Goal: Information Seeking & Learning: Learn about a topic

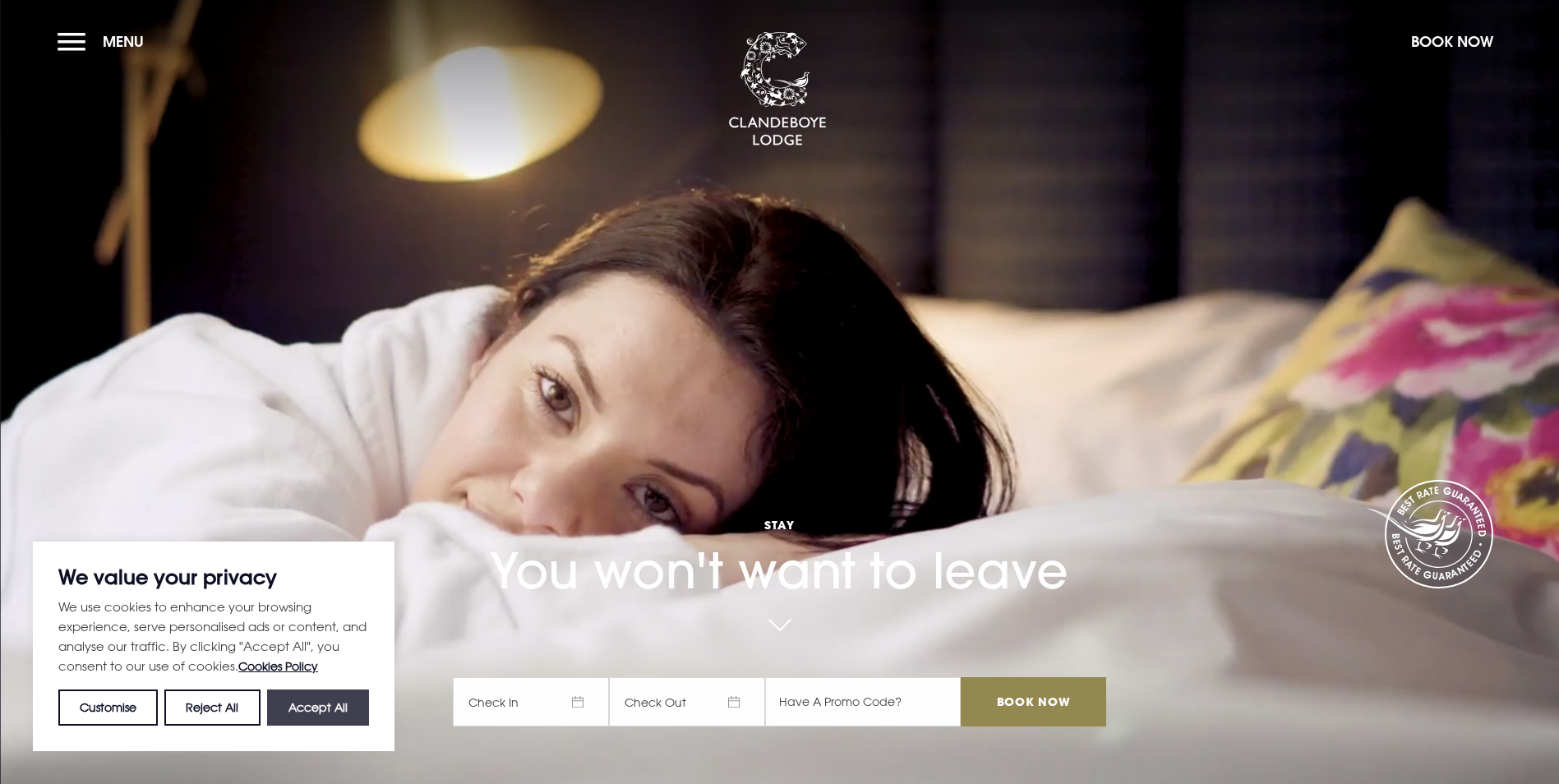
click at [309, 715] on button "Accept All" at bounding box center [318, 707] width 102 height 36
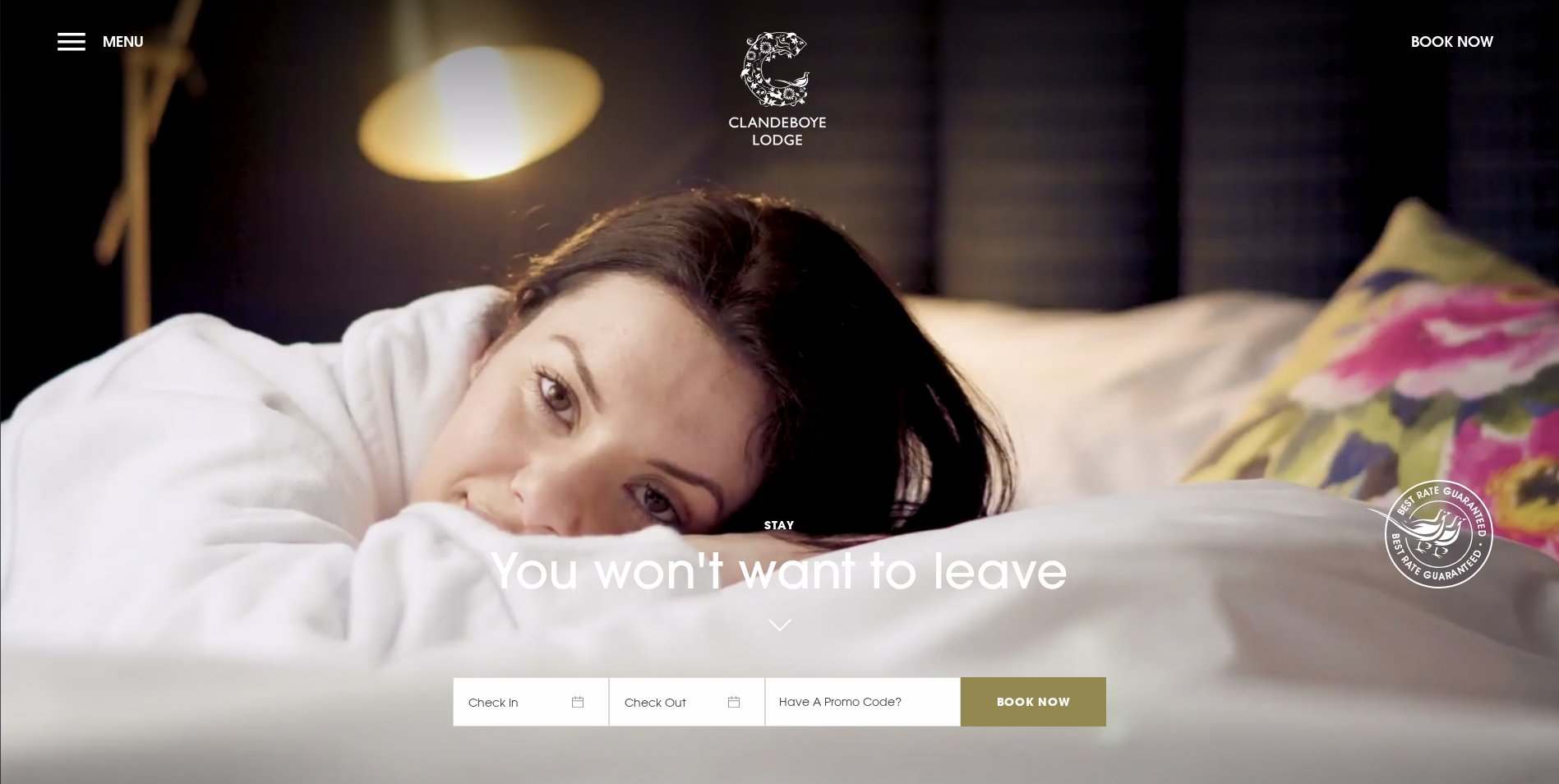
checkbox input "true"
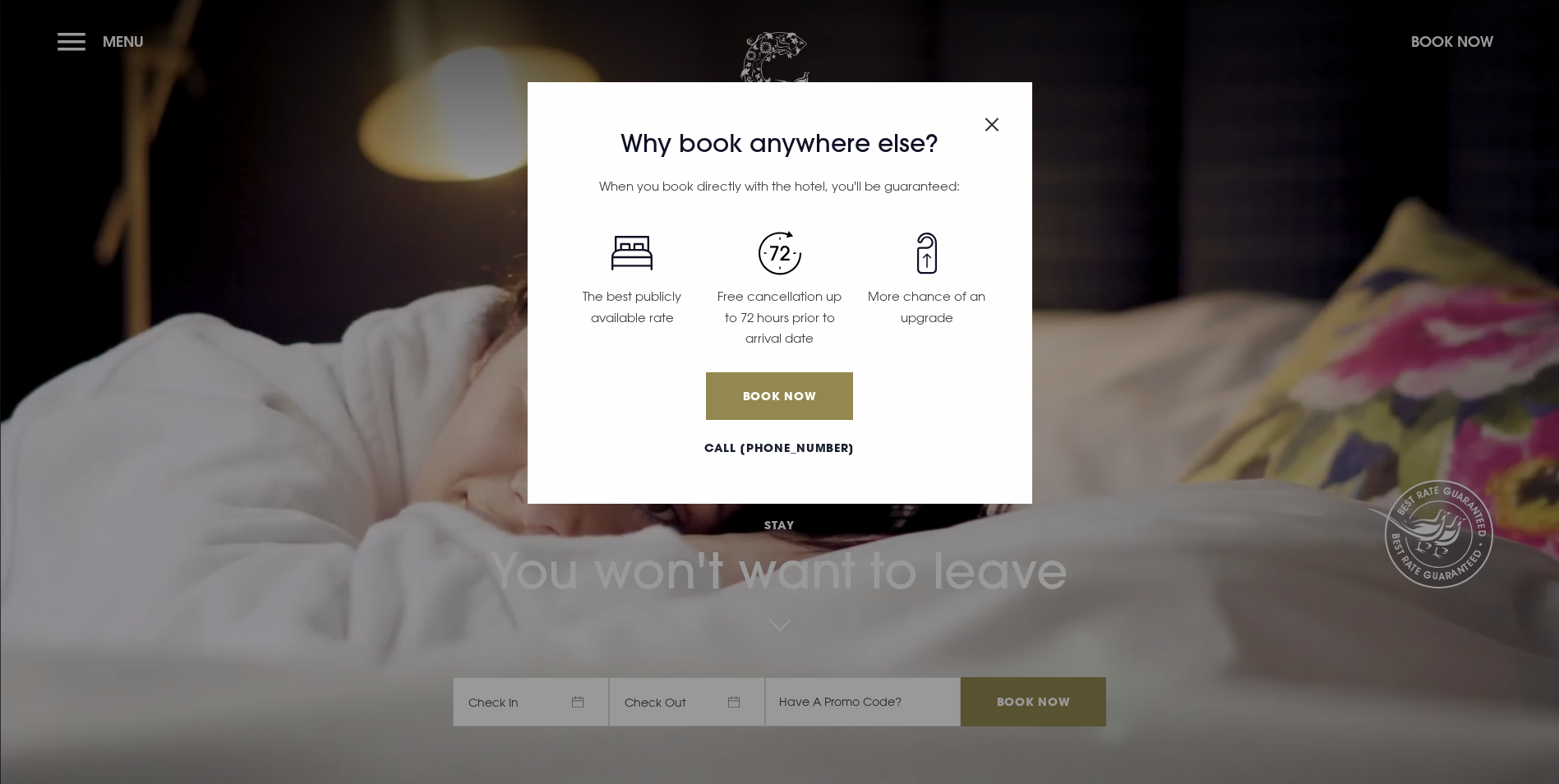
click at [993, 128] on img "Close modal" at bounding box center [992, 124] width 15 height 14
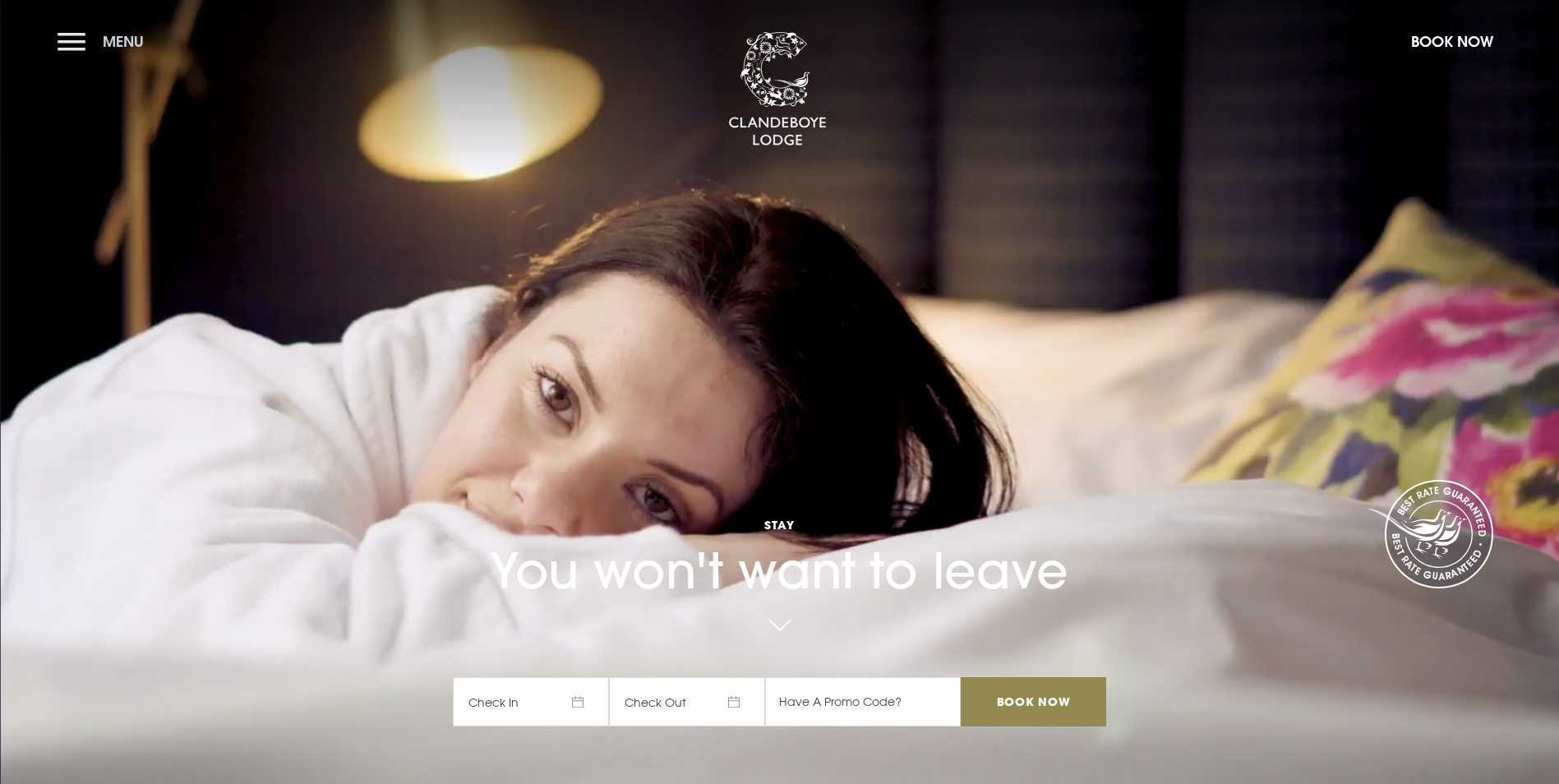
click at [93, 36] on button "Menu" at bounding box center [105, 42] width 95 height 36
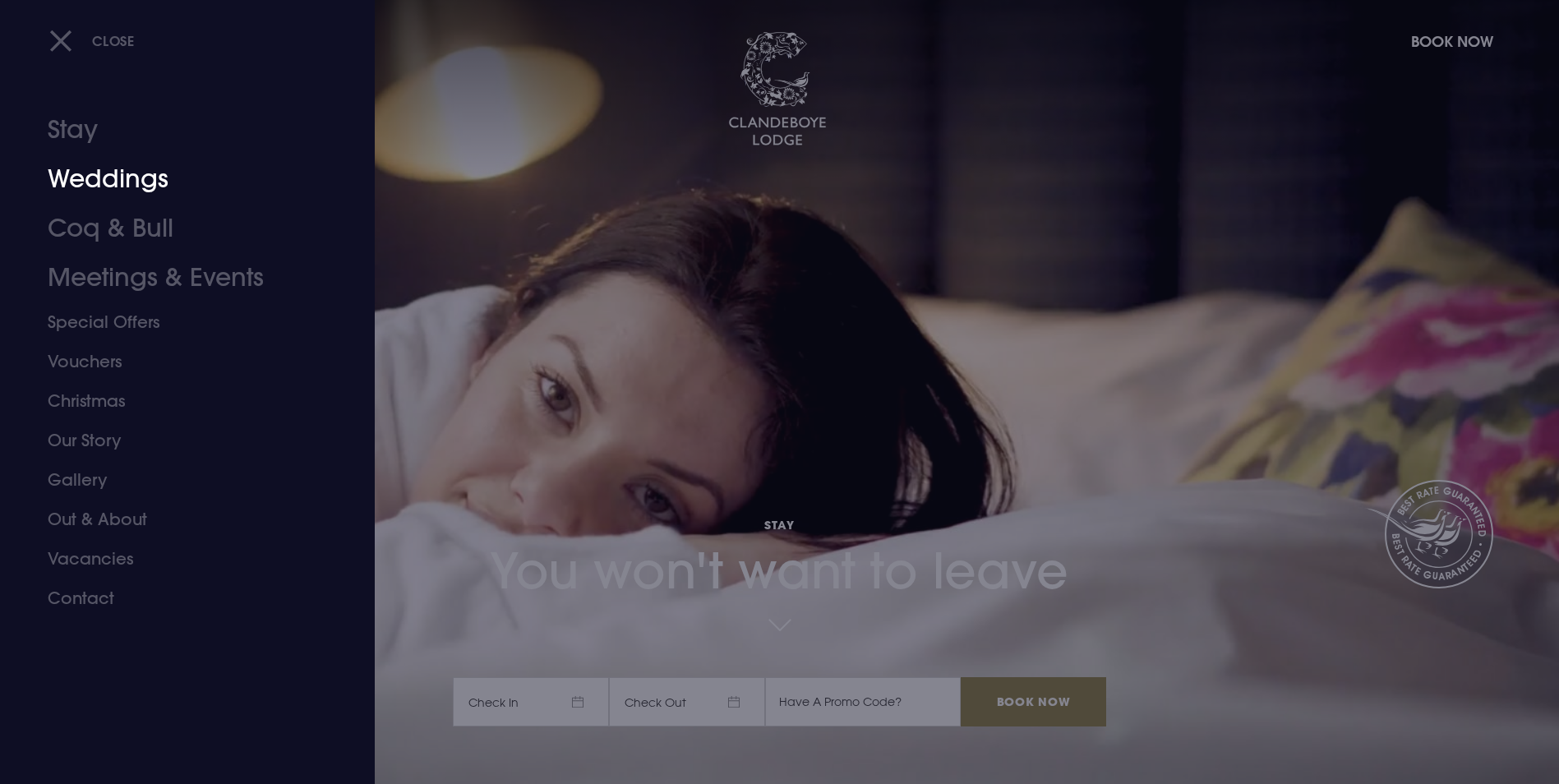
click at [121, 188] on link "Weddings" at bounding box center [177, 179] width 259 height 49
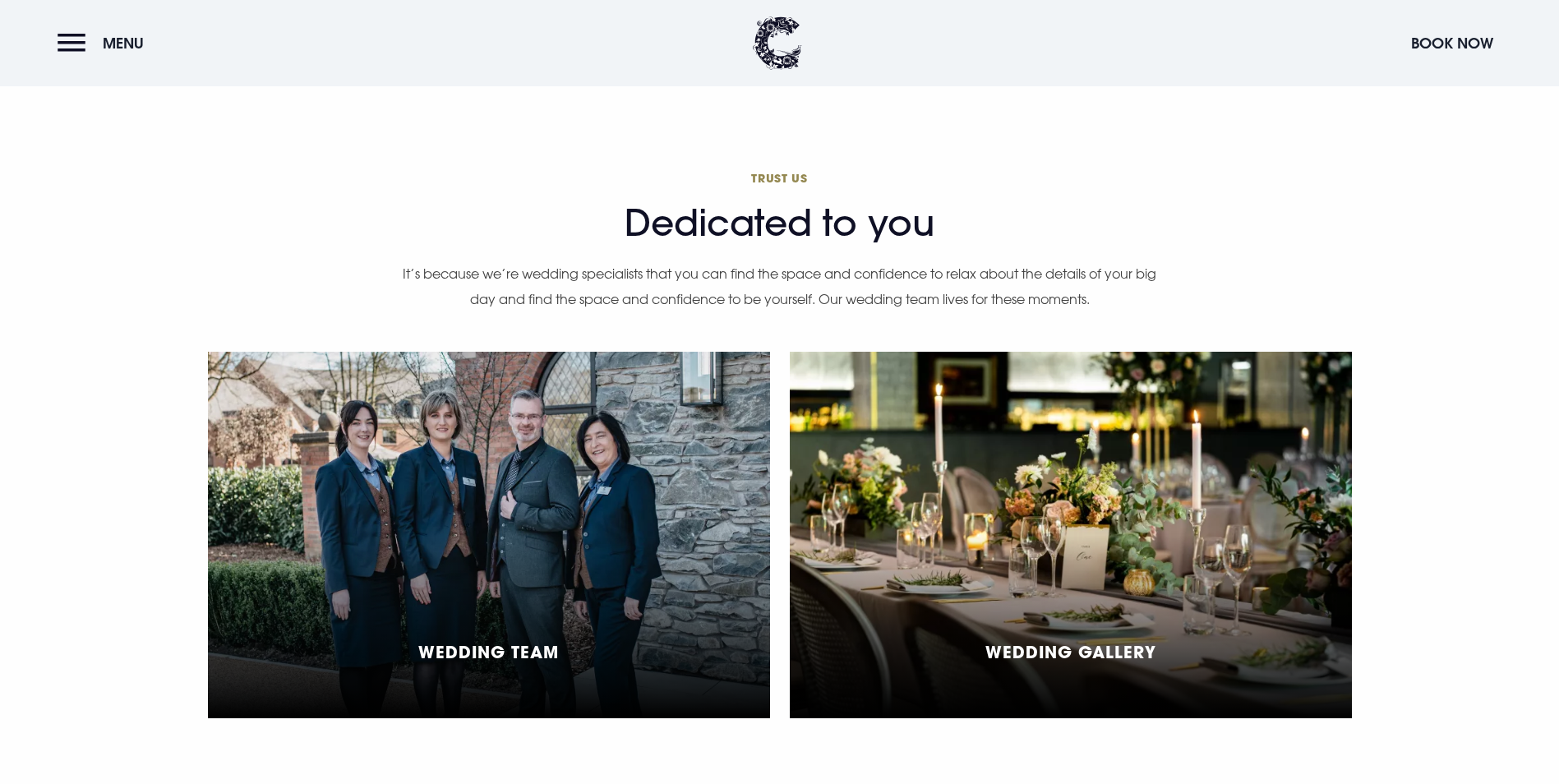
scroll to position [4025, 0]
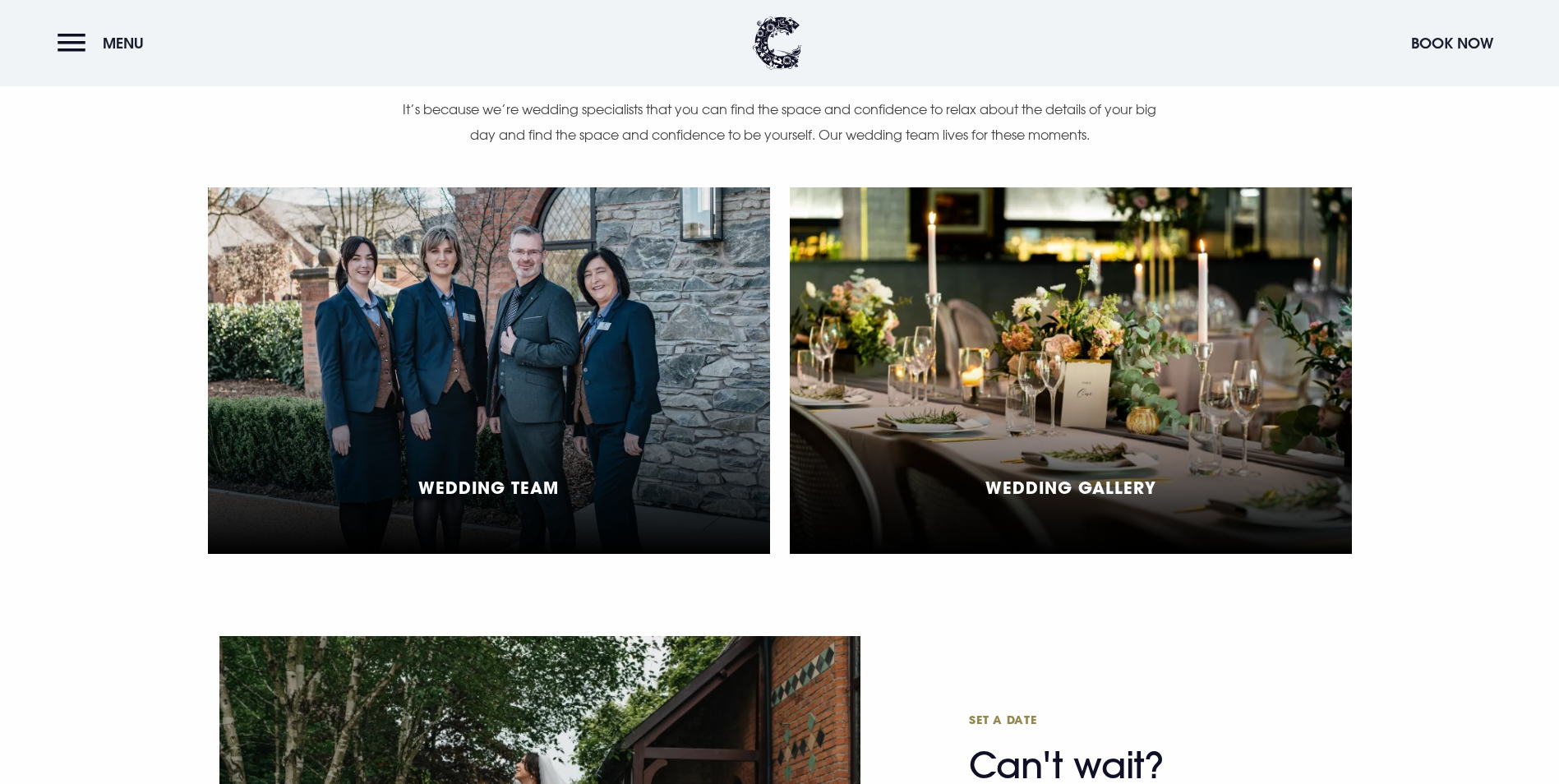
click at [1063, 292] on div "Wedding Gallery" at bounding box center [1071, 371] width 563 height 367
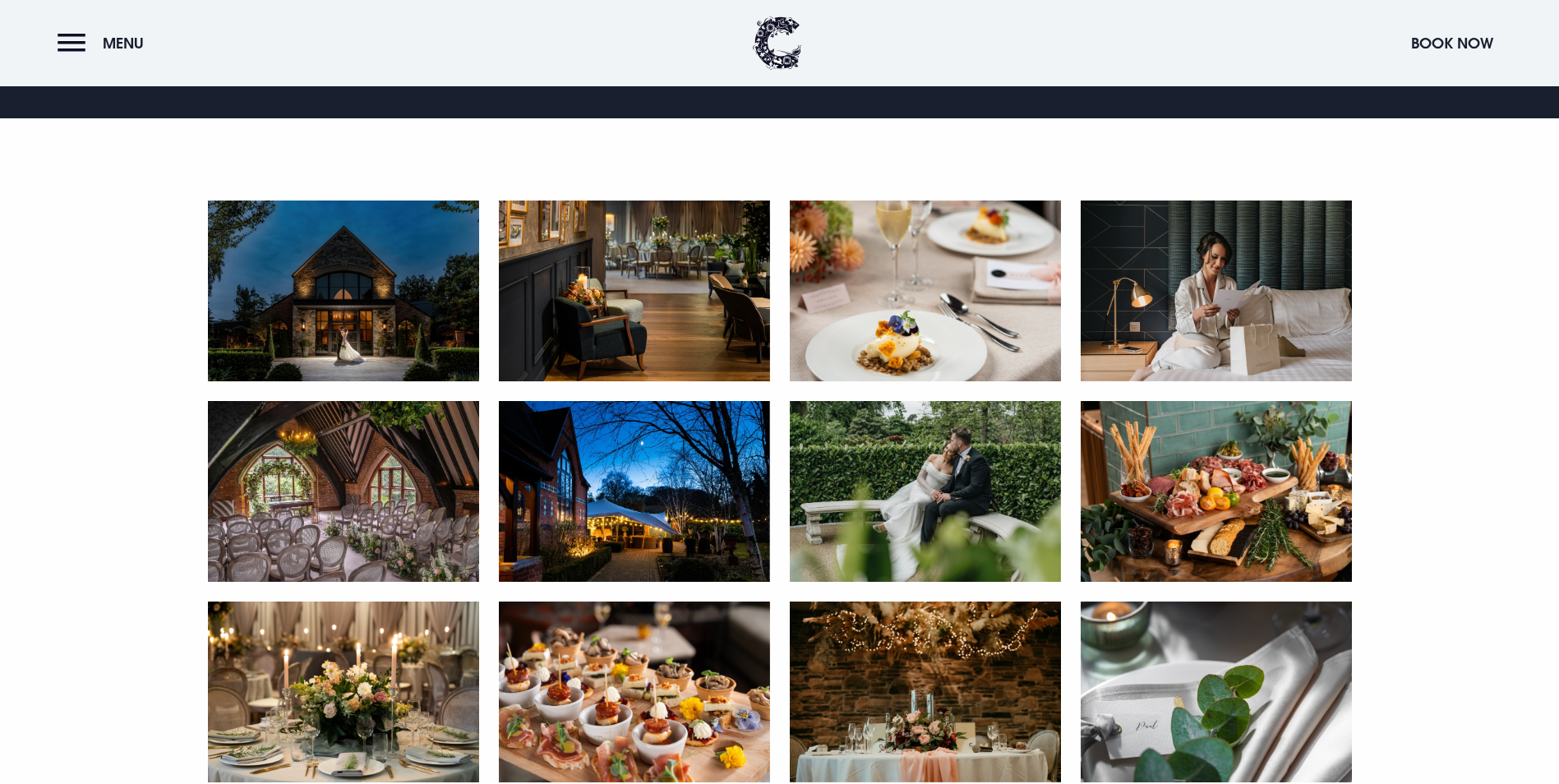
scroll to position [822, 0]
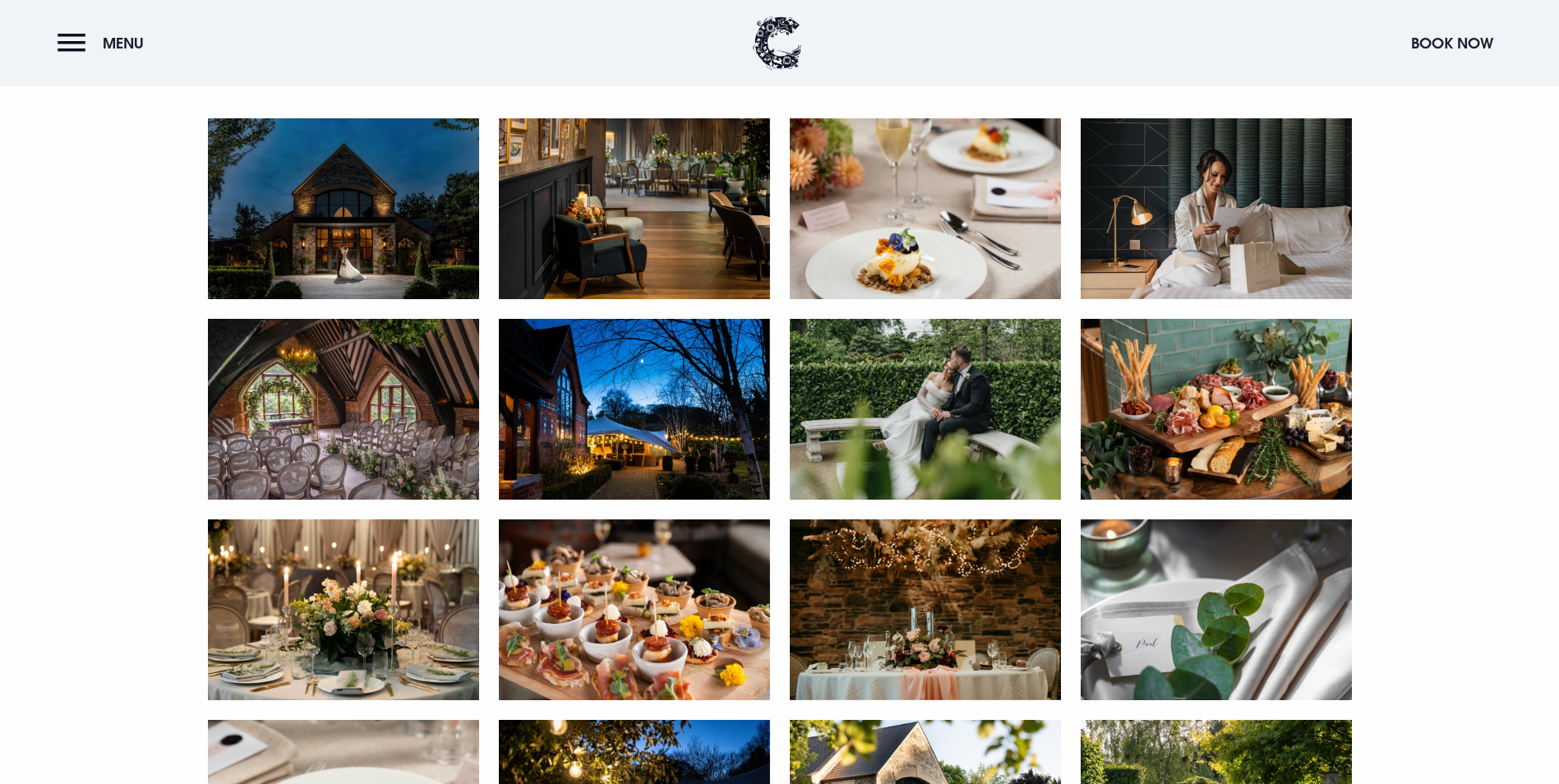
click at [404, 299] on img at bounding box center [343, 208] width 271 height 181
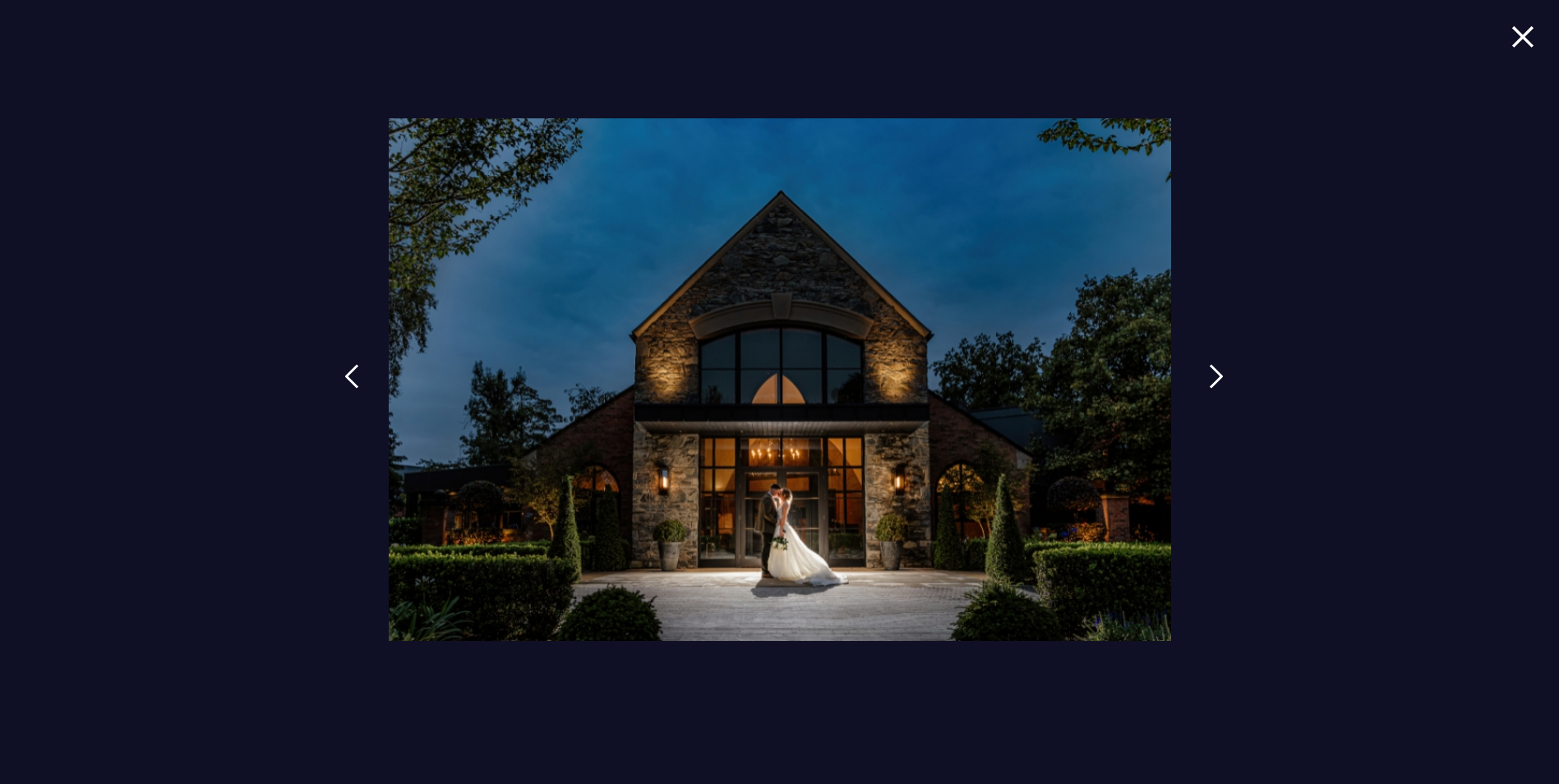
click at [1211, 381] on img at bounding box center [1216, 376] width 15 height 25
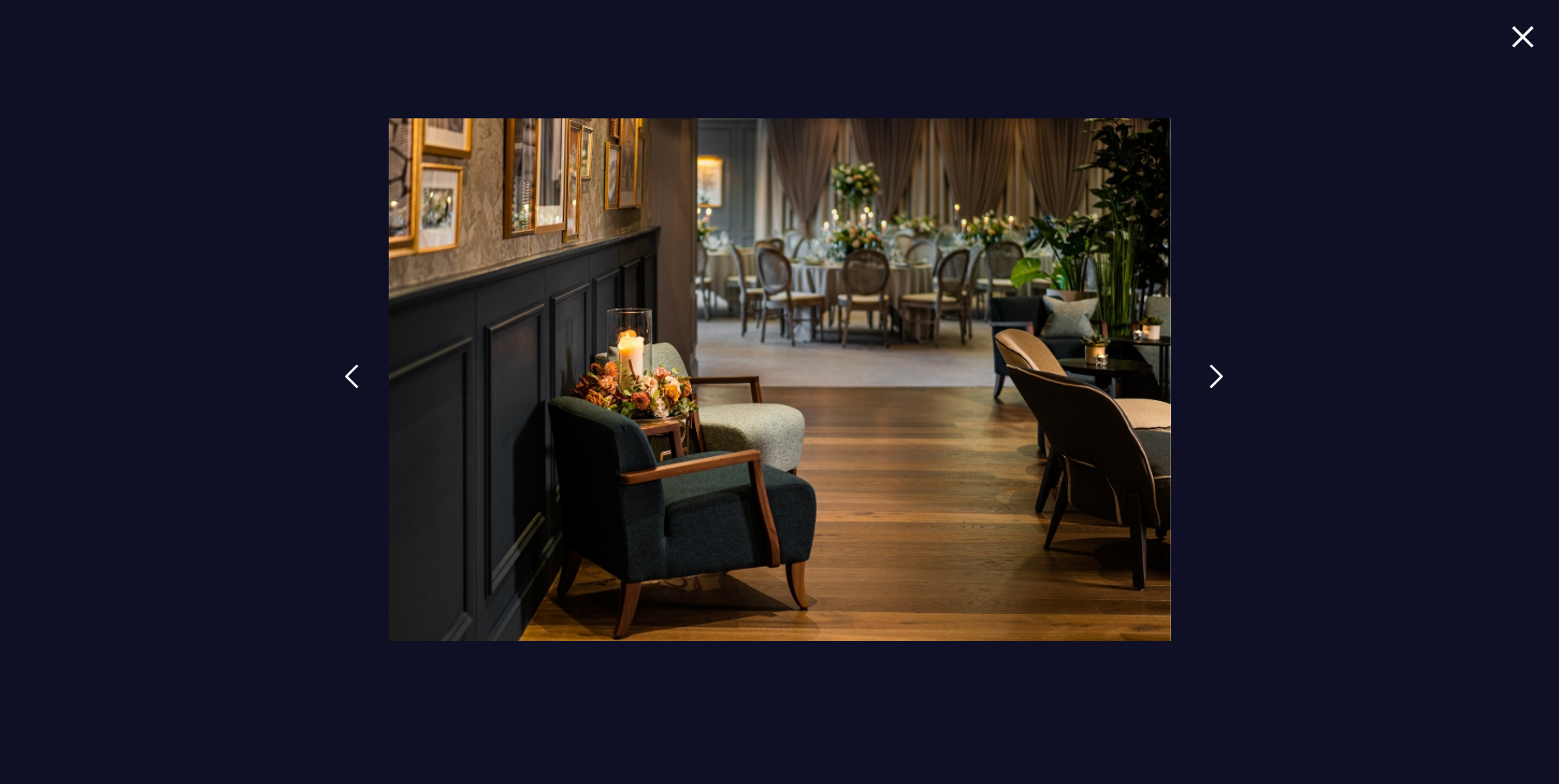
click at [1211, 381] on img at bounding box center [1216, 376] width 15 height 25
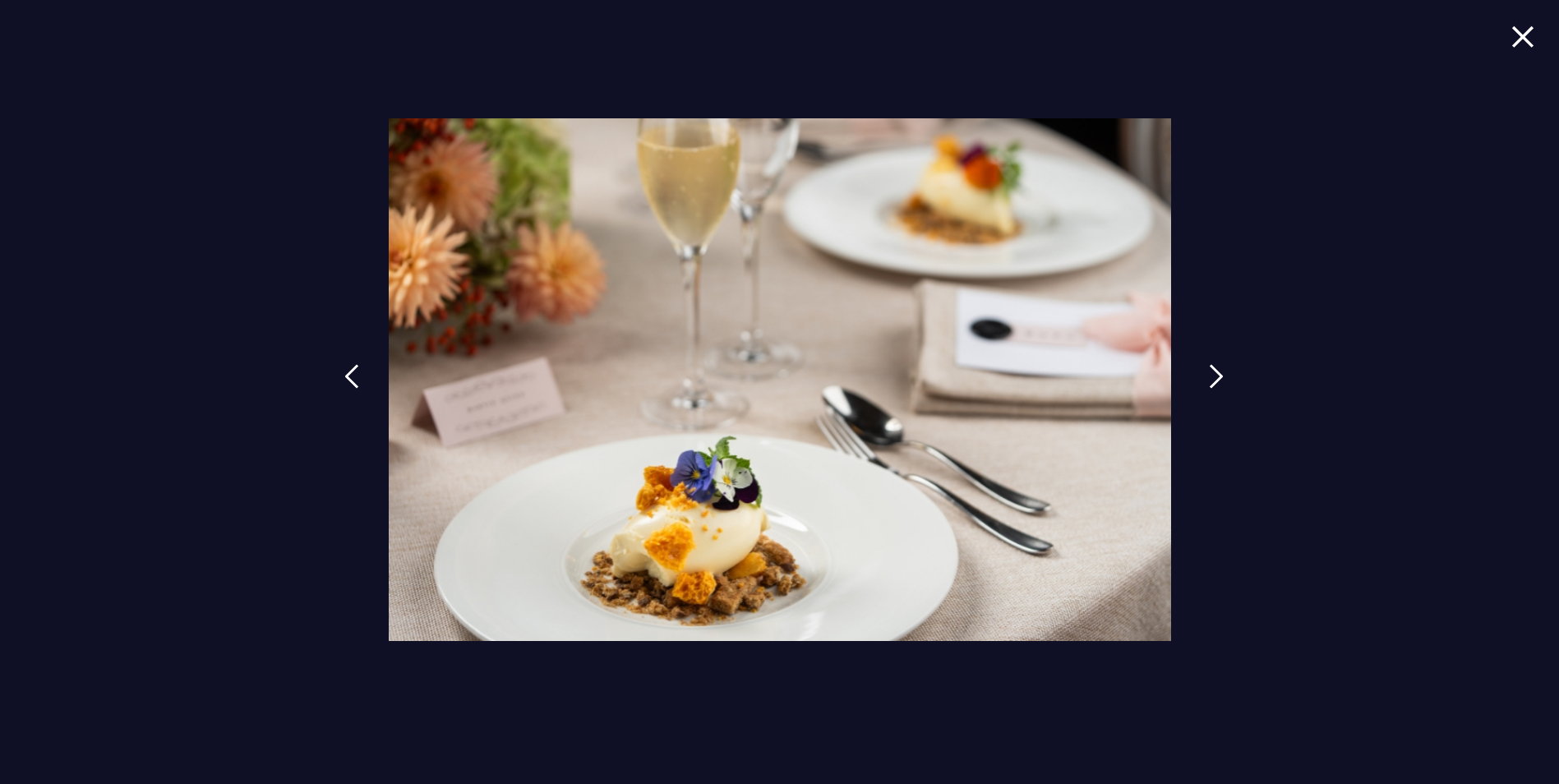
click at [1211, 381] on img at bounding box center [1216, 376] width 15 height 25
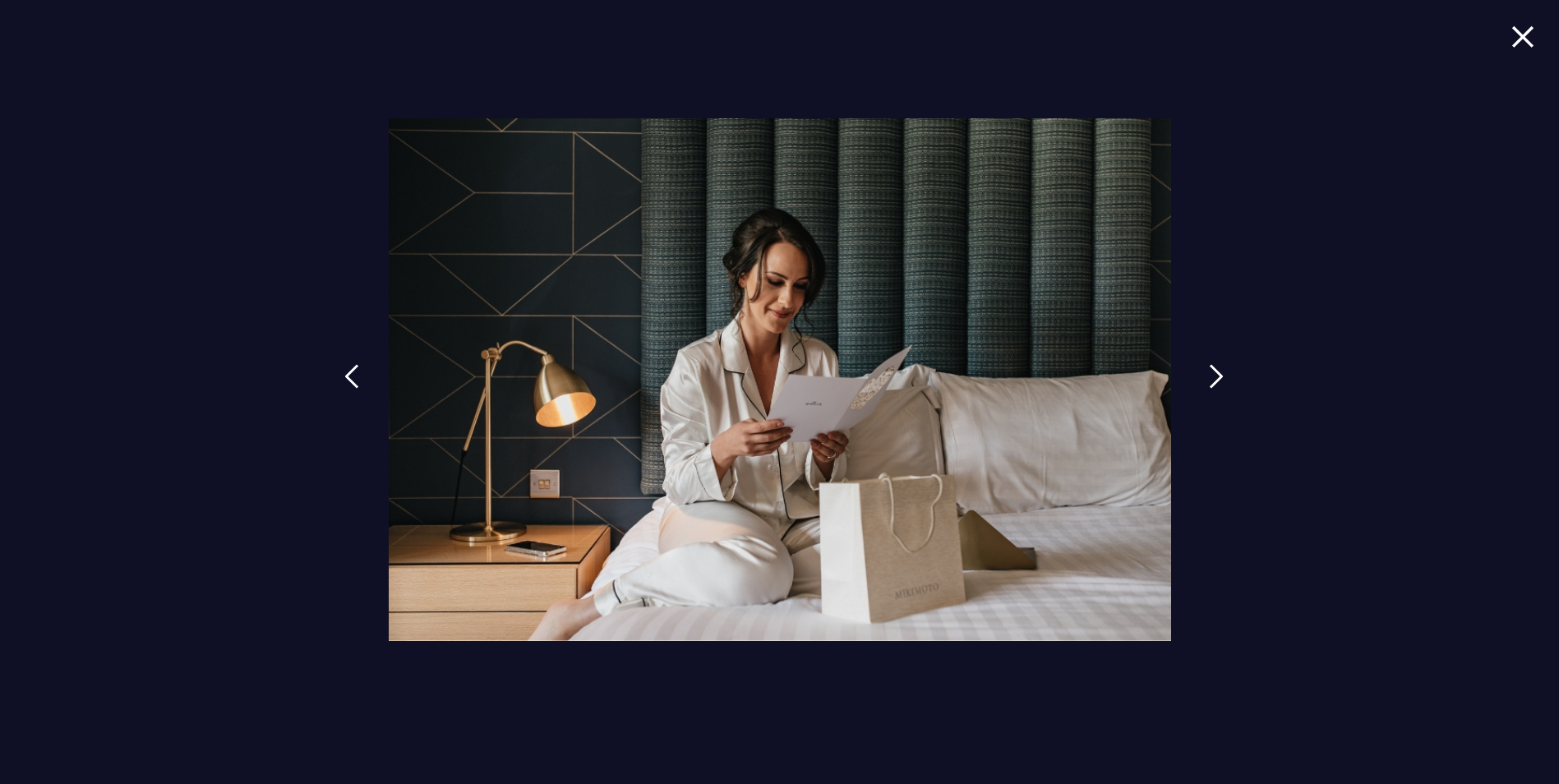
click at [1211, 381] on img at bounding box center [1216, 376] width 15 height 25
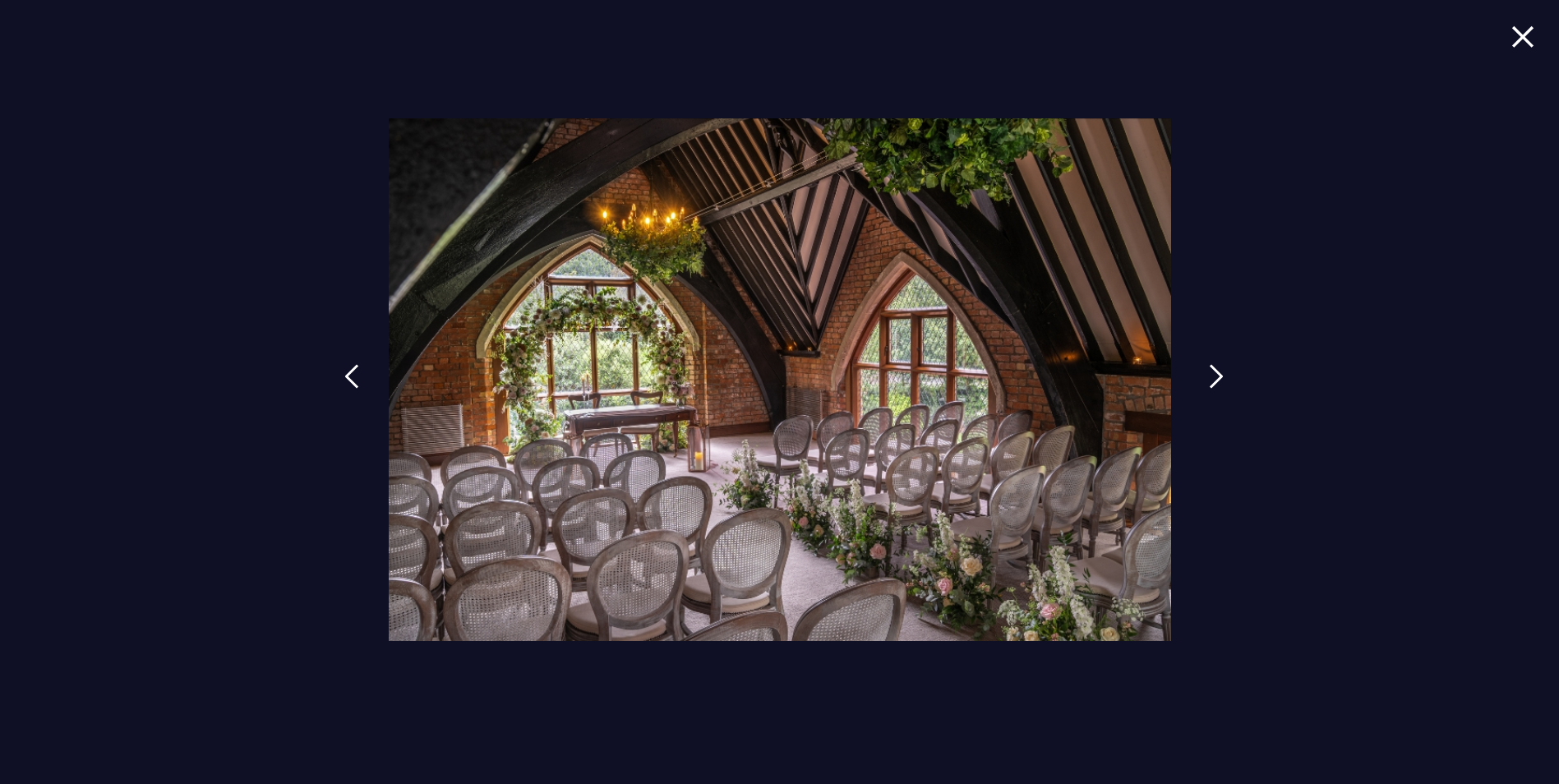
click at [1211, 381] on img at bounding box center [1216, 376] width 15 height 25
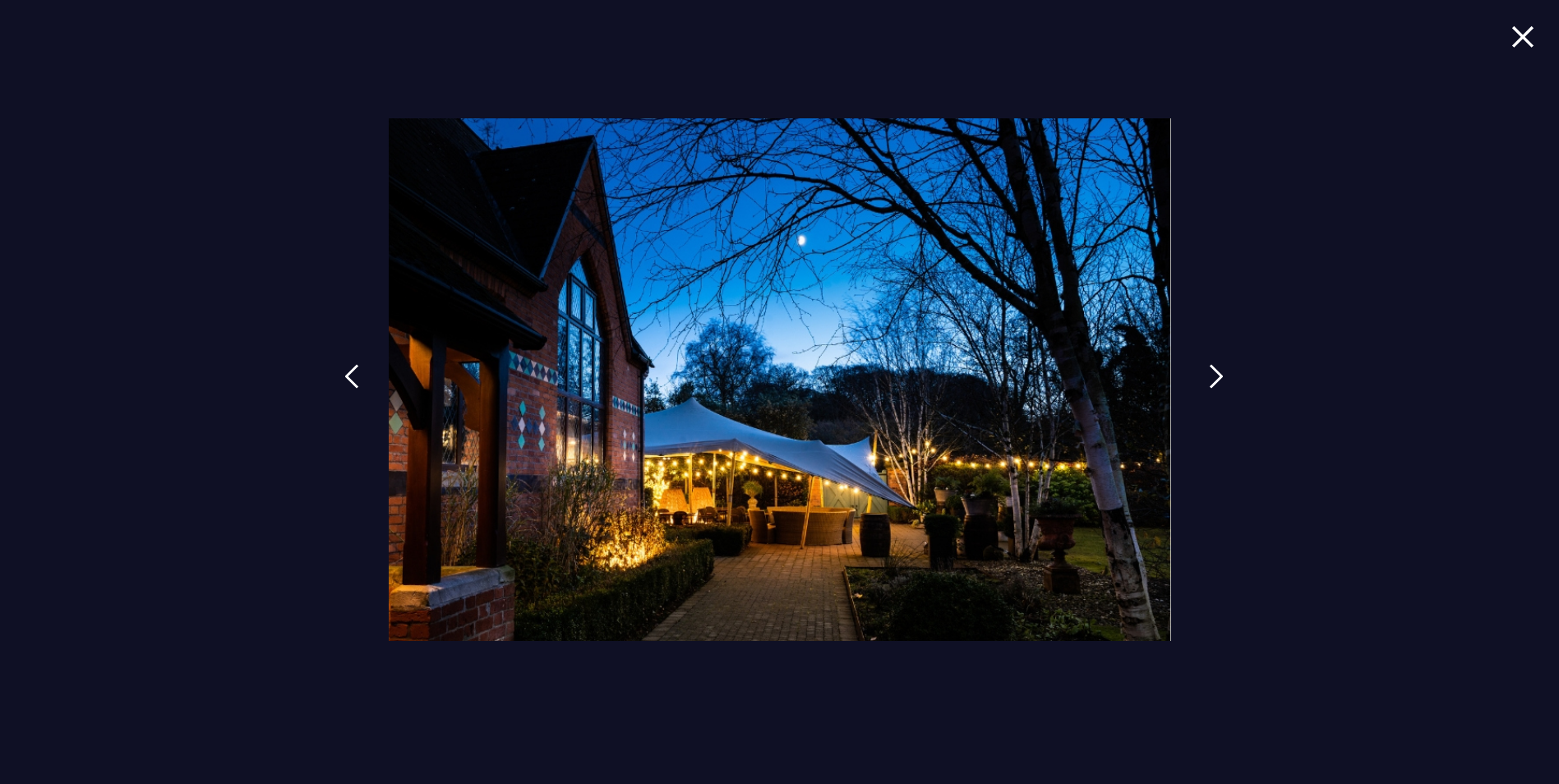
click at [1211, 381] on img at bounding box center [1216, 376] width 15 height 25
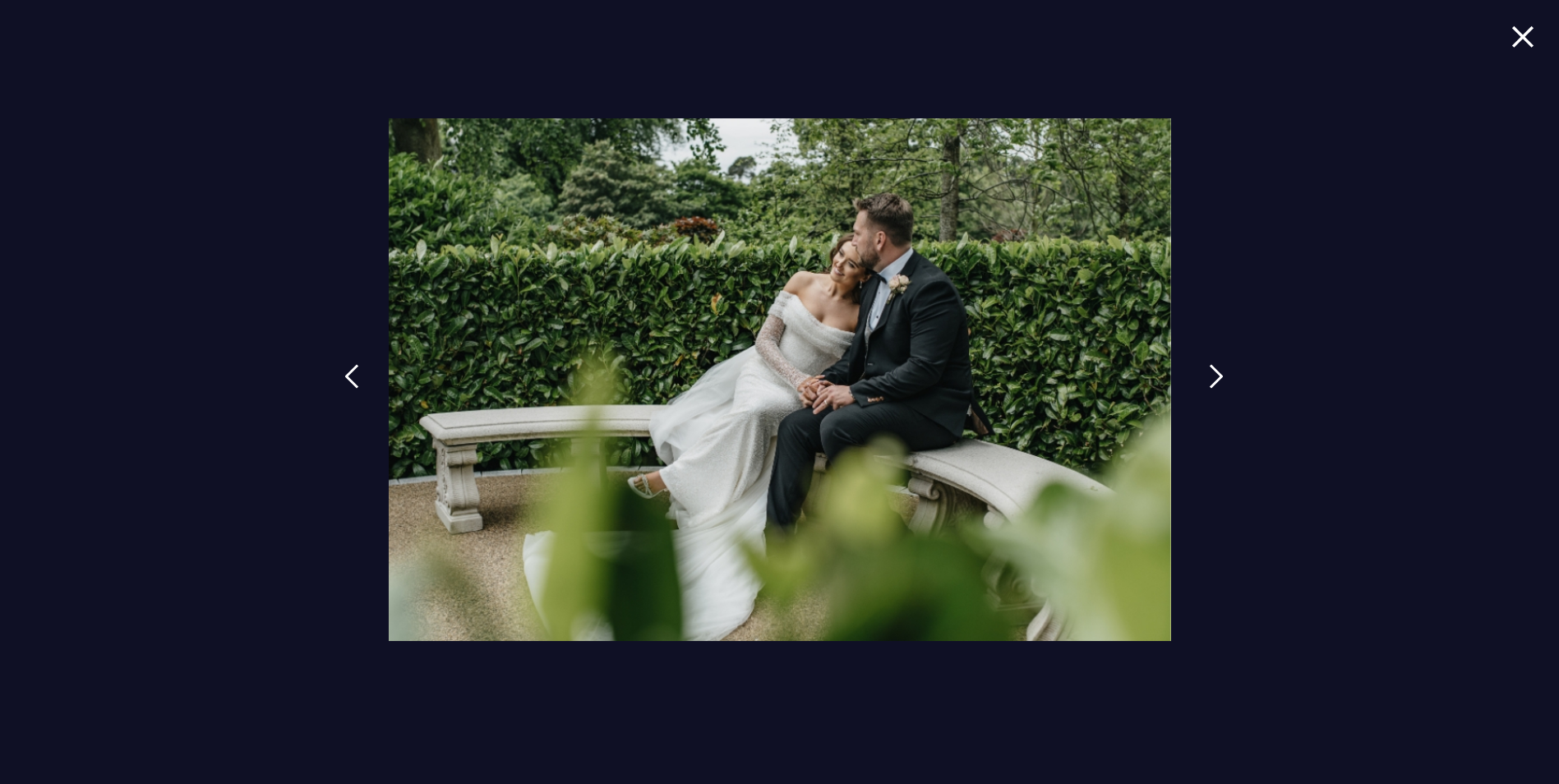
click at [1211, 381] on img at bounding box center [1216, 376] width 15 height 25
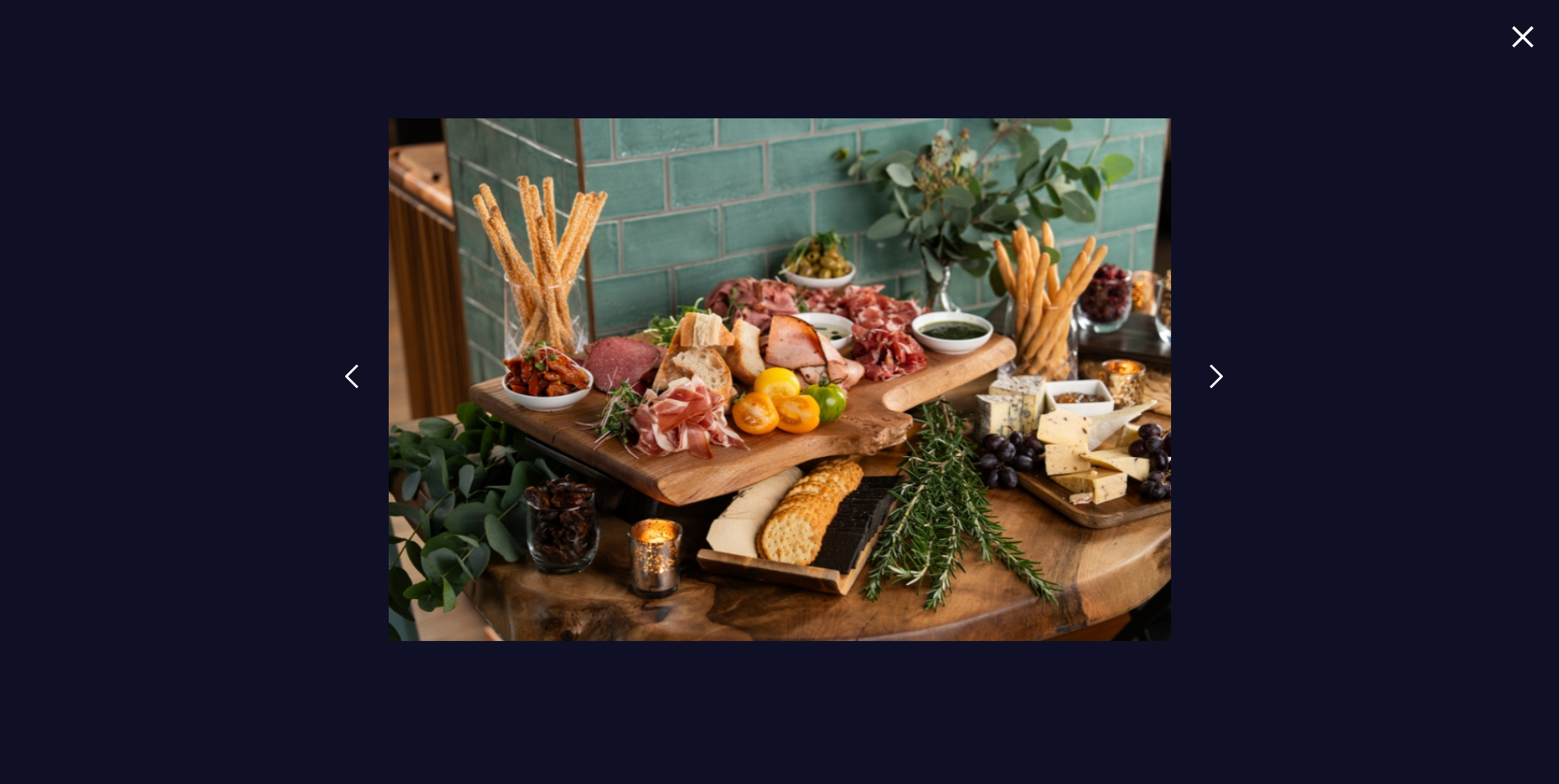
click at [1211, 381] on img at bounding box center [1216, 376] width 15 height 25
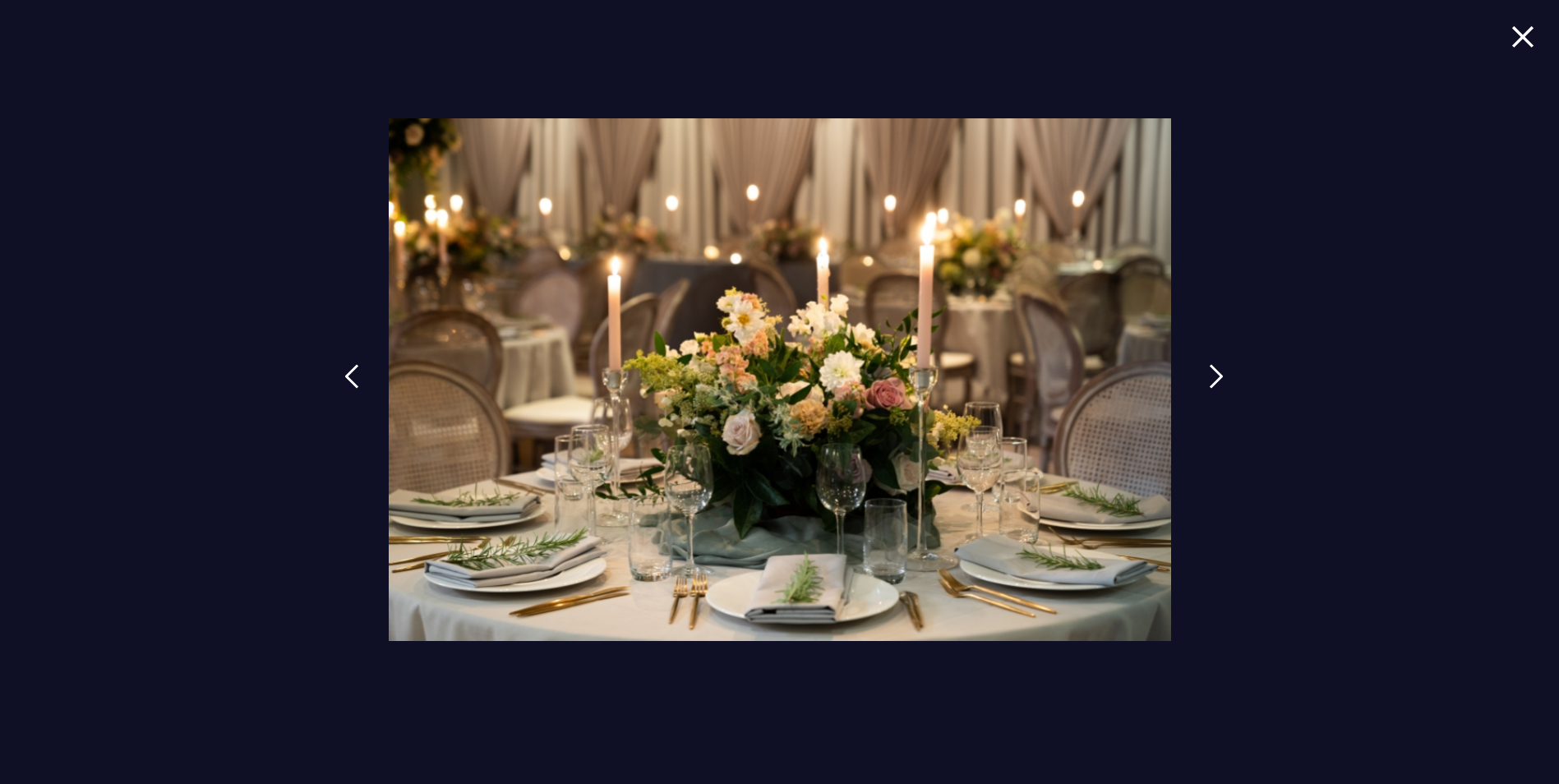
click at [1211, 381] on img at bounding box center [1216, 376] width 15 height 25
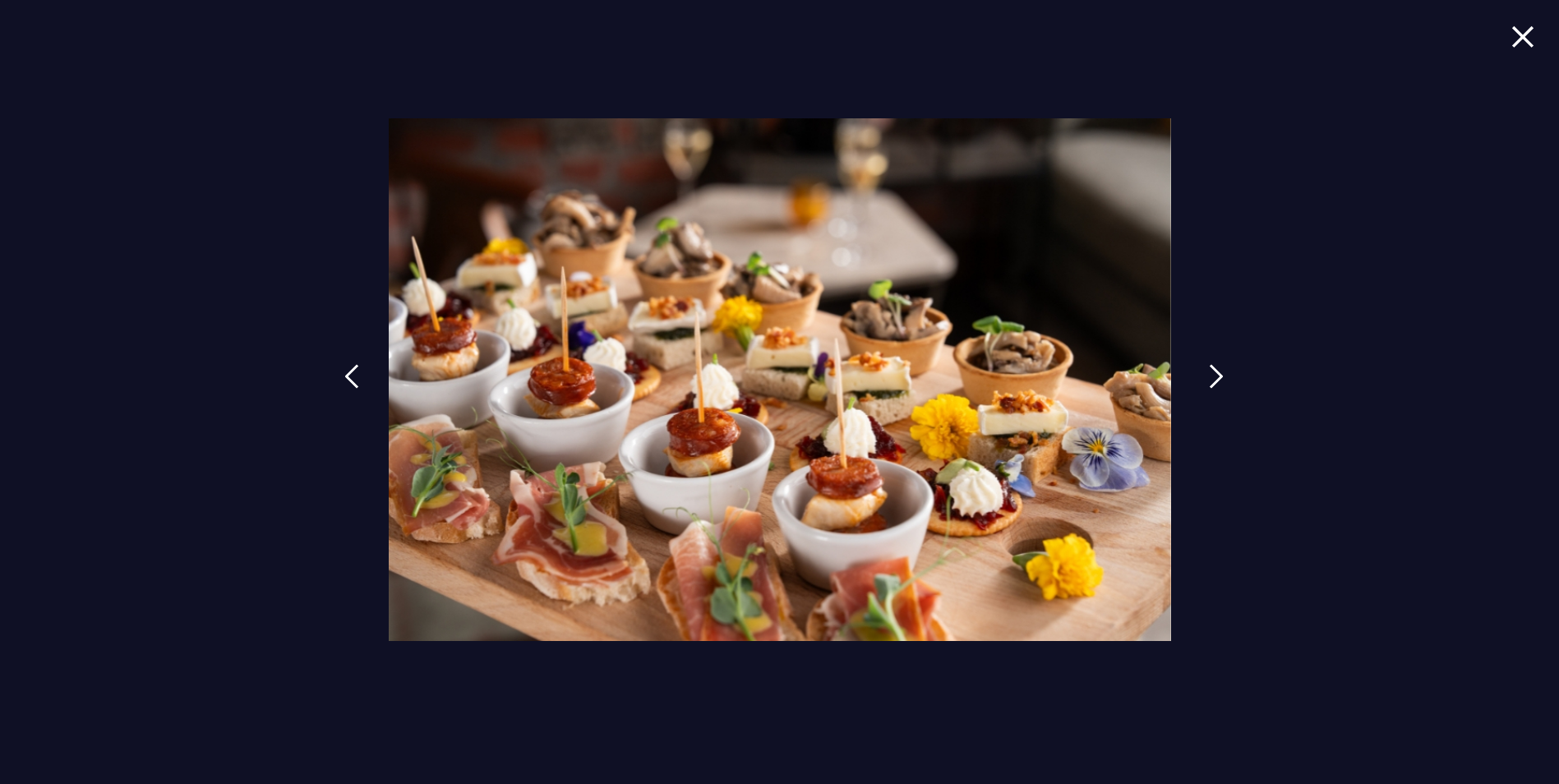
click at [1211, 381] on img at bounding box center [1216, 376] width 15 height 25
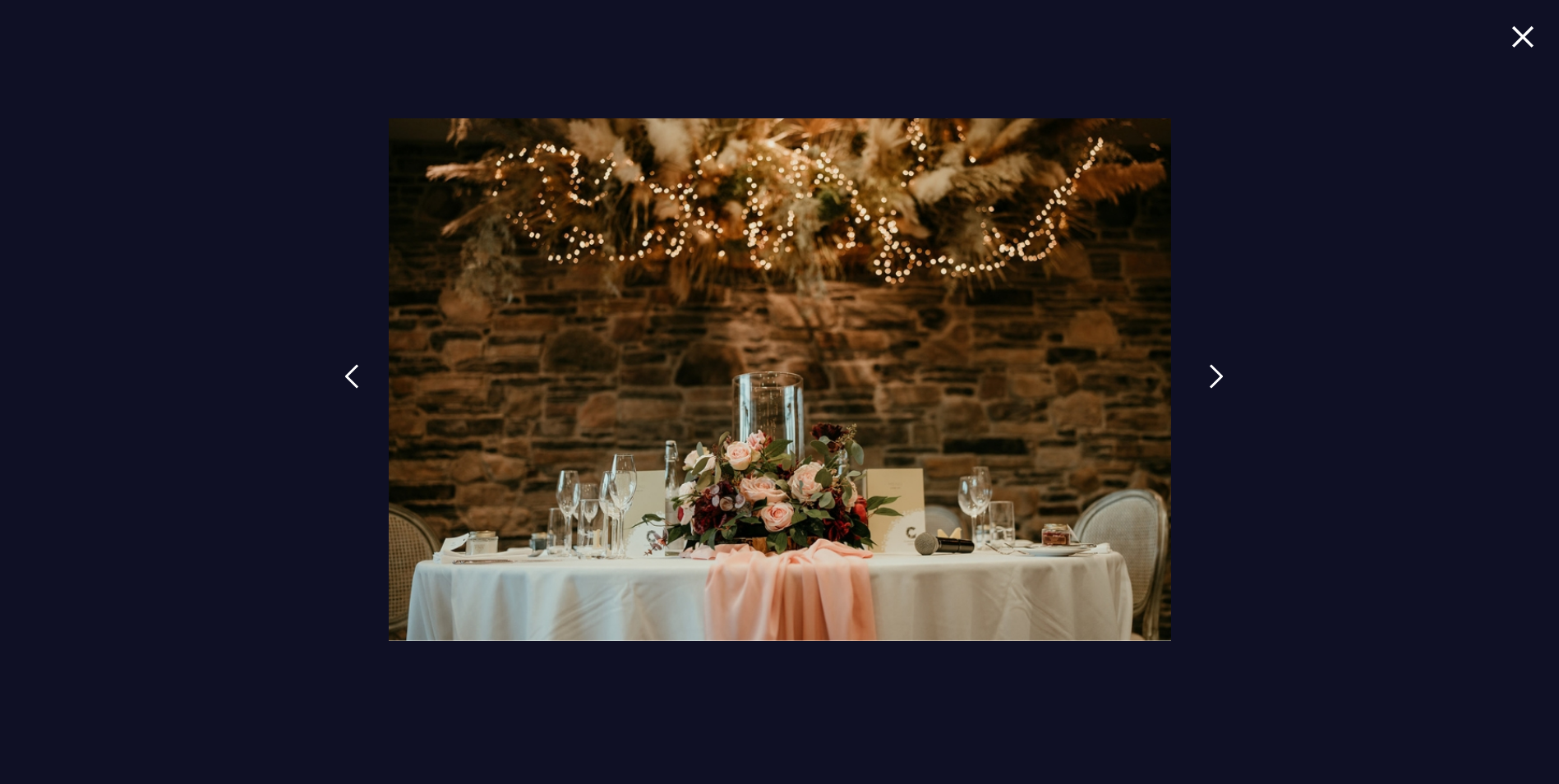
click at [1211, 381] on img at bounding box center [1216, 376] width 15 height 25
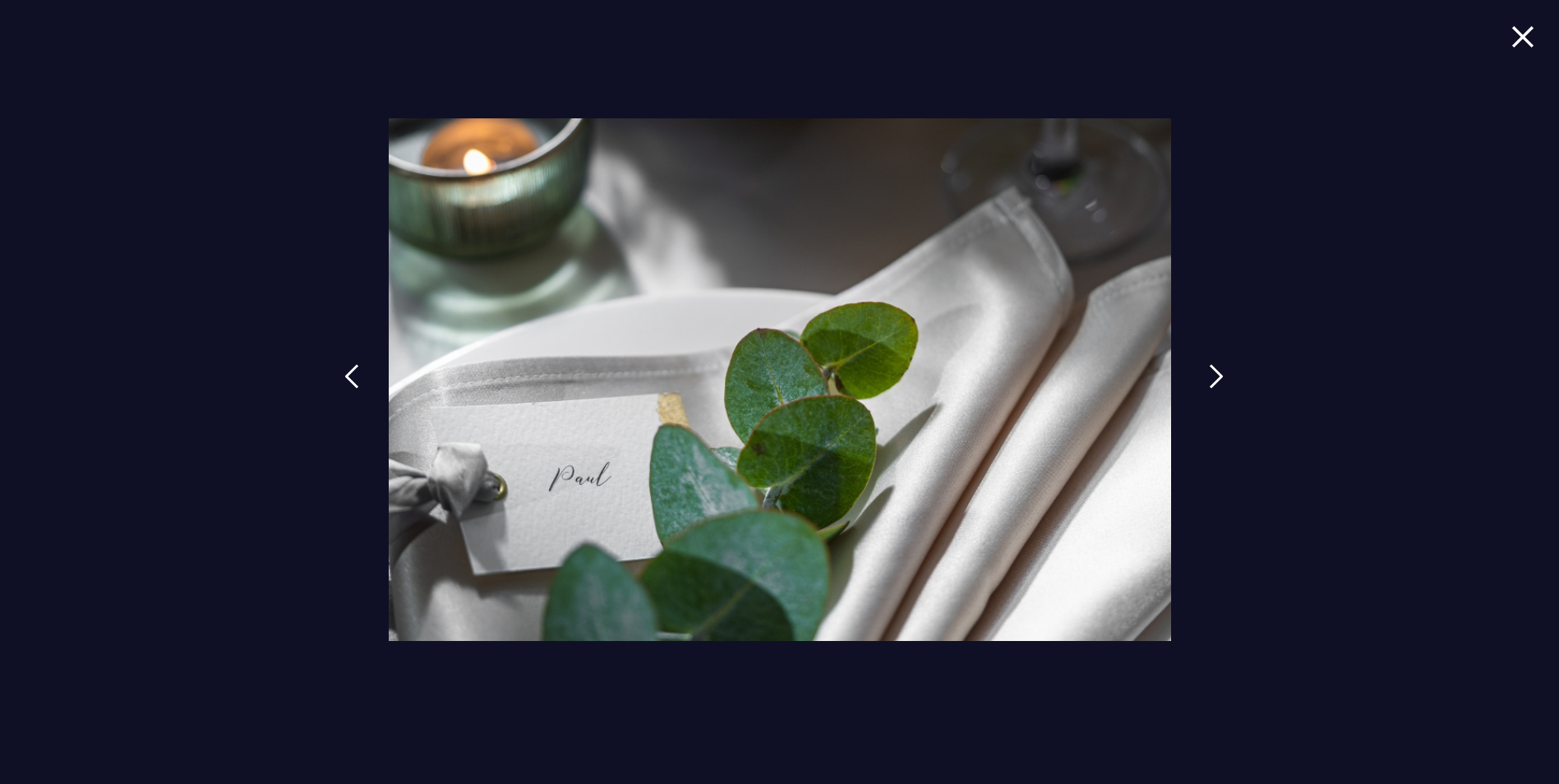
click at [1211, 381] on img at bounding box center [1216, 376] width 15 height 25
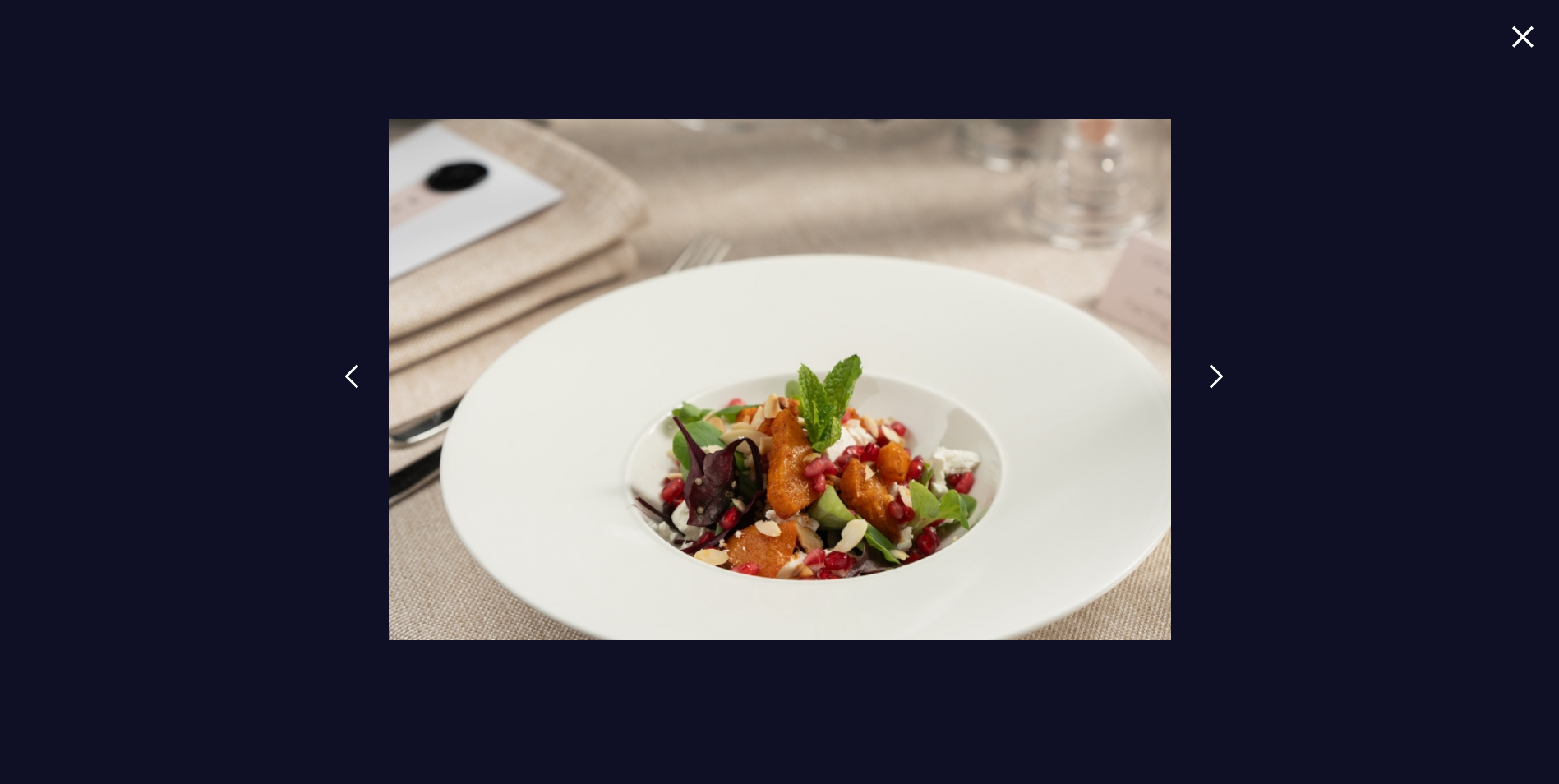
click at [1211, 381] on img at bounding box center [1216, 376] width 15 height 25
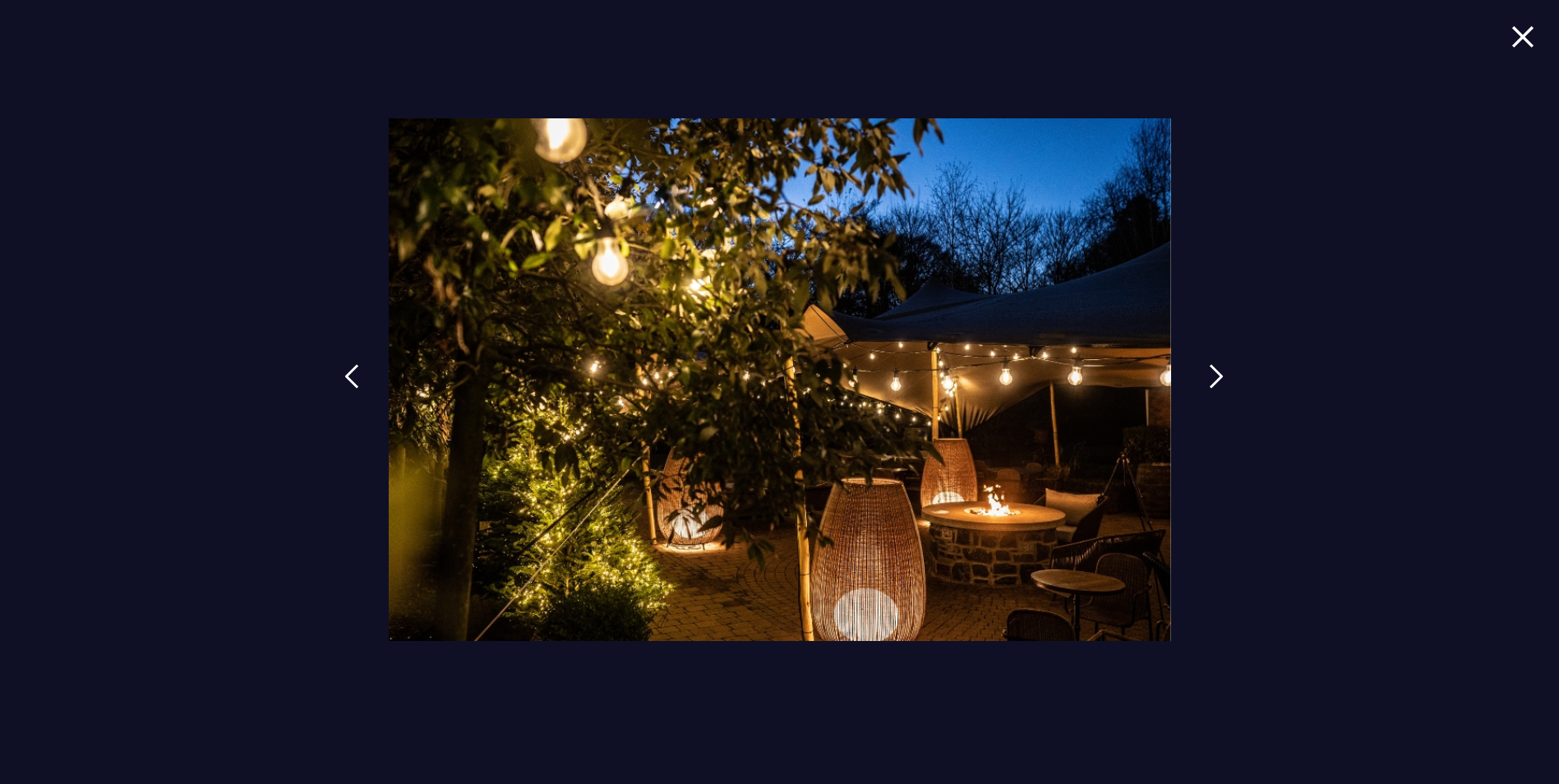
click at [1211, 381] on img at bounding box center [1216, 376] width 15 height 25
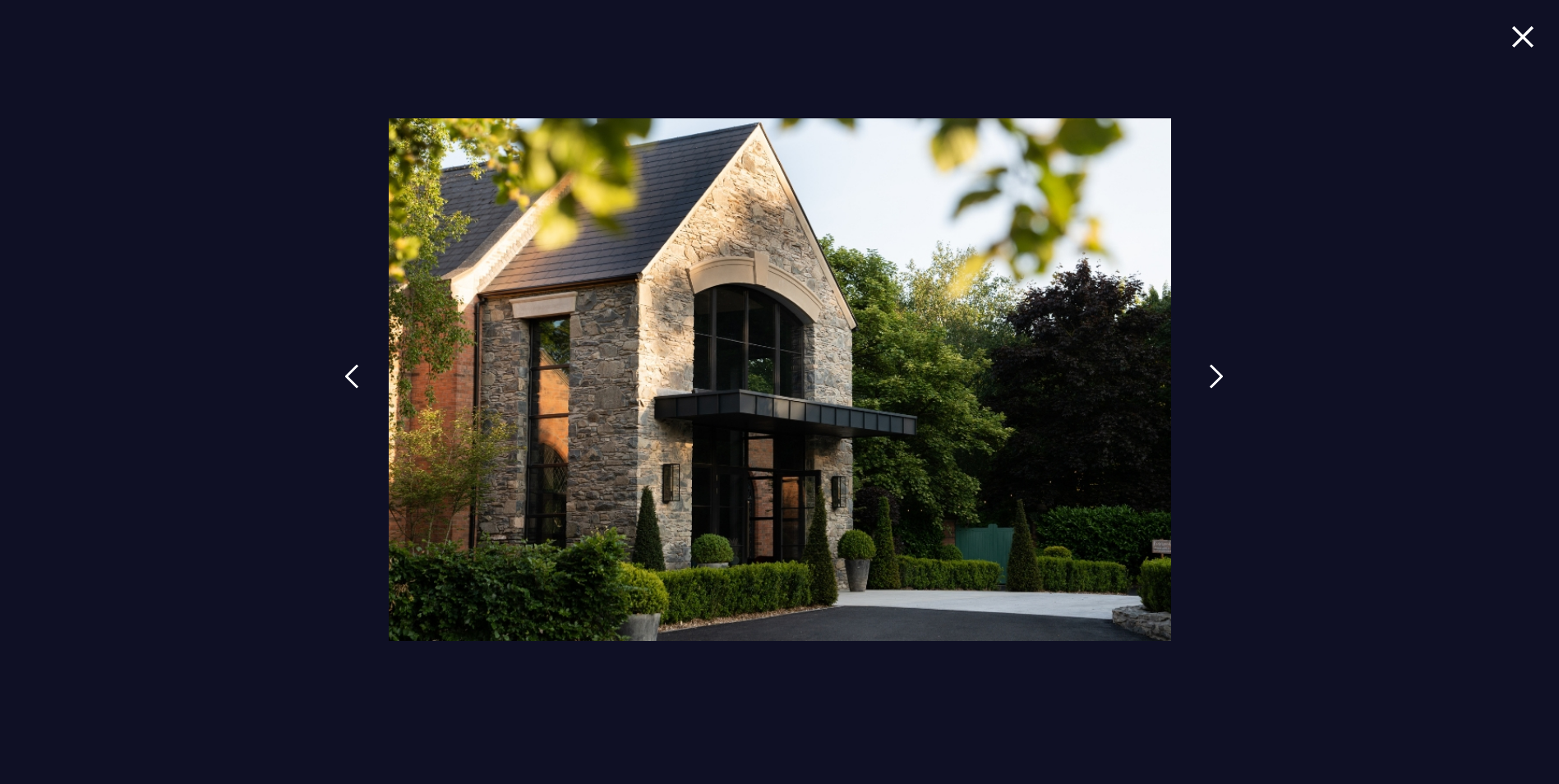
click at [1211, 381] on img at bounding box center [1216, 376] width 15 height 25
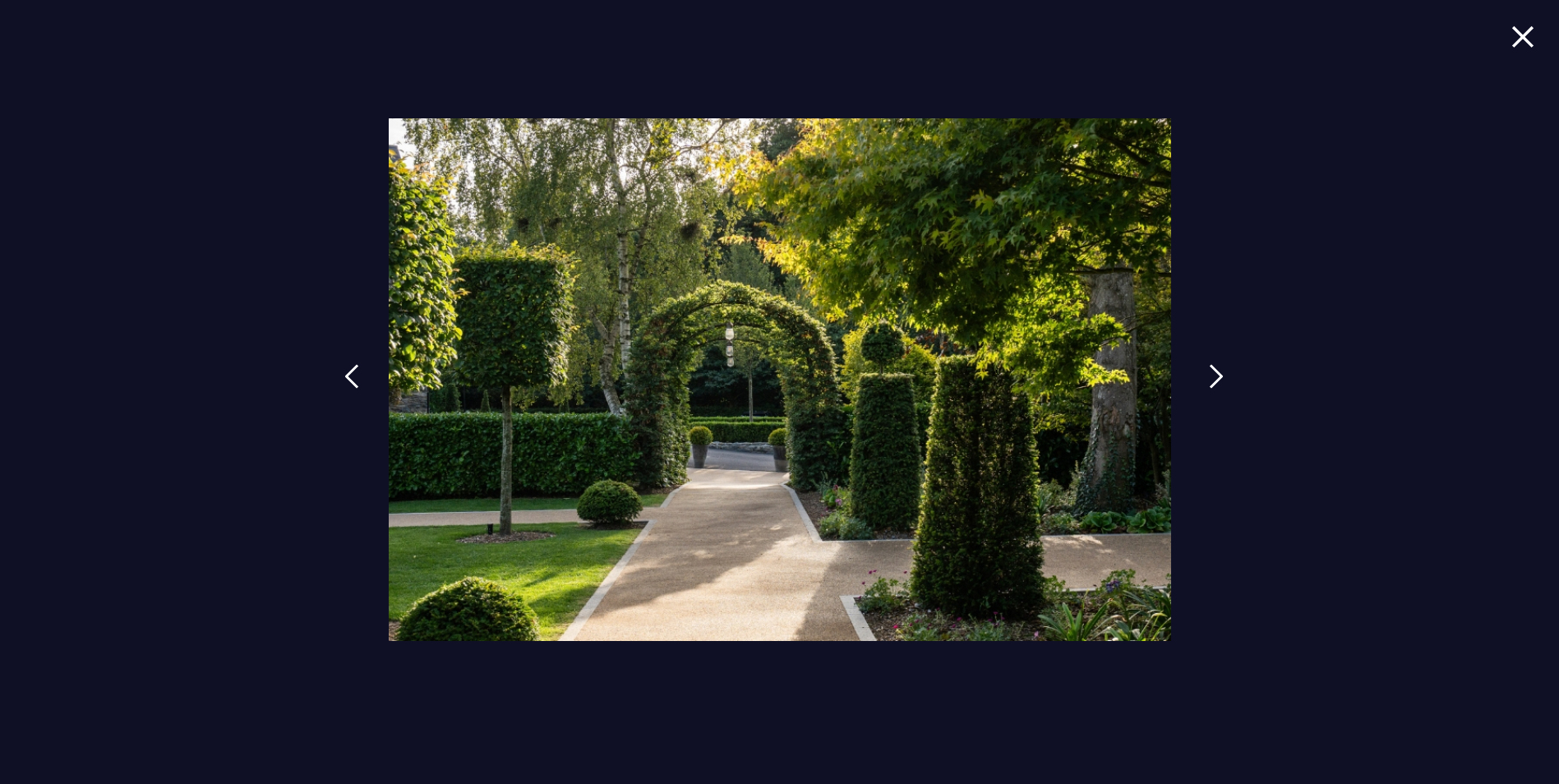
click at [1211, 381] on img at bounding box center [1216, 376] width 15 height 25
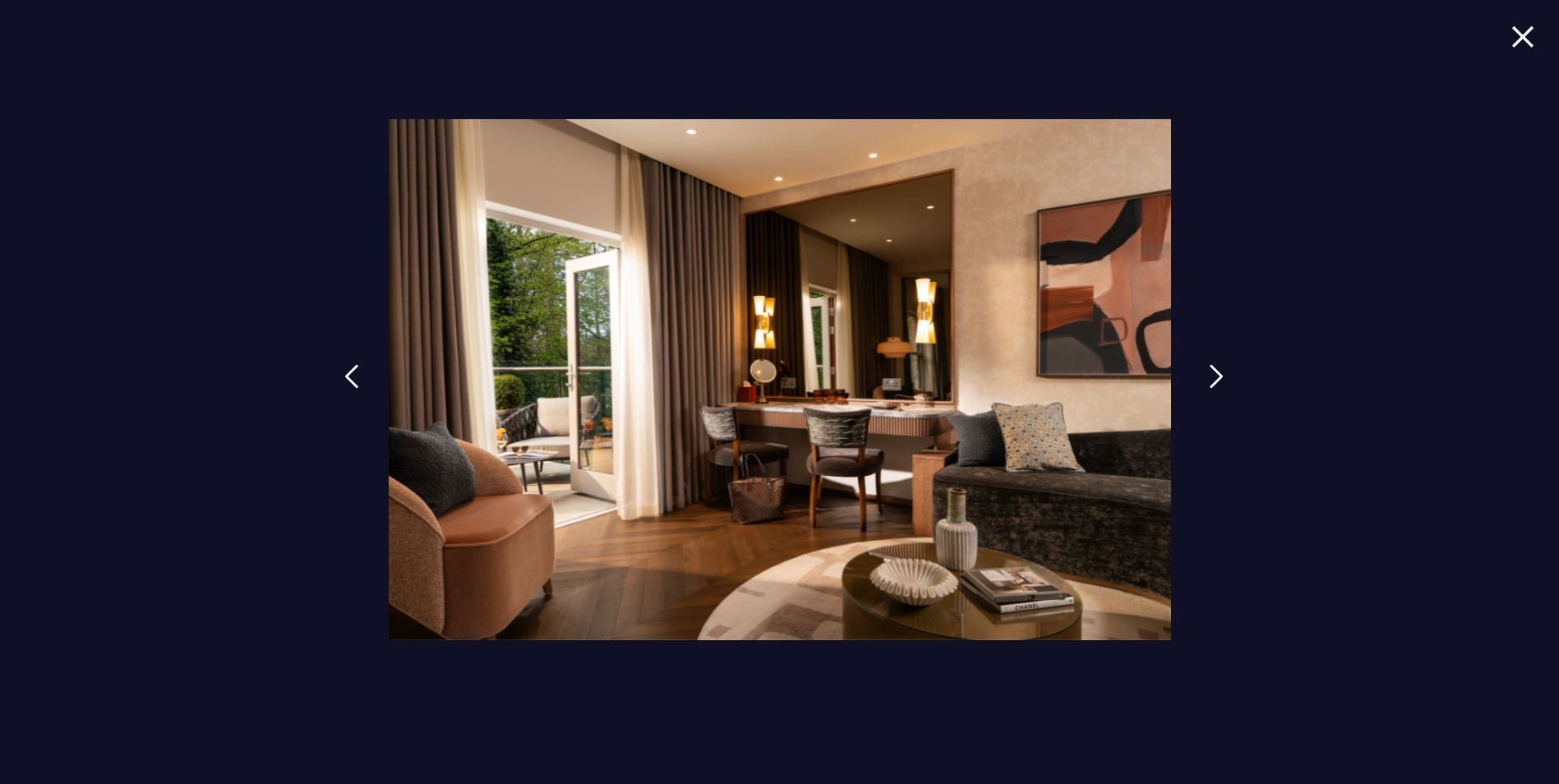
click at [1211, 381] on img at bounding box center [1216, 376] width 15 height 25
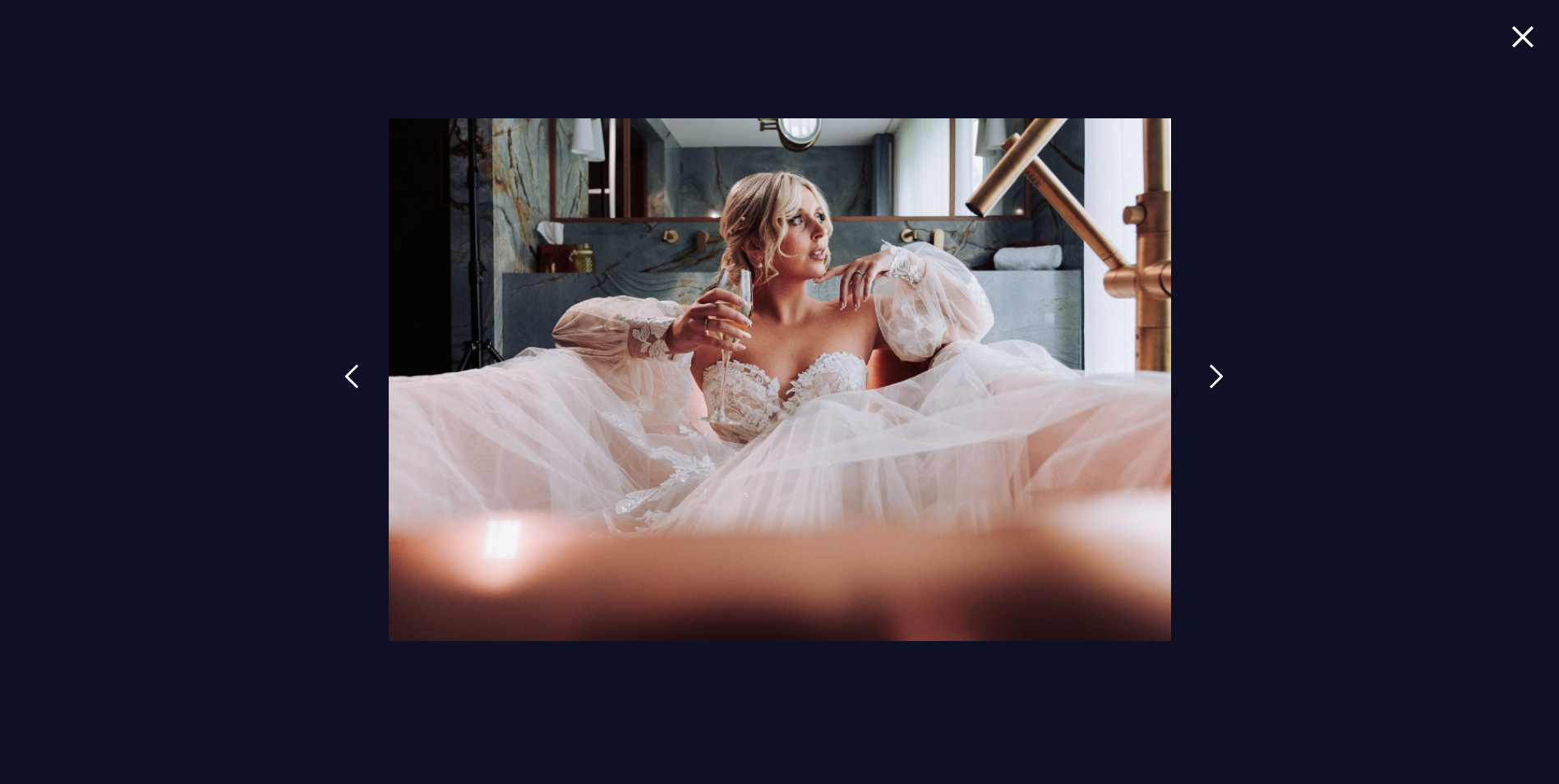
click at [1211, 381] on img at bounding box center [1216, 376] width 15 height 25
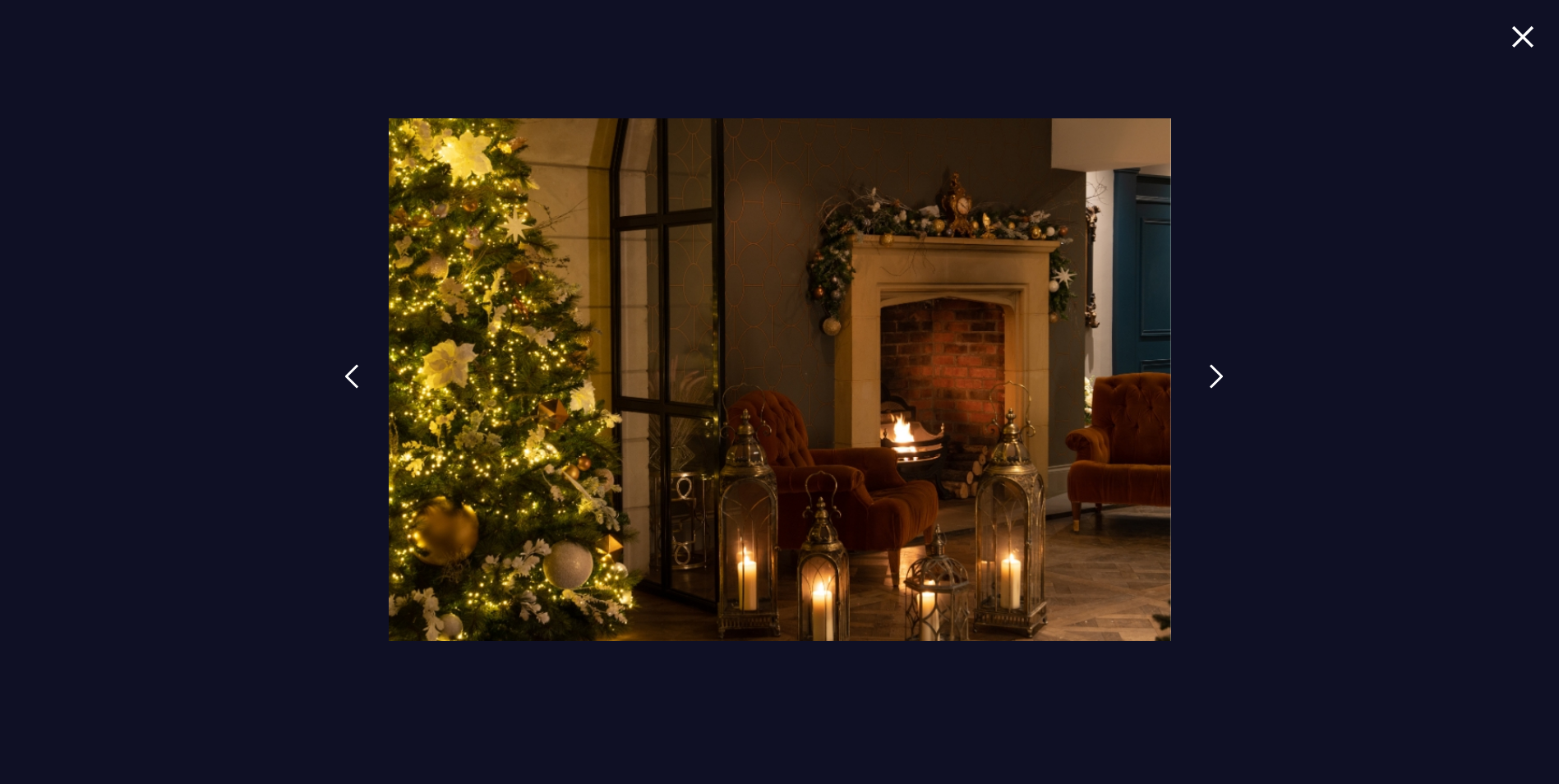
click at [1211, 381] on img at bounding box center [1216, 376] width 15 height 25
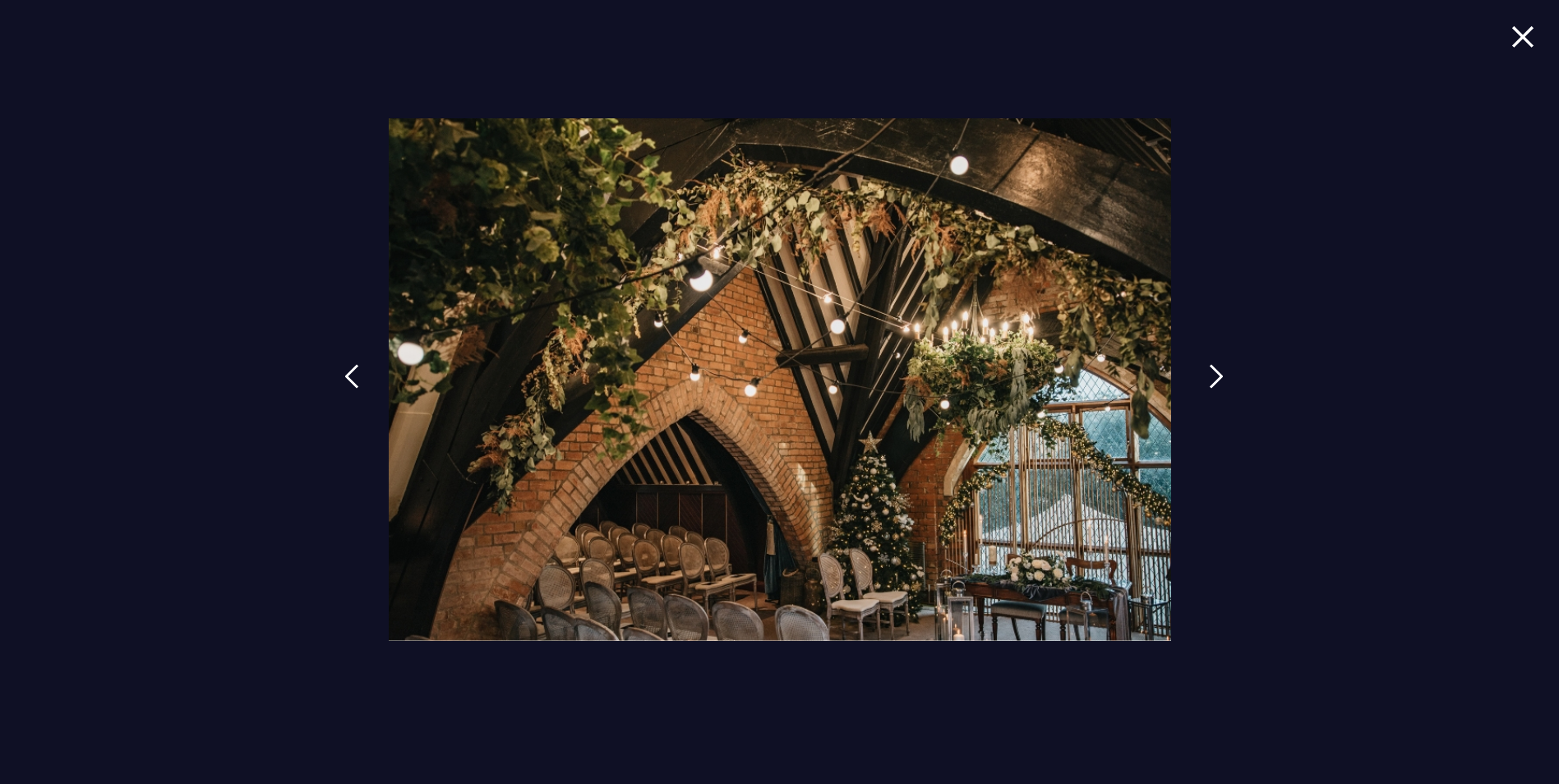
click at [1211, 381] on img at bounding box center [1216, 376] width 15 height 25
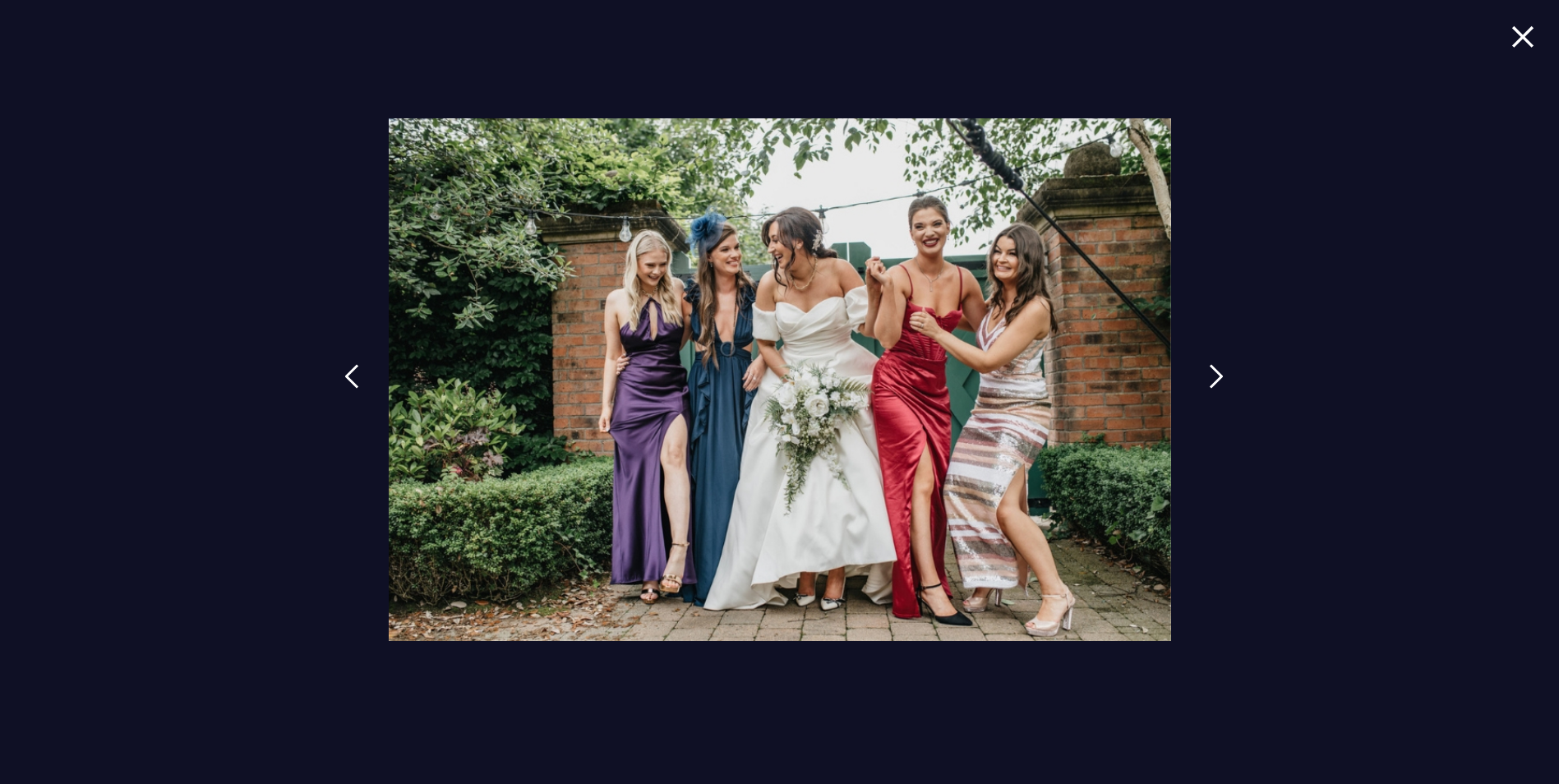
click at [1211, 381] on img at bounding box center [1216, 376] width 15 height 25
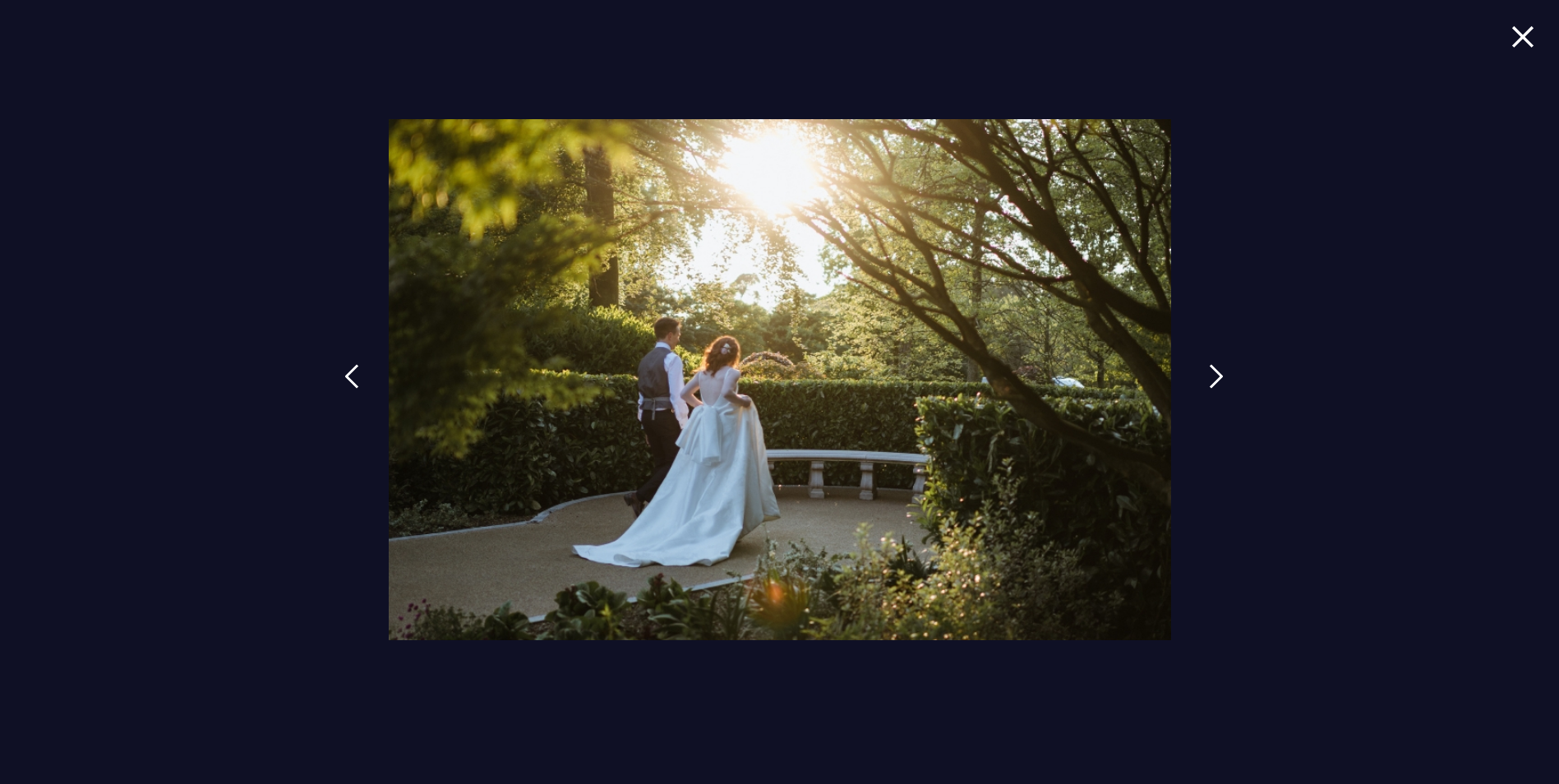
click at [1211, 381] on img at bounding box center [1216, 376] width 15 height 25
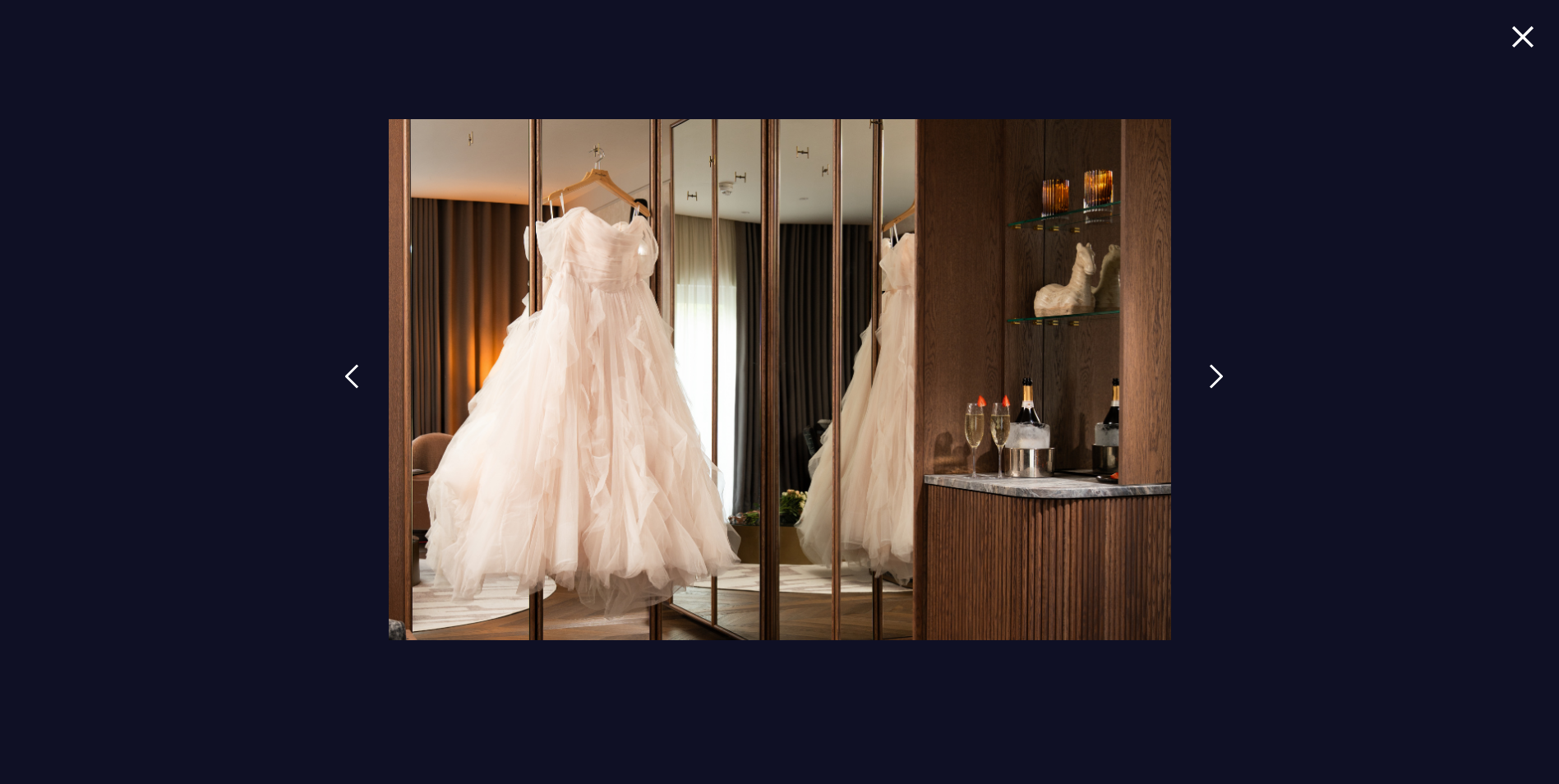
click at [1216, 380] on img at bounding box center [1216, 376] width 15 height 25
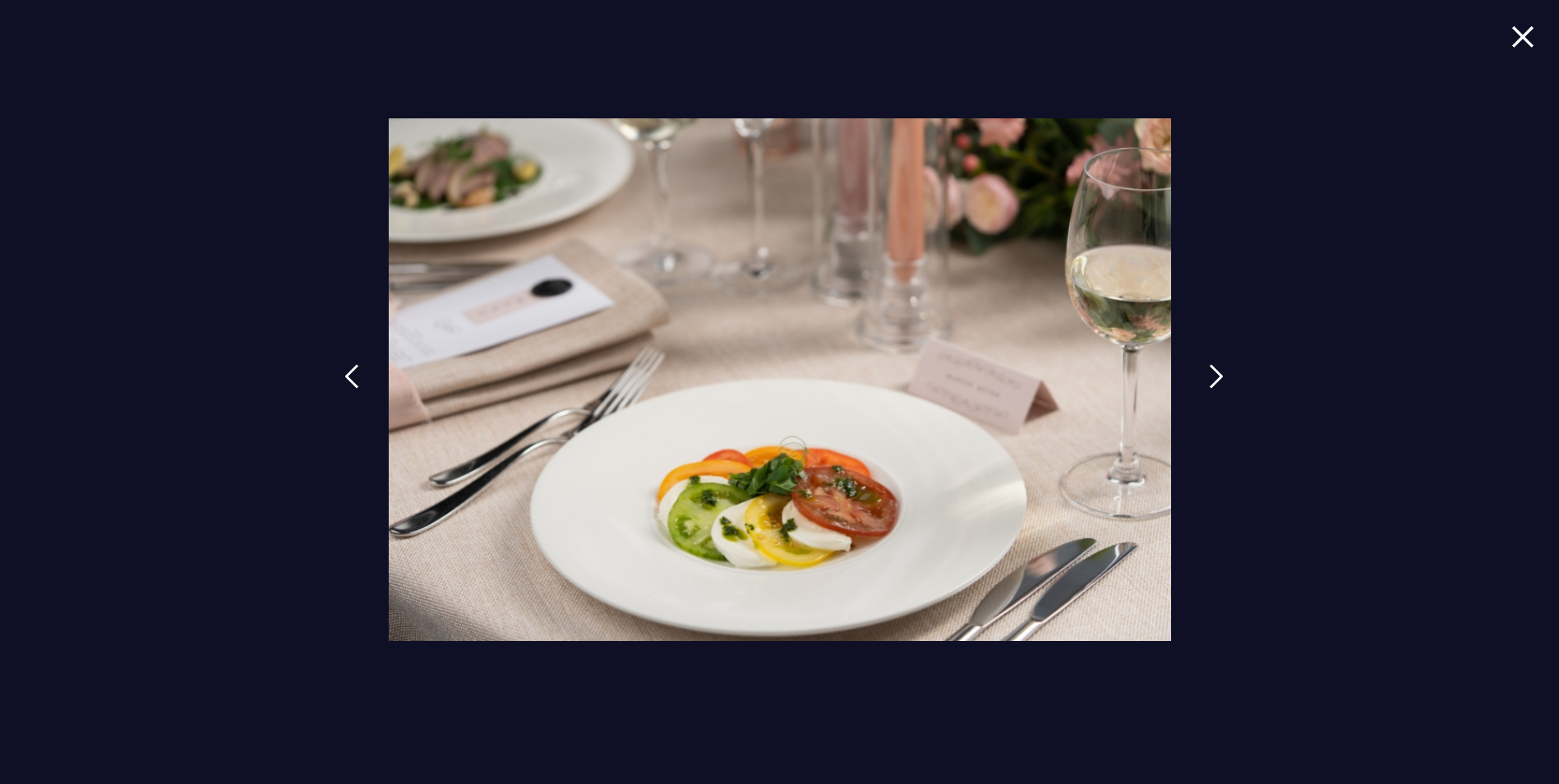
click at [1216, 380] on img at bounding box center [1216, 376] width 15 height 25
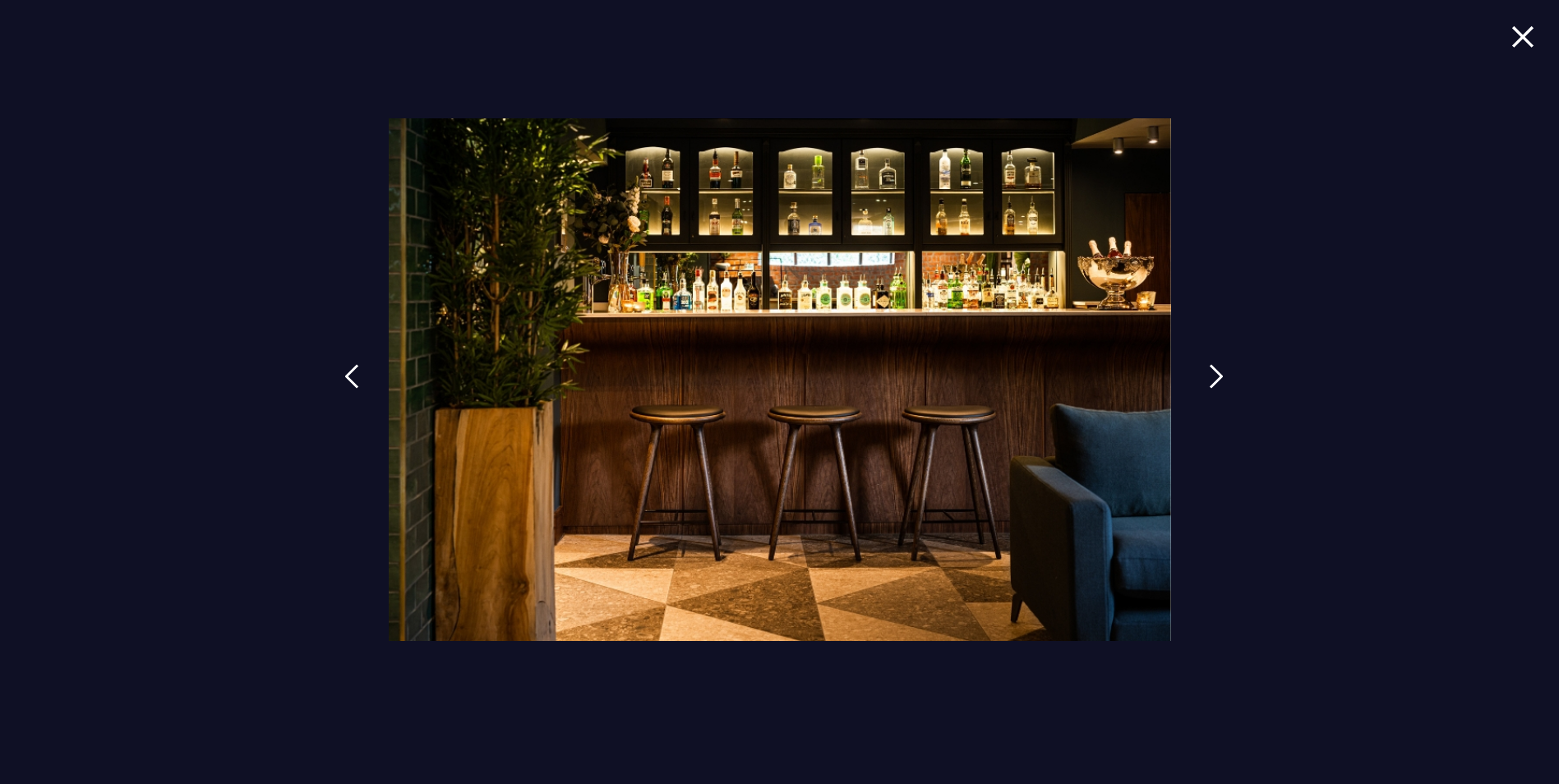
click at [1216, 380] on img at bounding box center [1216, 376] width 15 height 25
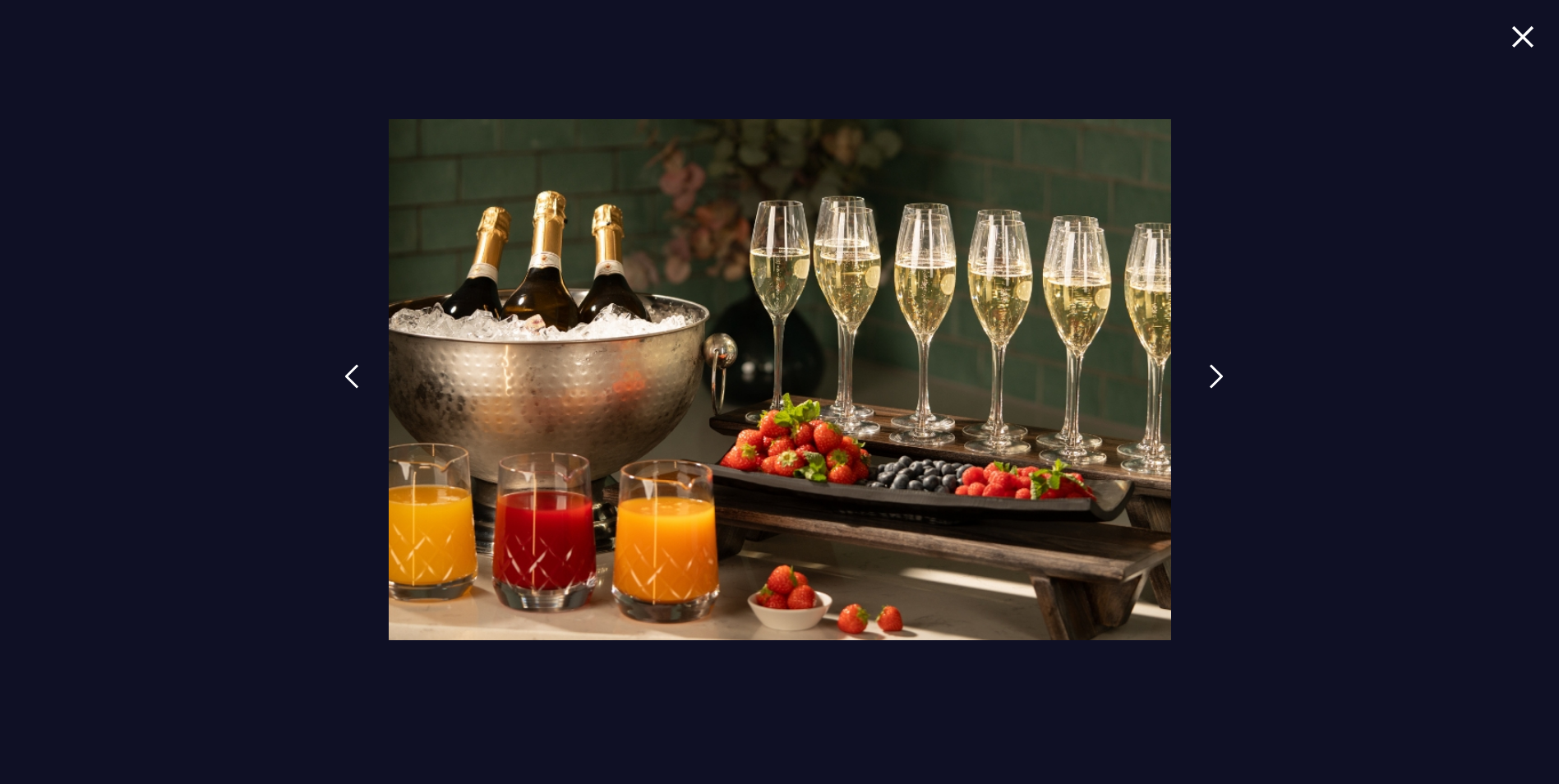
click at [1216, 380] on img at bounding box center [1216, 376] width 15 height 25
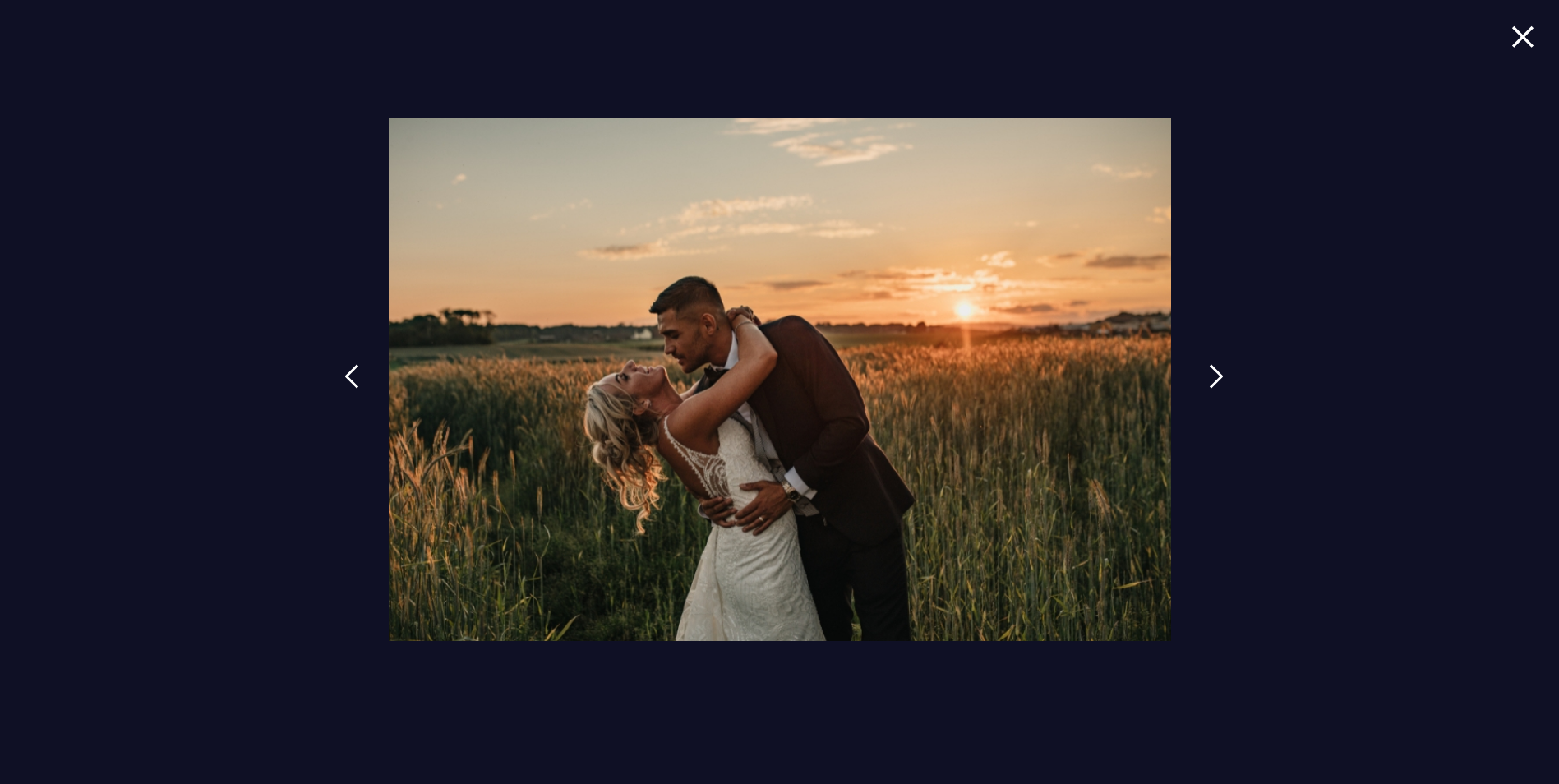
click at [1216, 380] on img at bounding box center [1216, 376] width 15 height 25
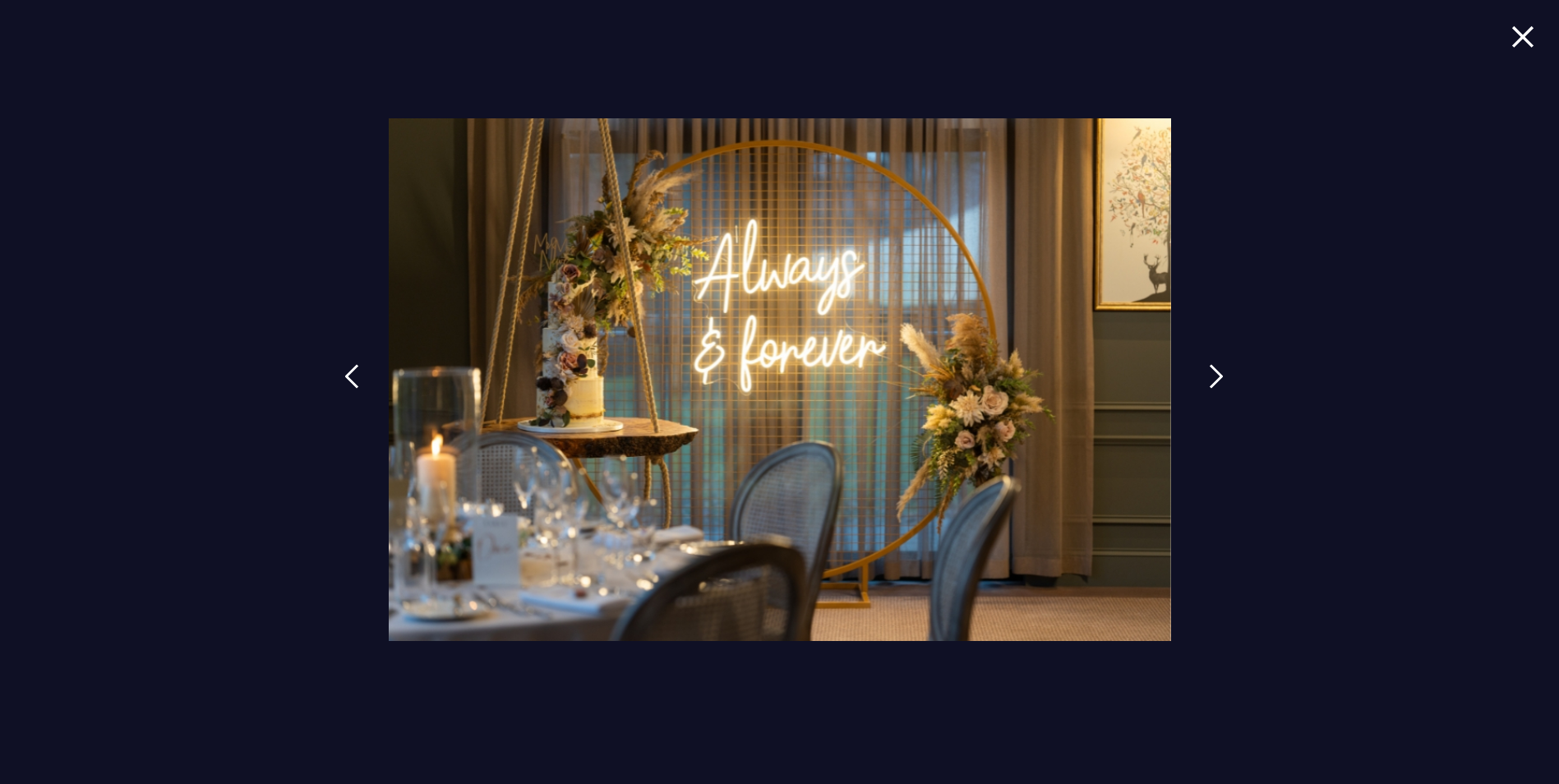
click at [1215, 380] on img at bounding box center [1216, 376] width 15 height 25
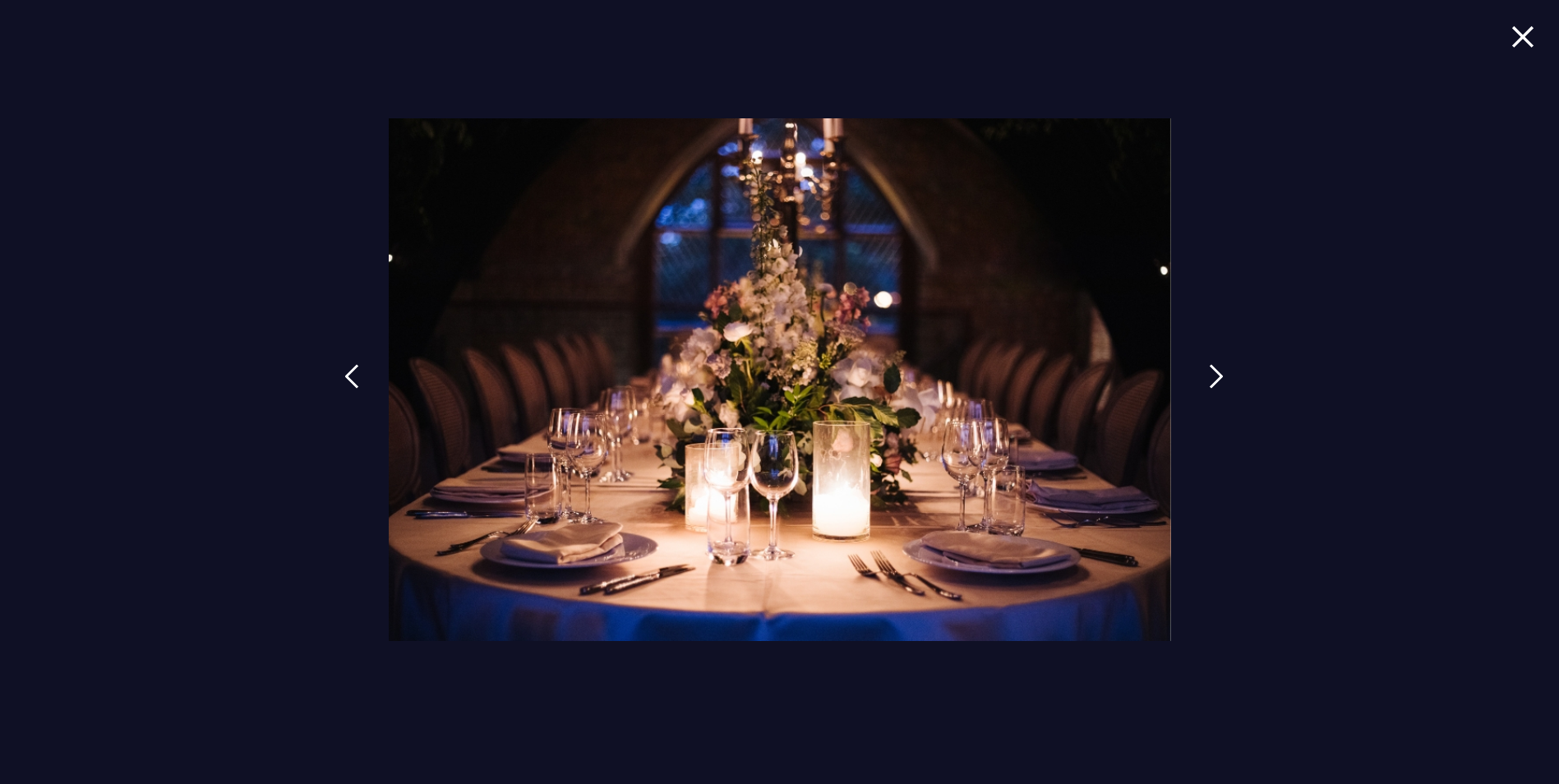
click at [1215, 380] on img at bounding box center [1216, 376] width 15 height 25
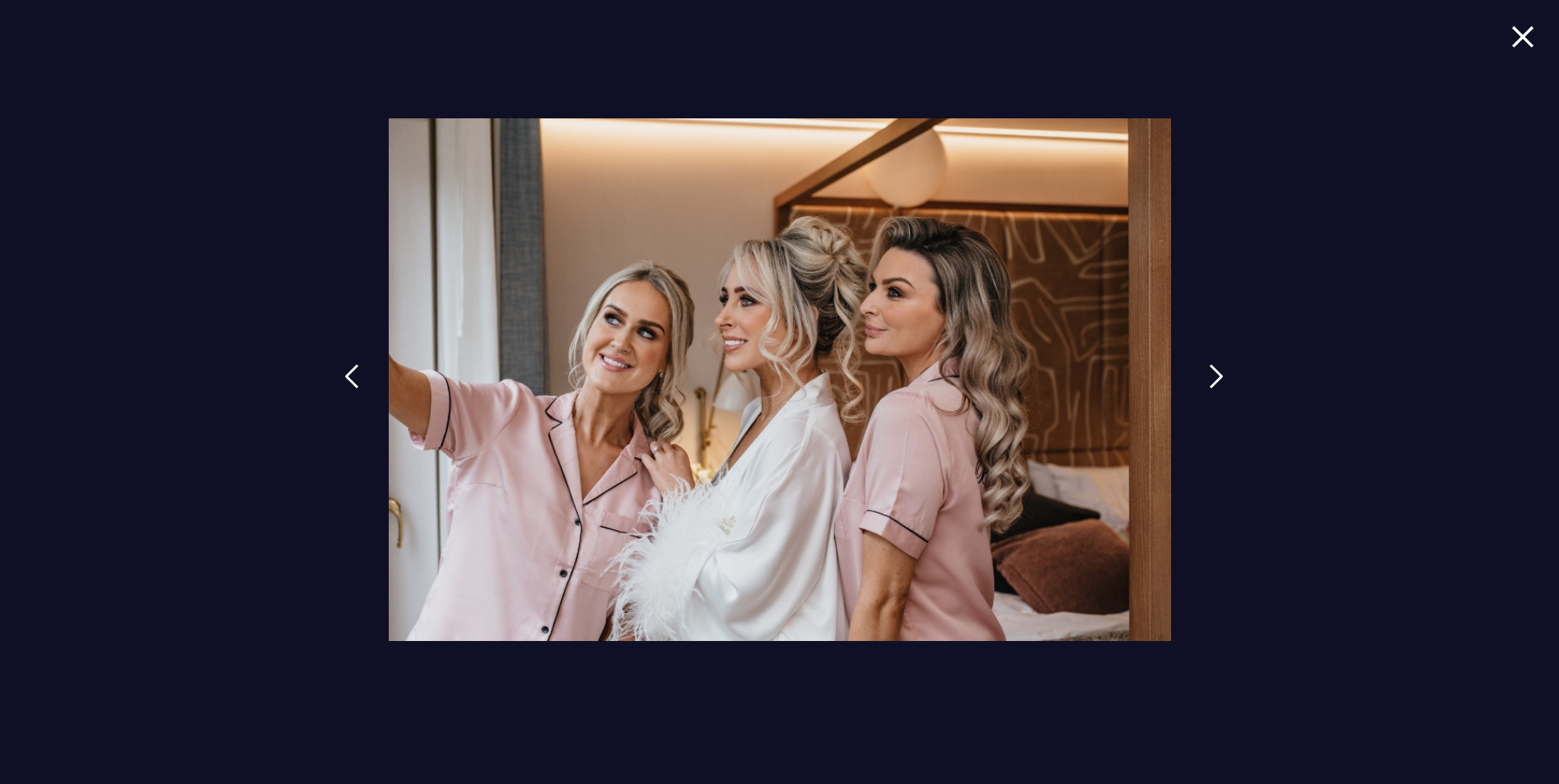
click at [1215, 380] on img at bounding box center [1216, 376] width 15 height 25
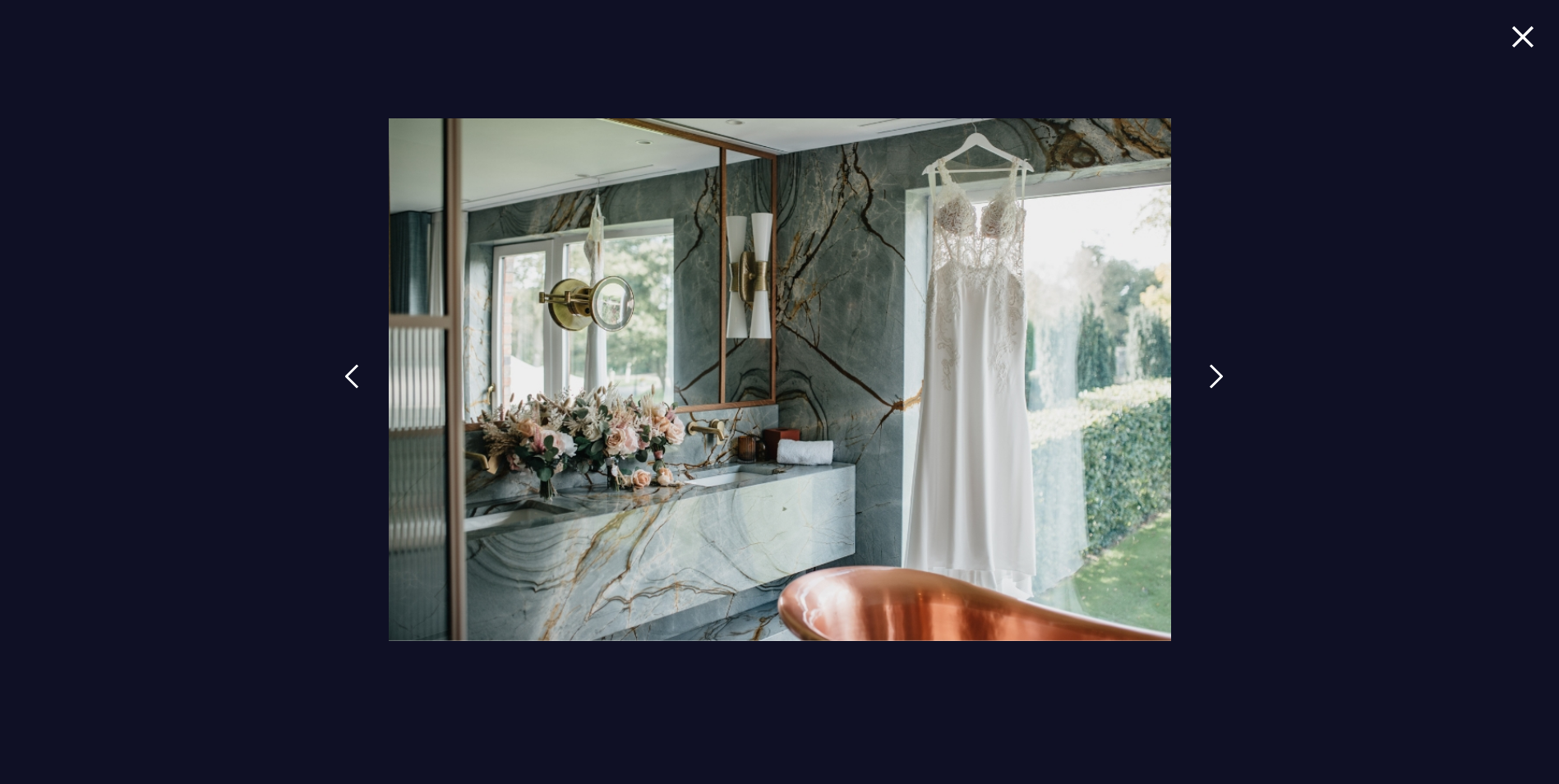
click at [1215, 380] on img at bounding box center [1216, 376] width 15 height 25
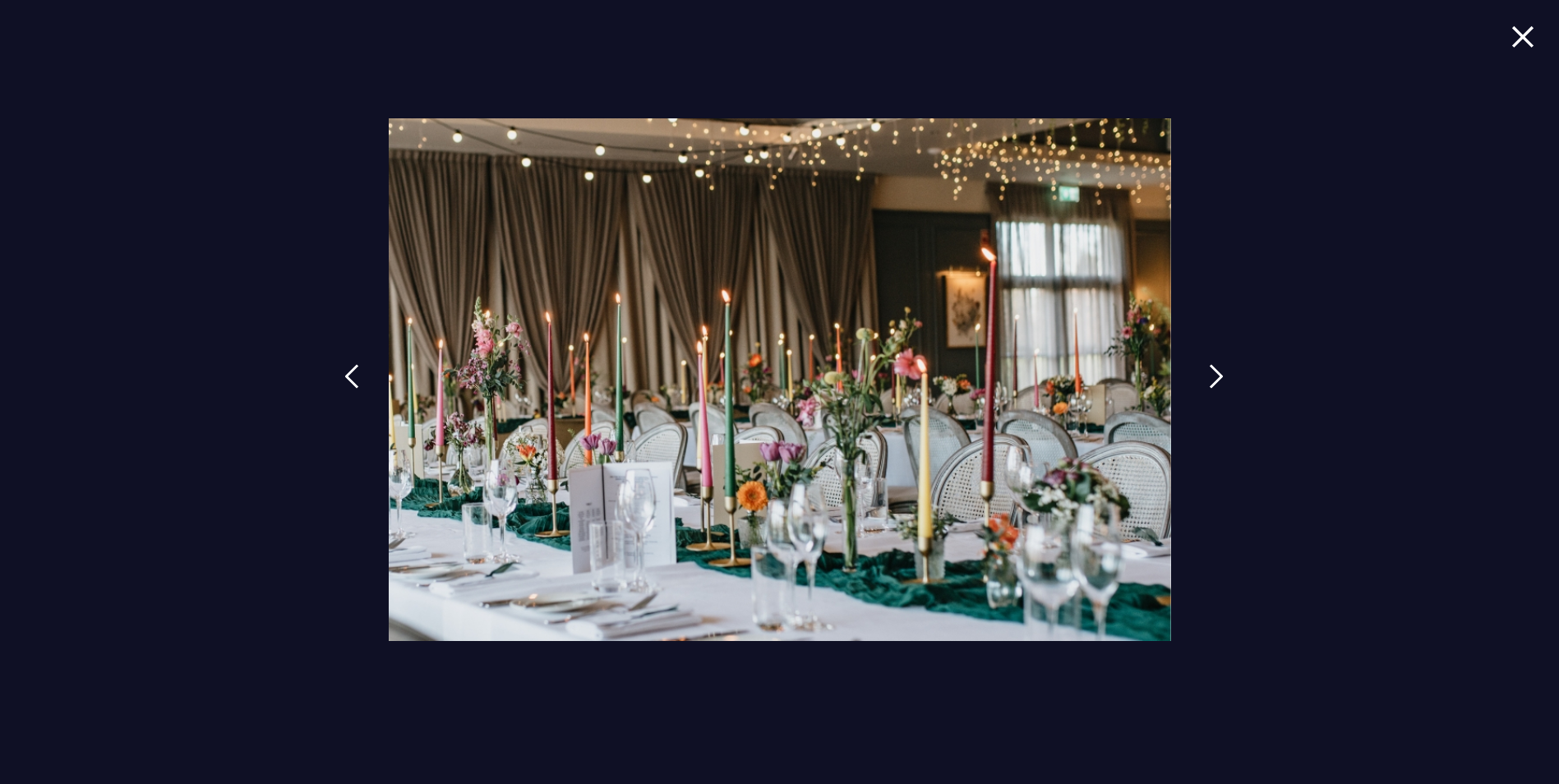
click at [1215, 380] on img at bounding box center [1216, 376] width 15 height 25
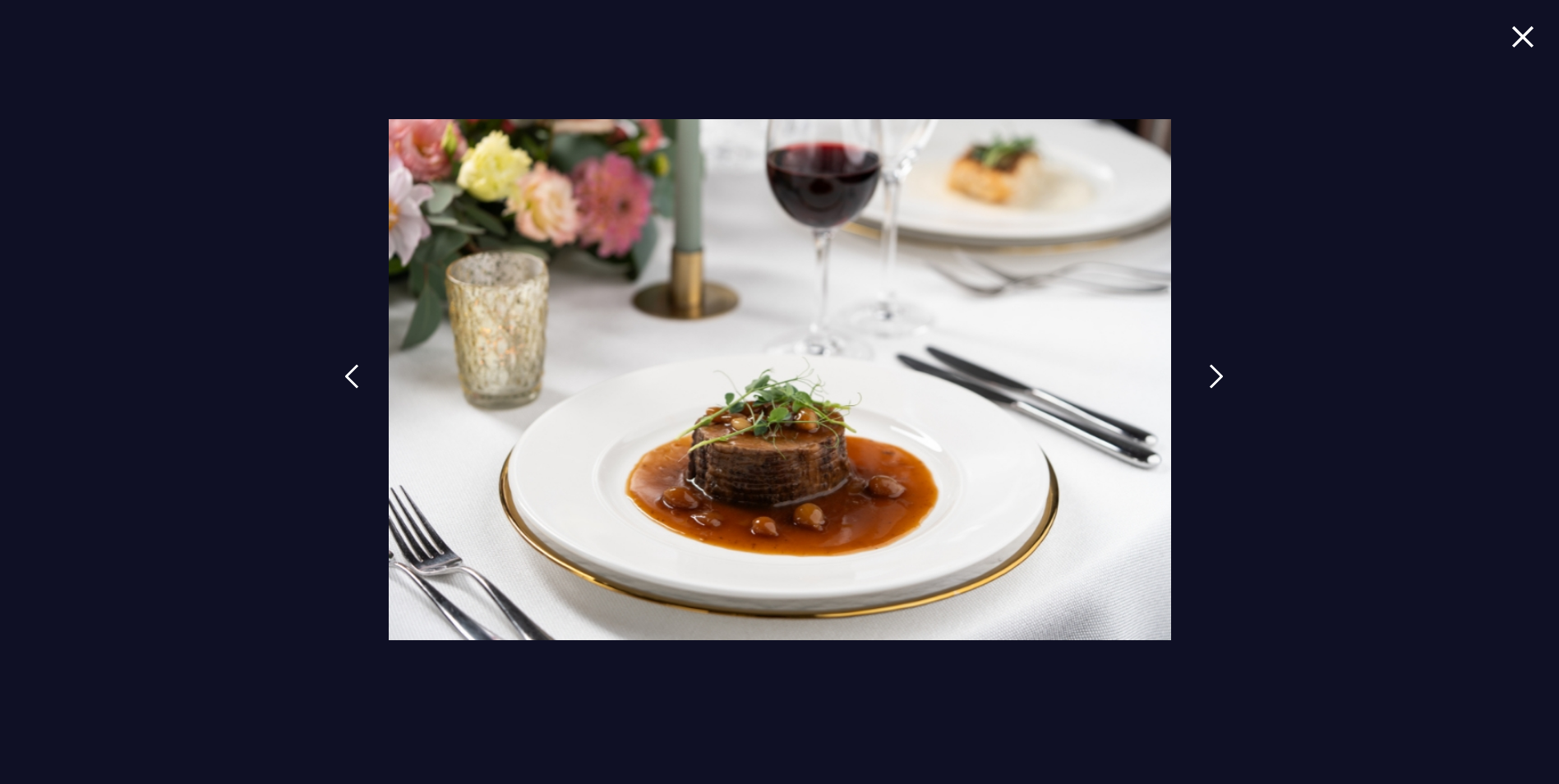
click at [1215, 380] on img at bounding box center [1216, 376] width 15 height 25
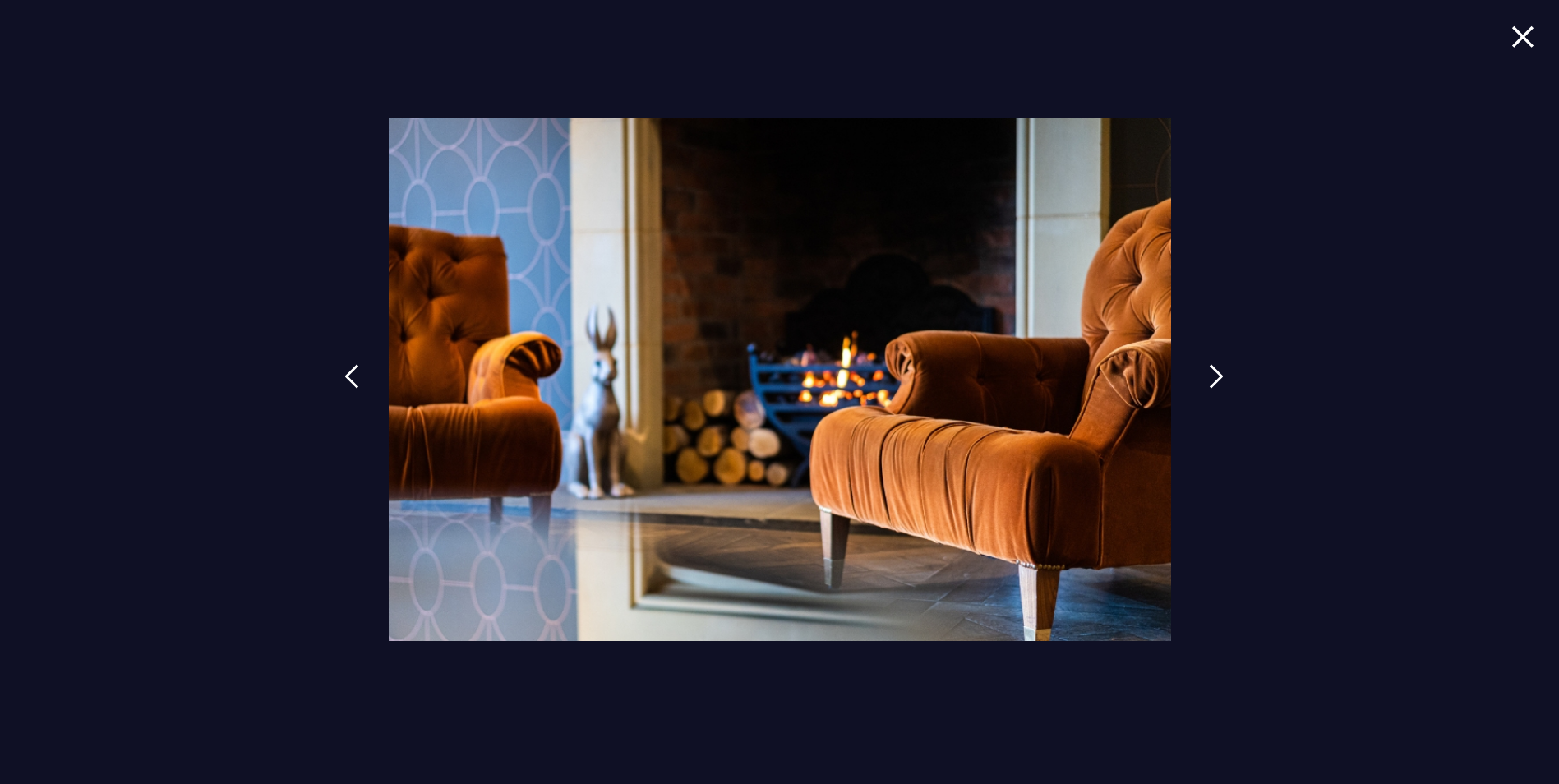
click at [1215, 380] on img at bounding box center [1216, 376] width 15 height 25
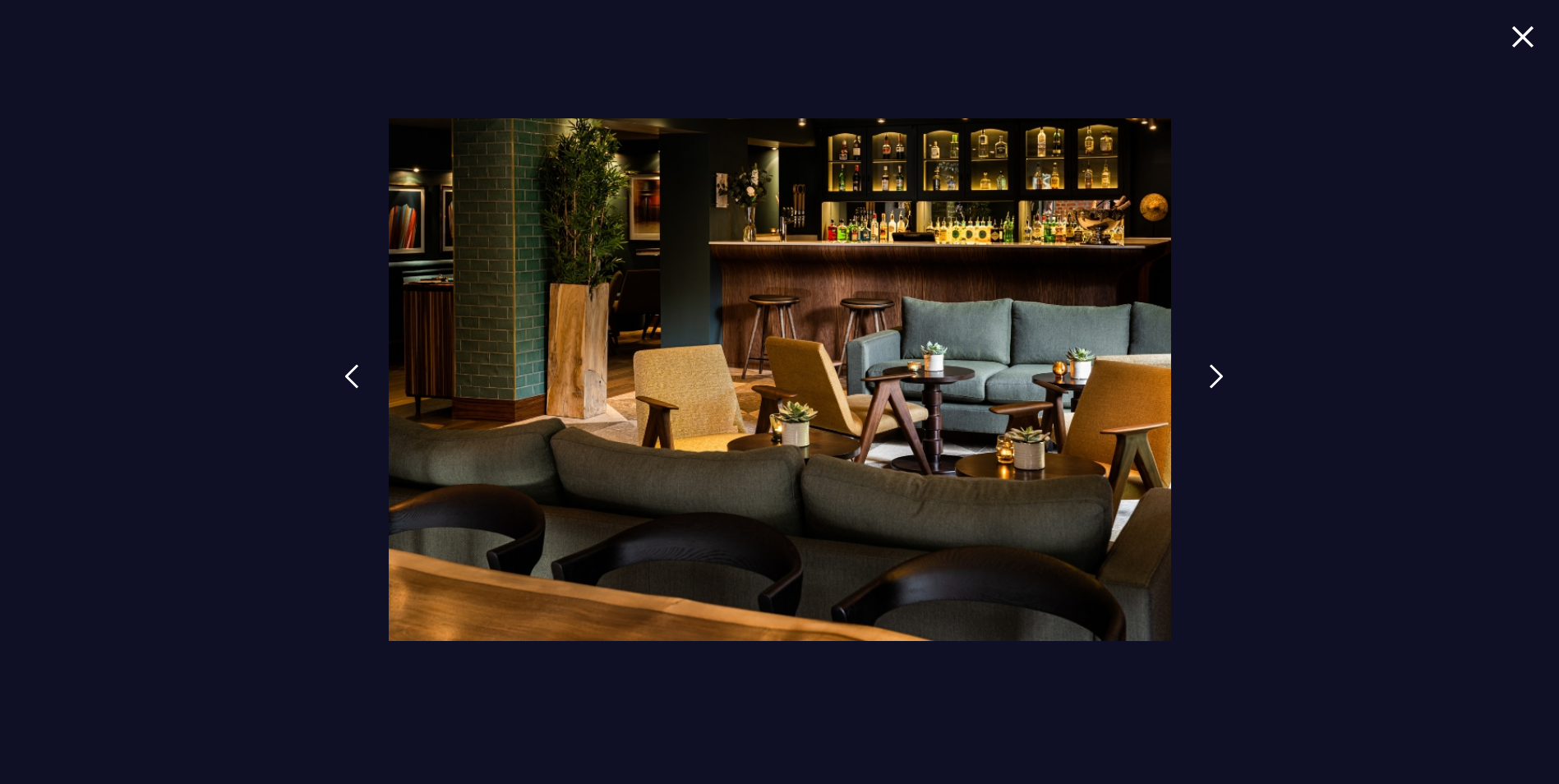
click at [1215, 380] on img at bounding box center [1216, 376] width 15 height 25
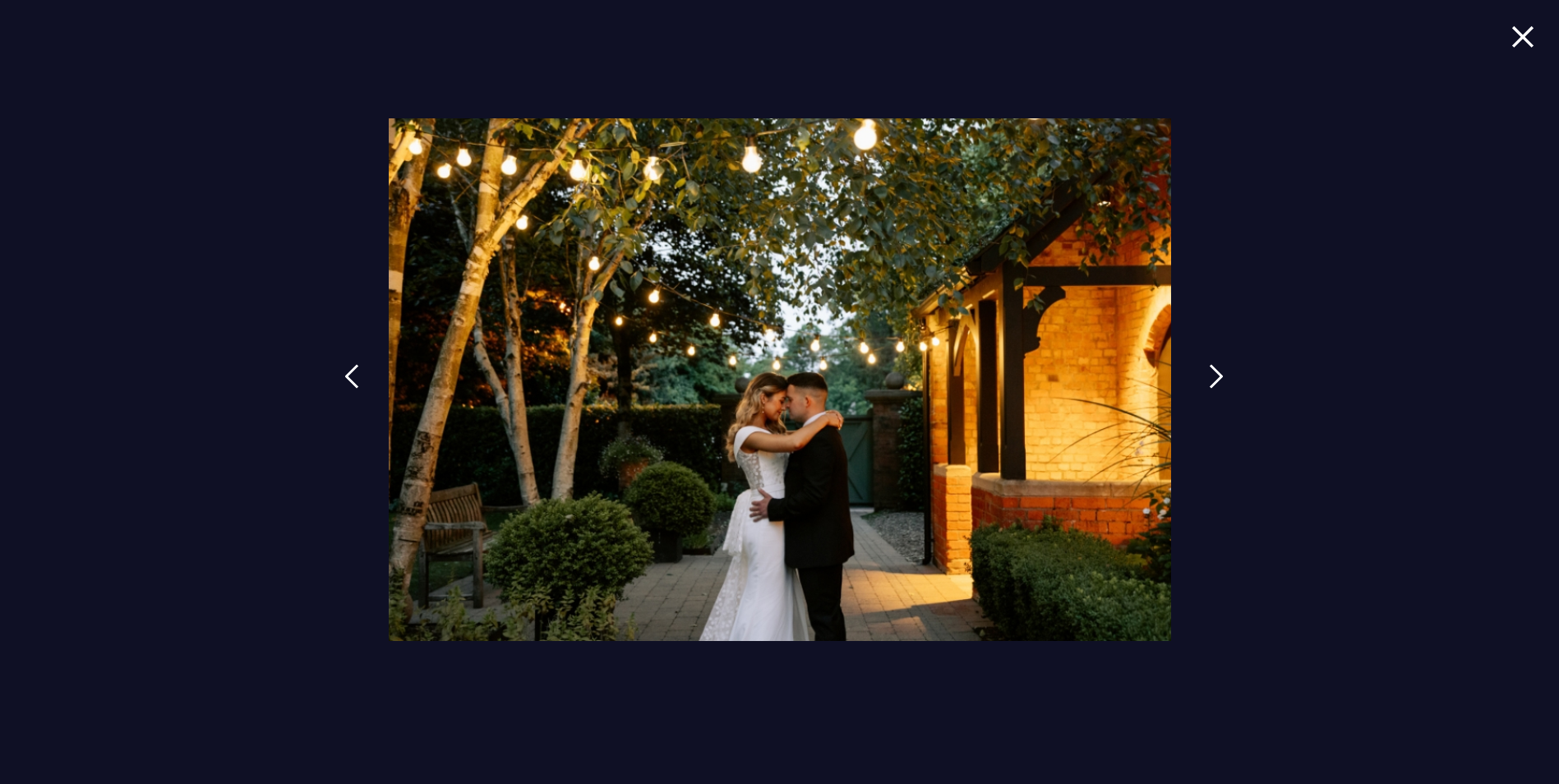
click at [1215, 380] on img at bounding box center [1216, 376] width 15 height 25
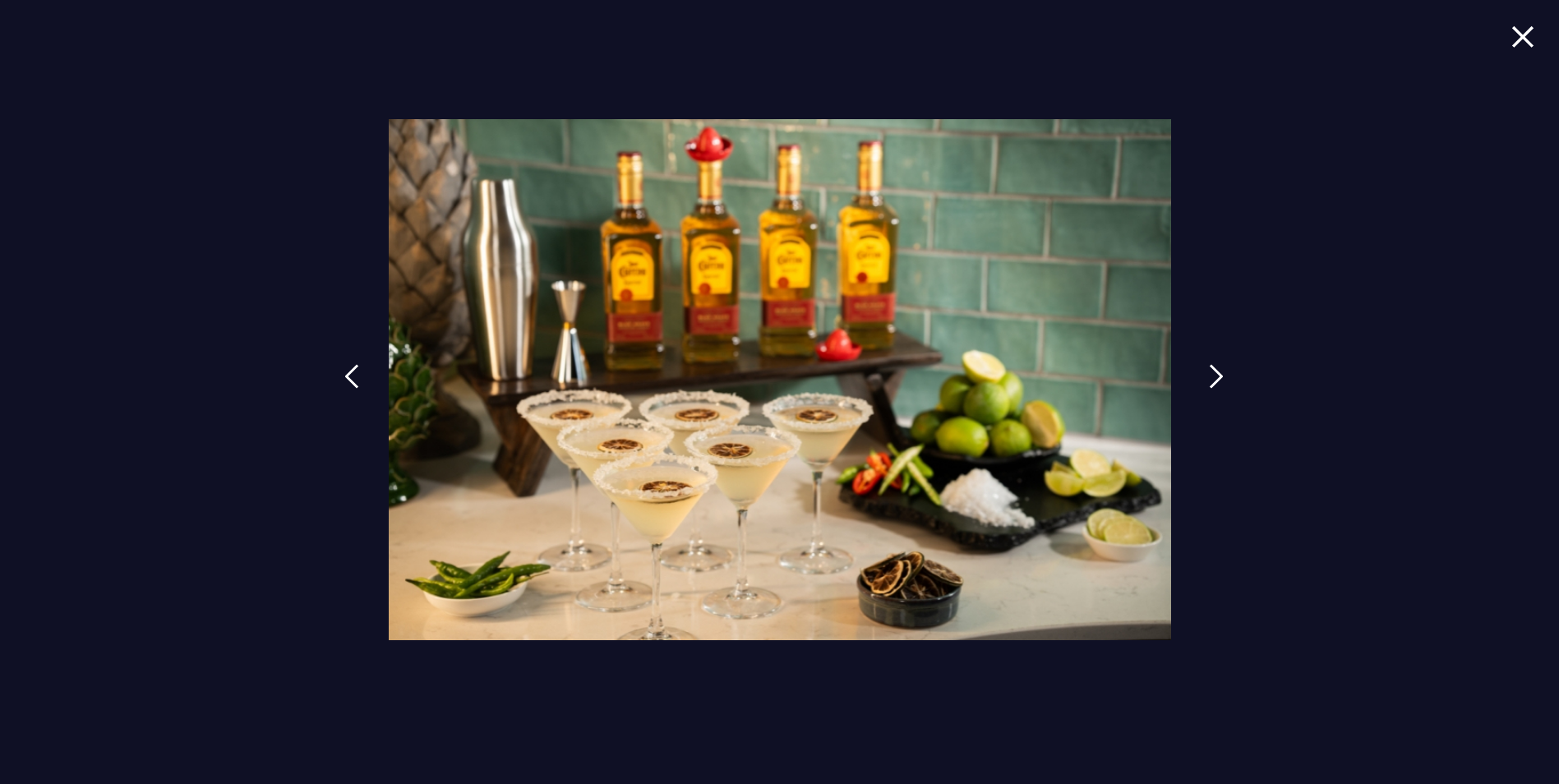
click at [1215, 380] on img at bounding box center [1216, 376] width 15 height 25
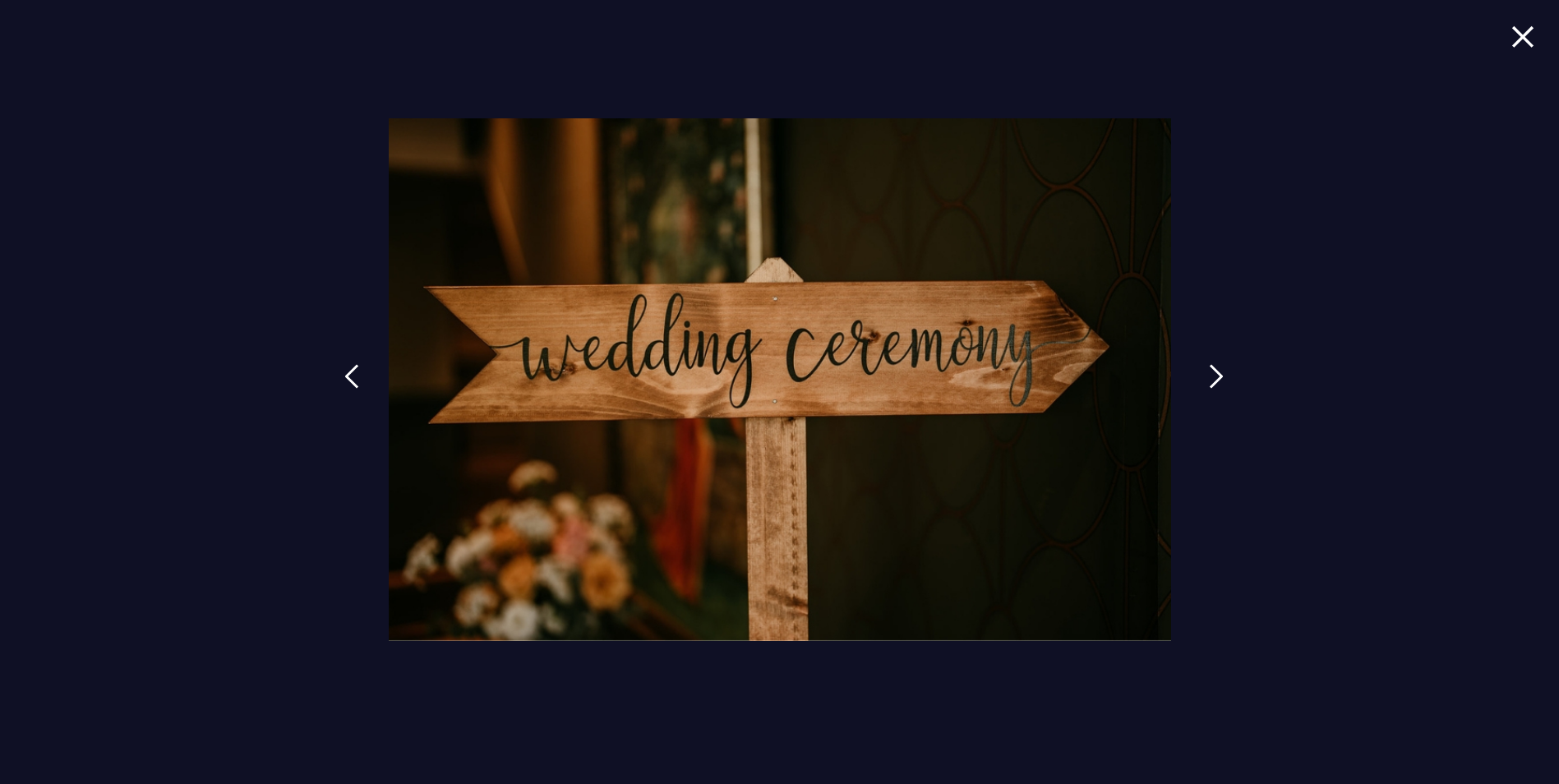
click at [1215, 380] on img at bounding box center [1216, 376] width 15 height 25
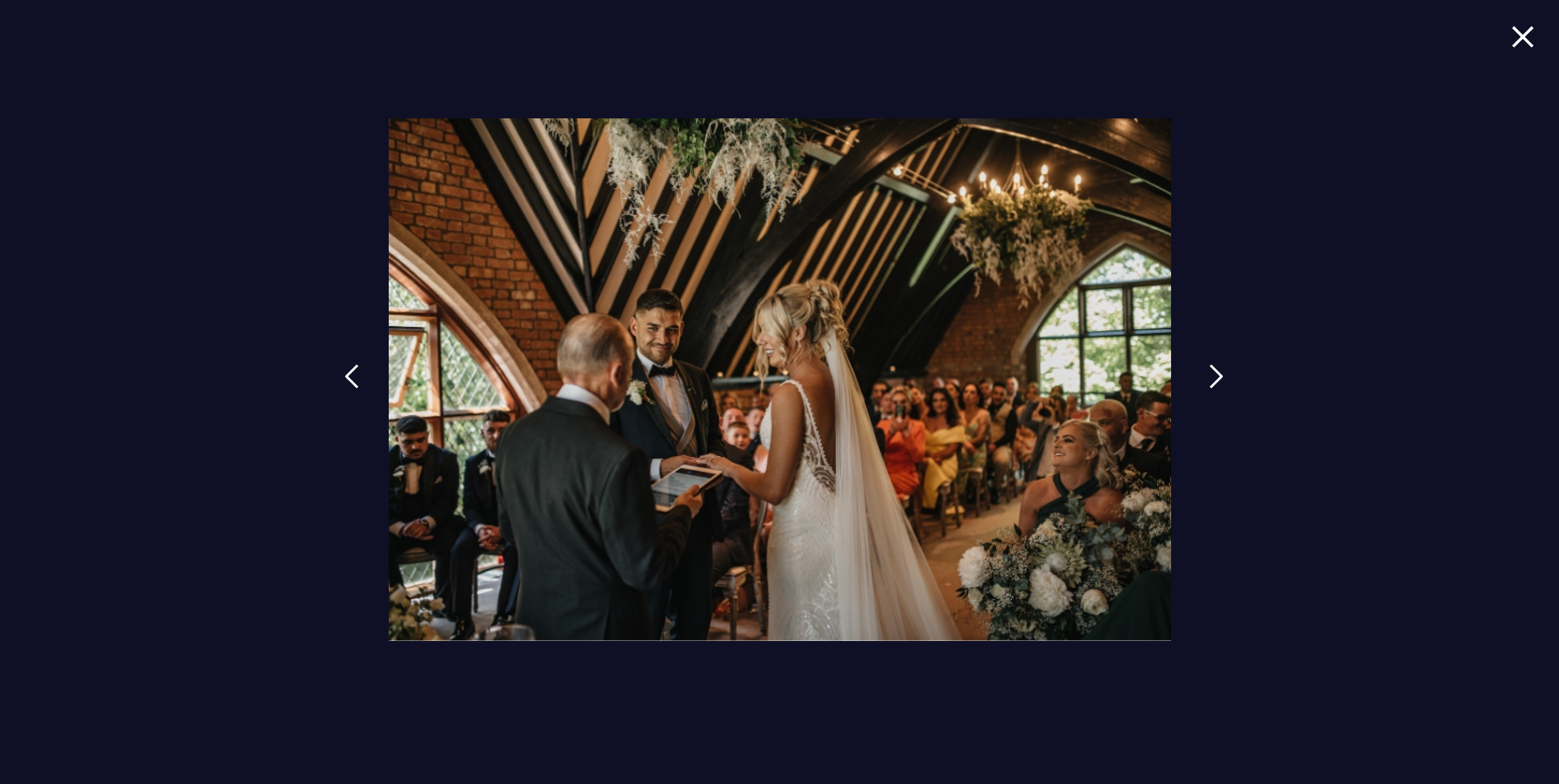
click at [1215, 380] on img at bounding box center [1216, 376] width 15 height 25
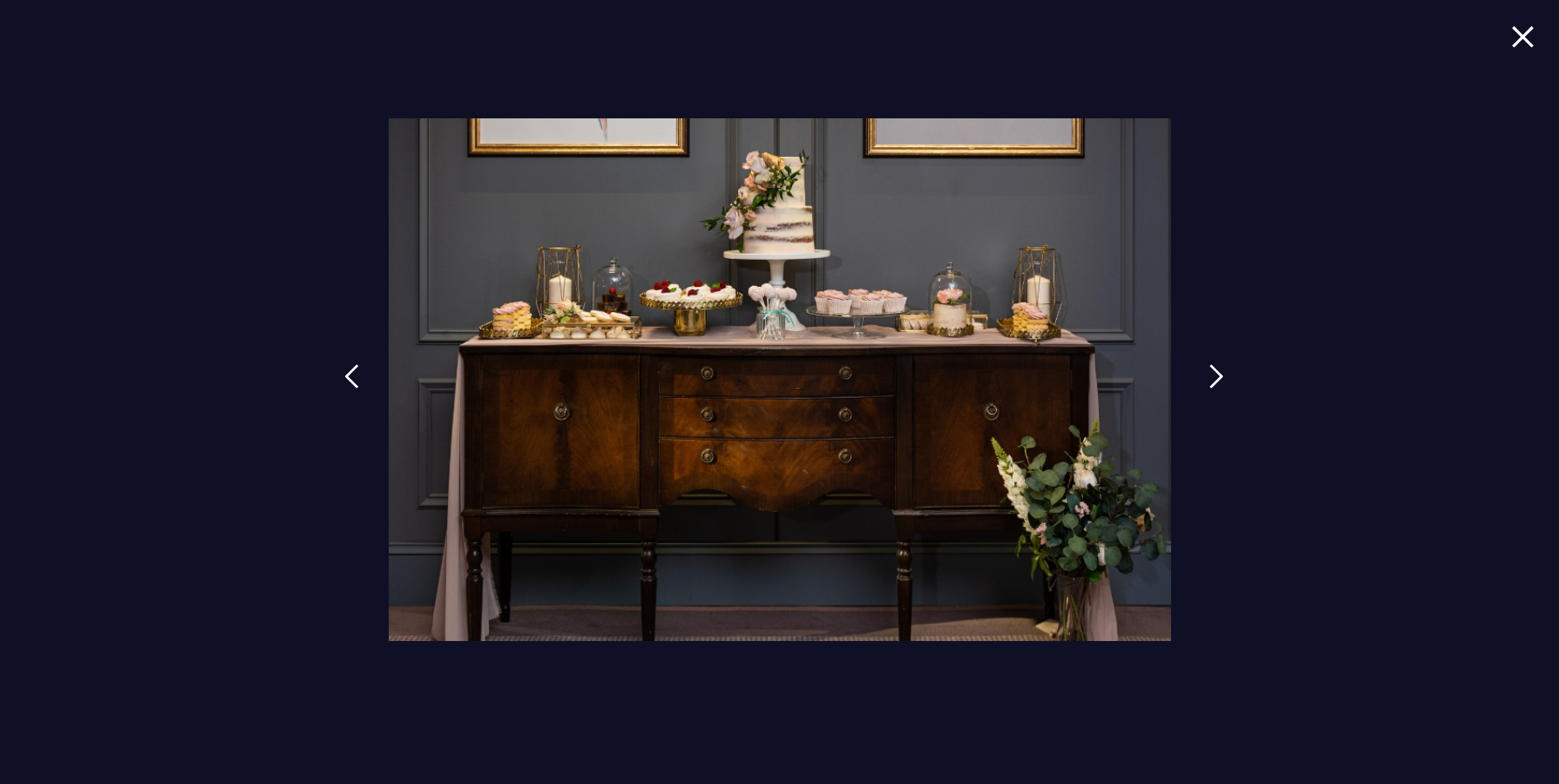
click at [1215, 380] on img at bounding box center [1216, 376] width 15 height 25
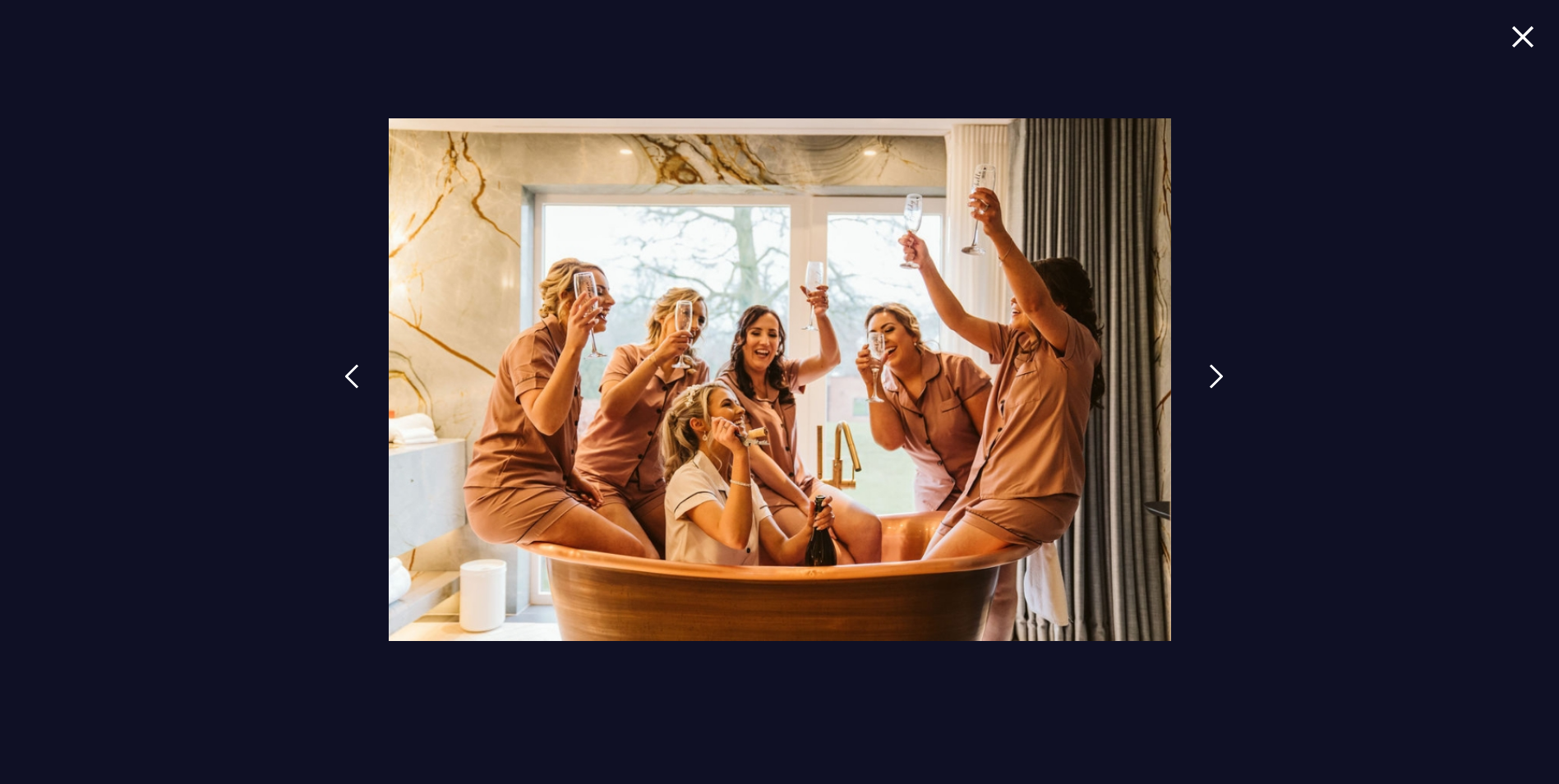
click at [1215, 380] on img at bounding box center [1216, 376] width 15 height 25
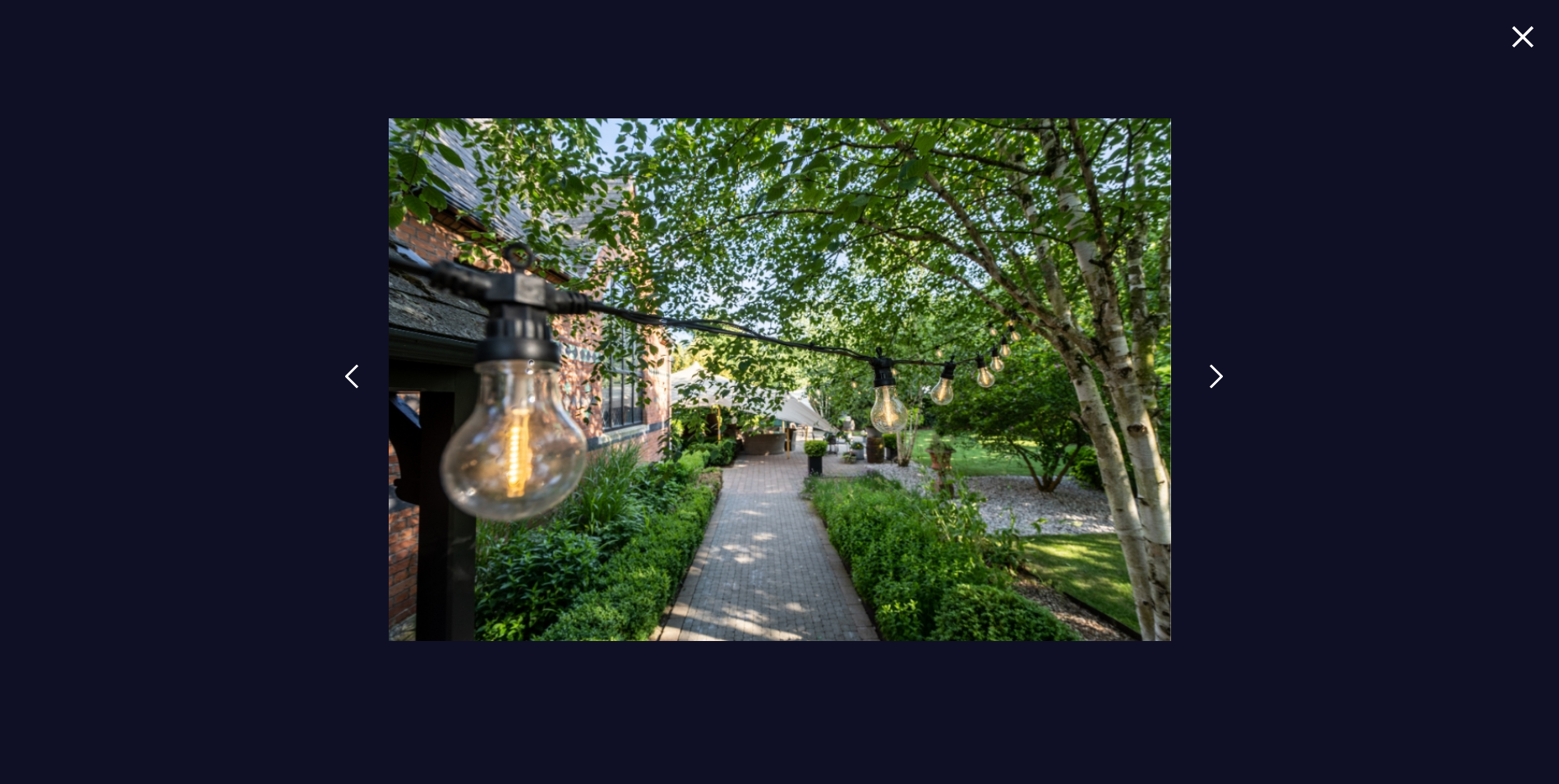
click at [1215, 380] on img at bounding box center [1216, 376] width 15 height 25
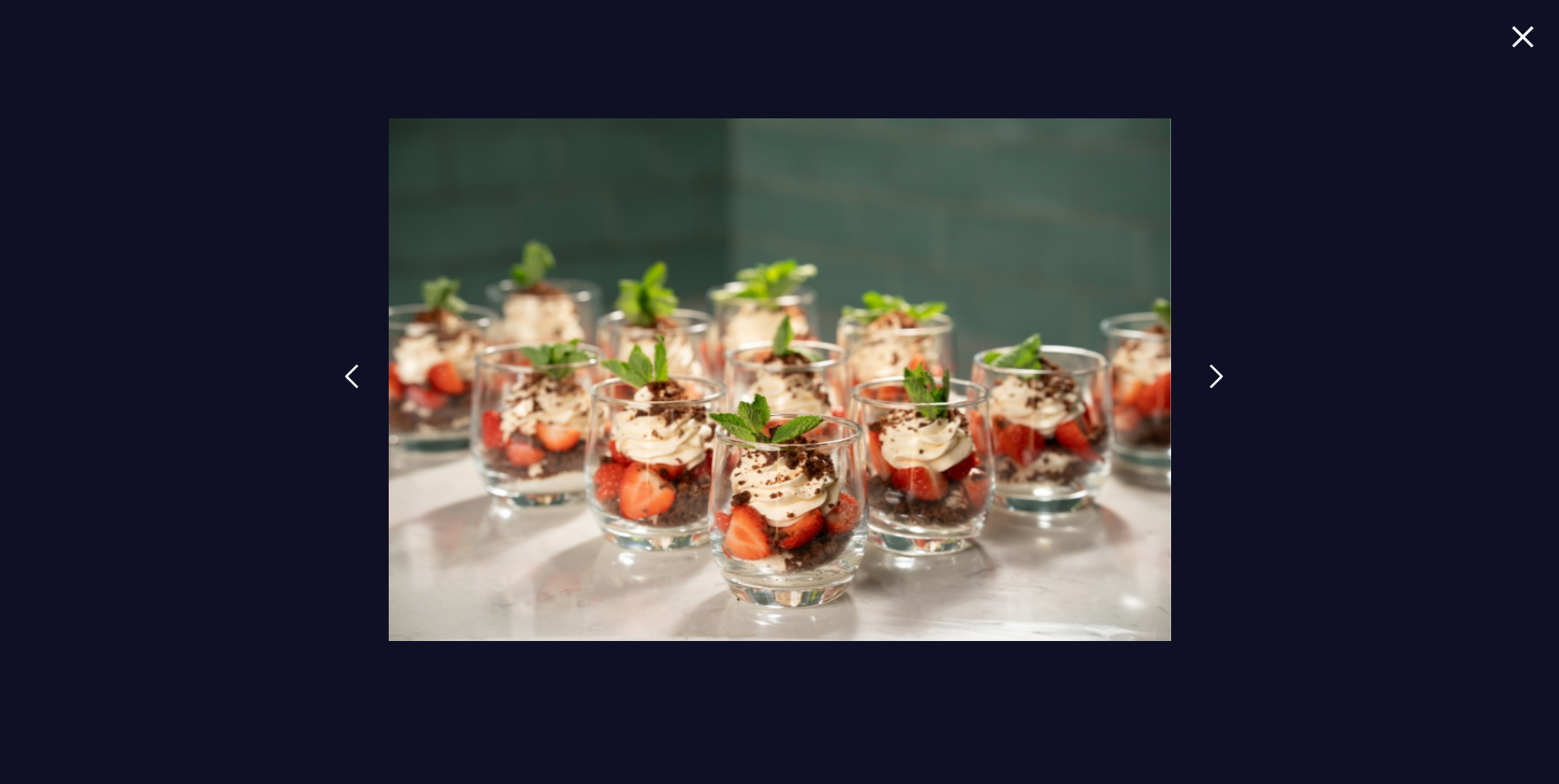
click at [1215, 380] on img at bounding box center [1216, 376] width 15 height 25
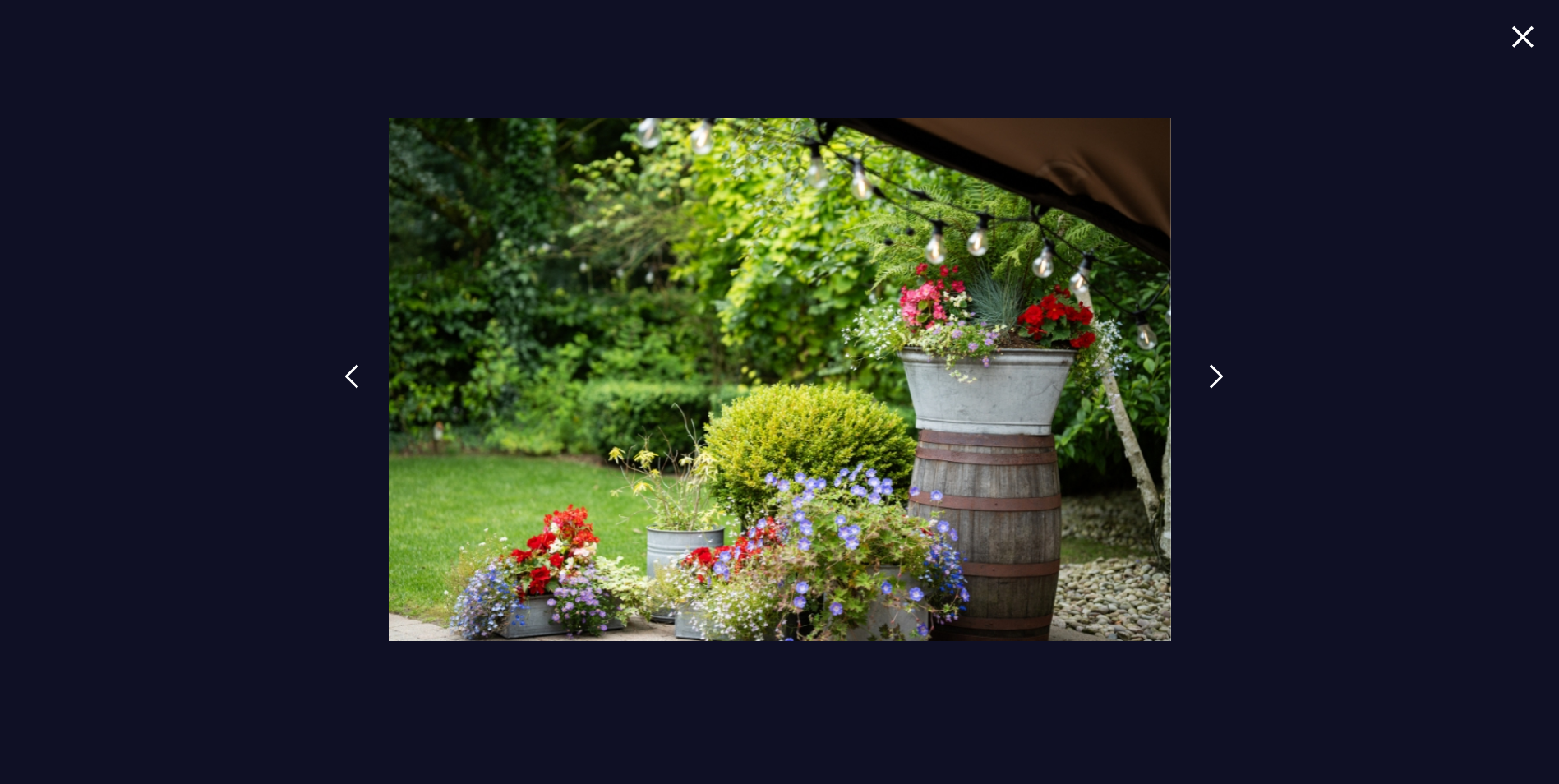
click at [1215, 380] on img at bounding box center [1216, 376] width 15 height 25
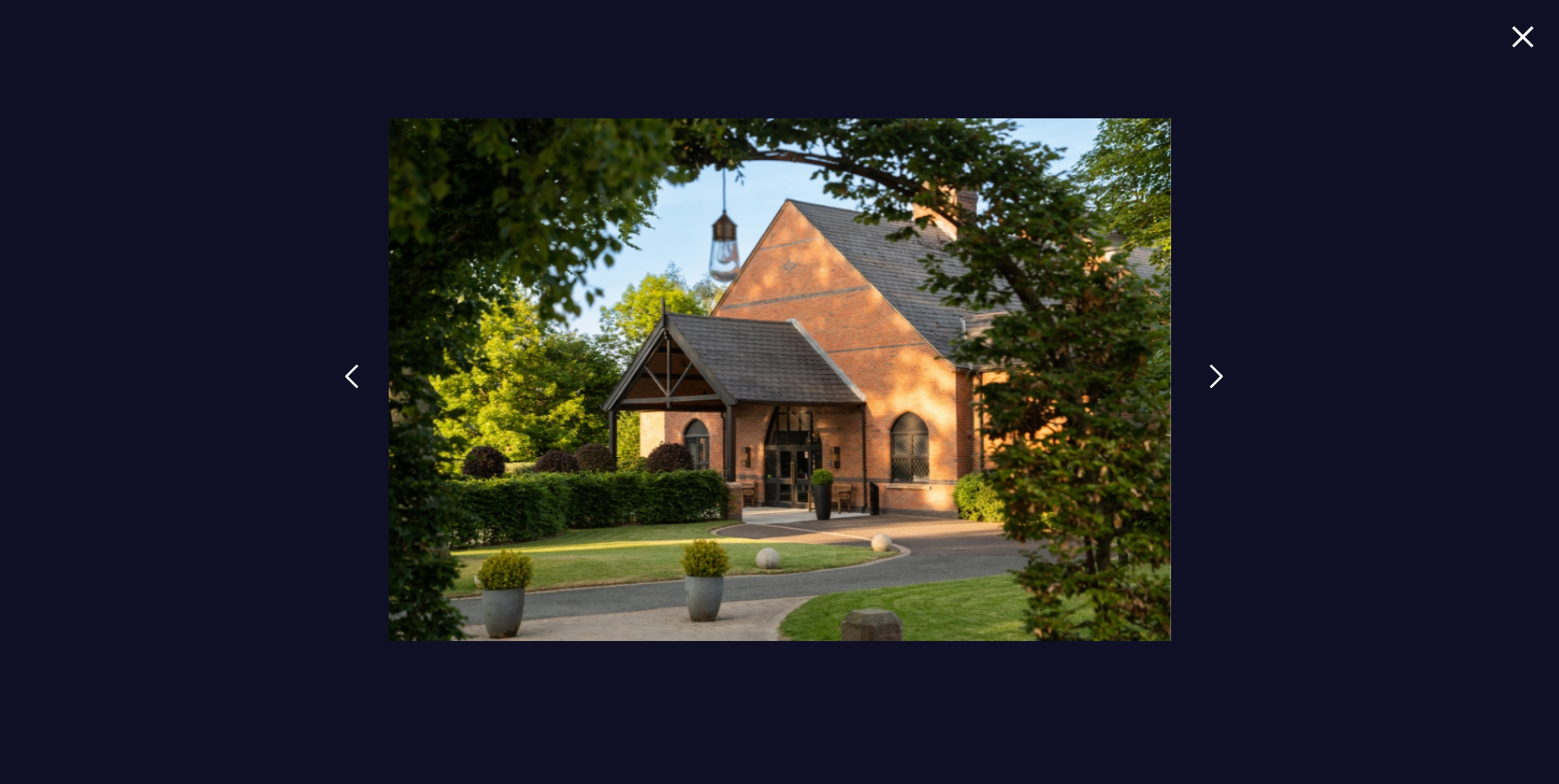
click at [1215, 380] on img at bounding box center [1216, 376] width 15 height 25
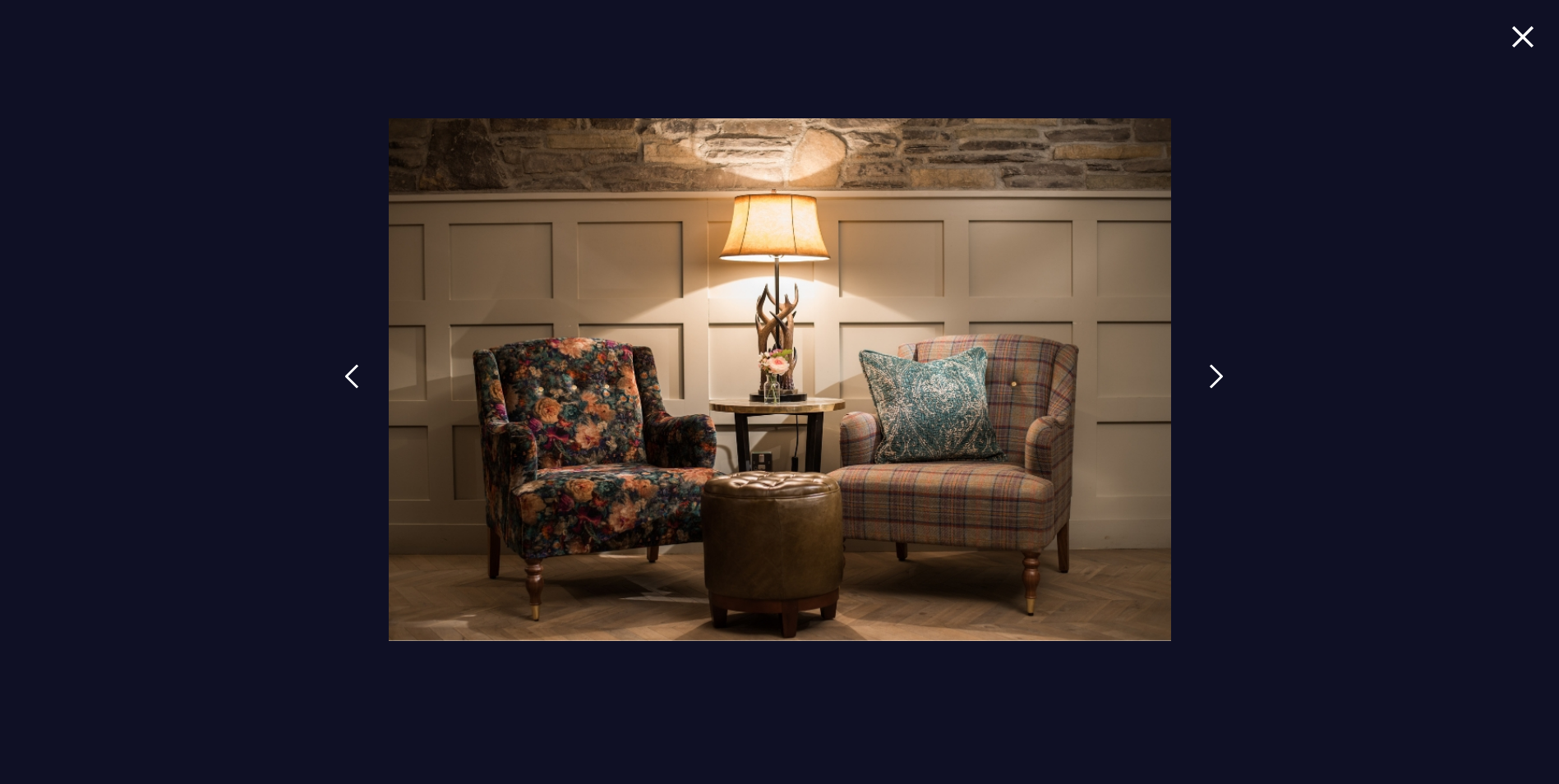
click at [1215, 380] on img at bounding box center [1216, 376] width 15 height 25
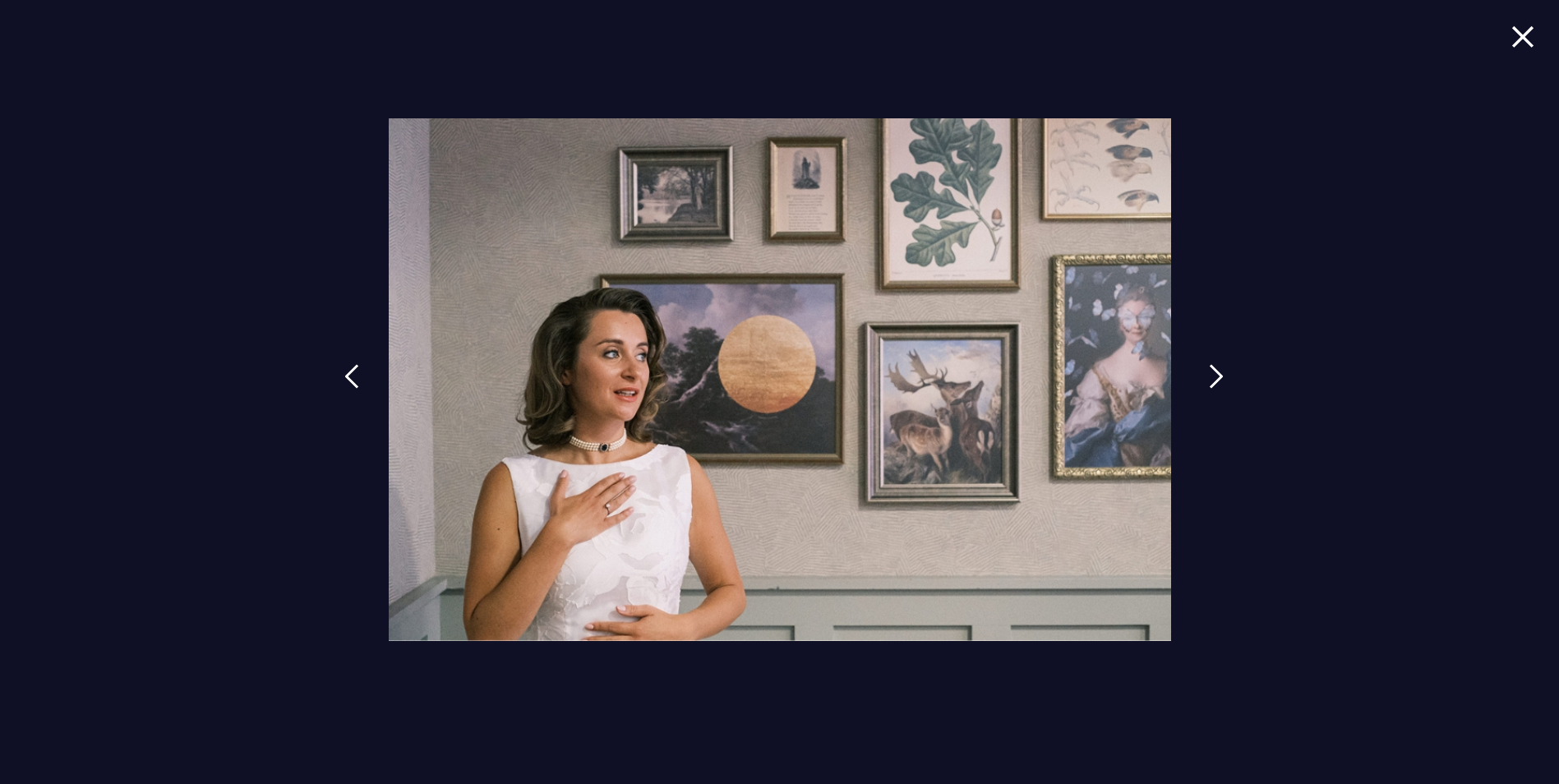
click at [1215, 380] on img at bounding box center [1216, 376] width 15 height 25
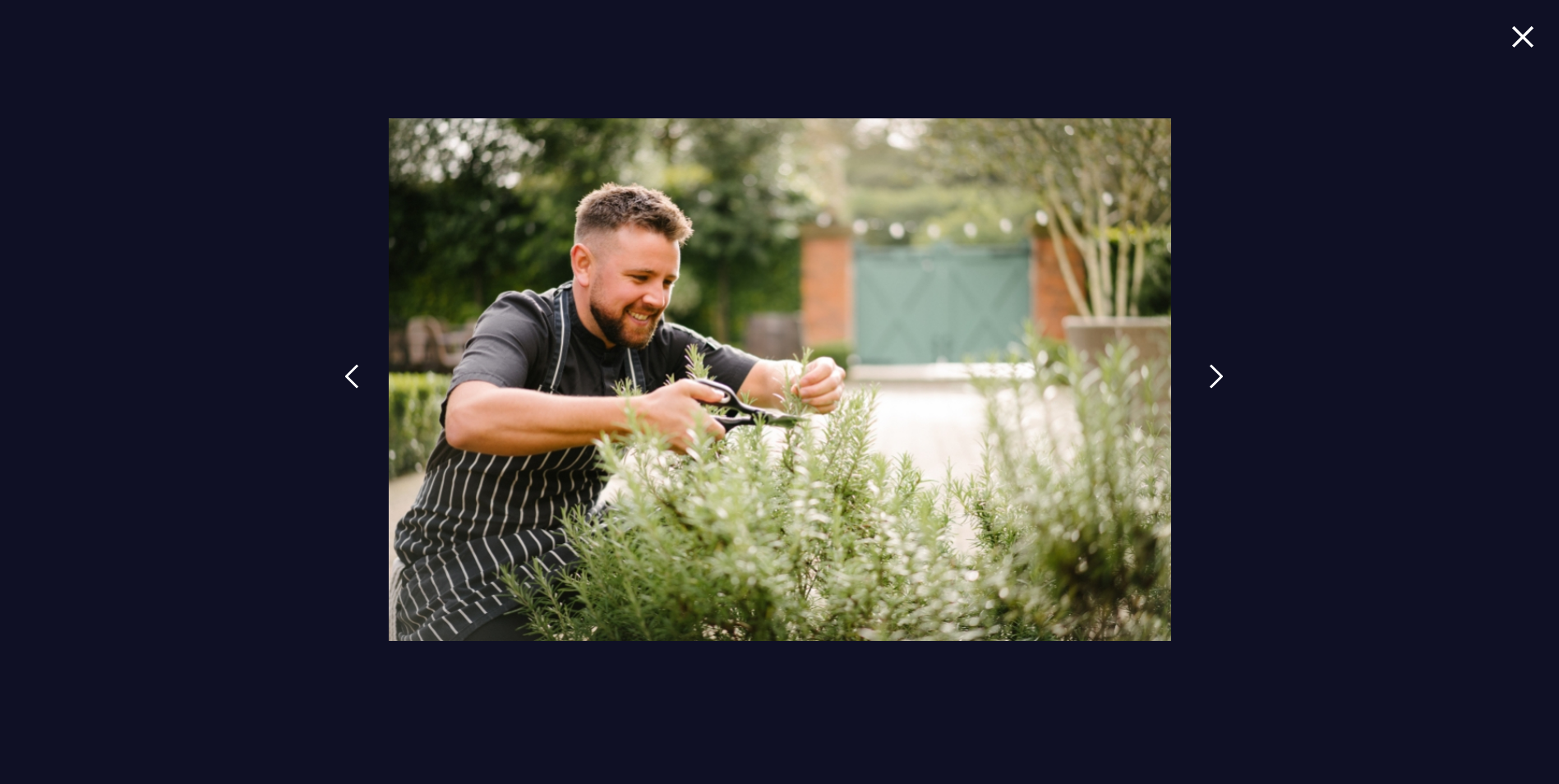
click at [1215, 380] on img at bounding box center [1216, 376] width 15 height 25
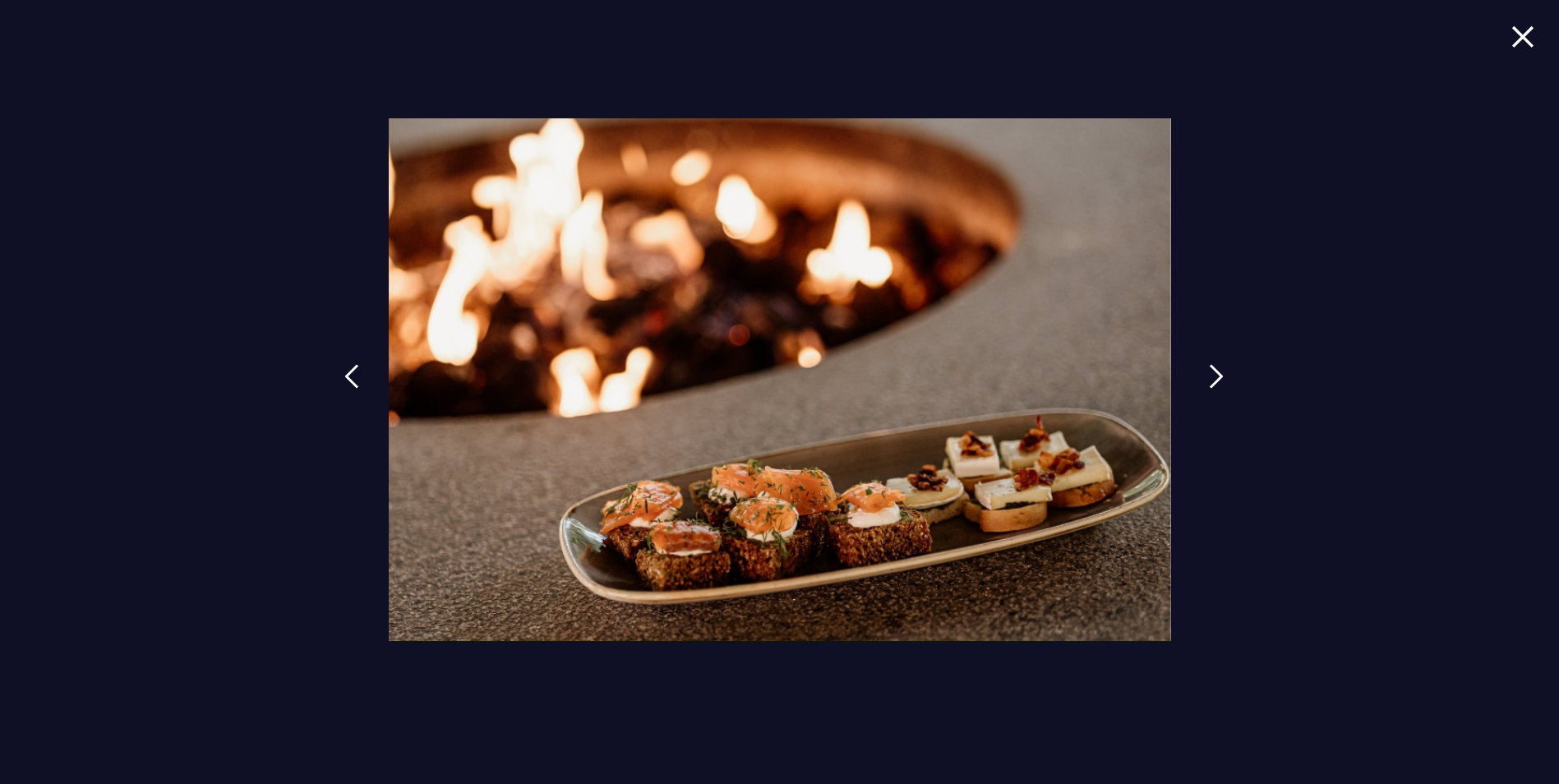
click at [1215, 380] on img at bounding box center [1216, 376] width 15 height 25
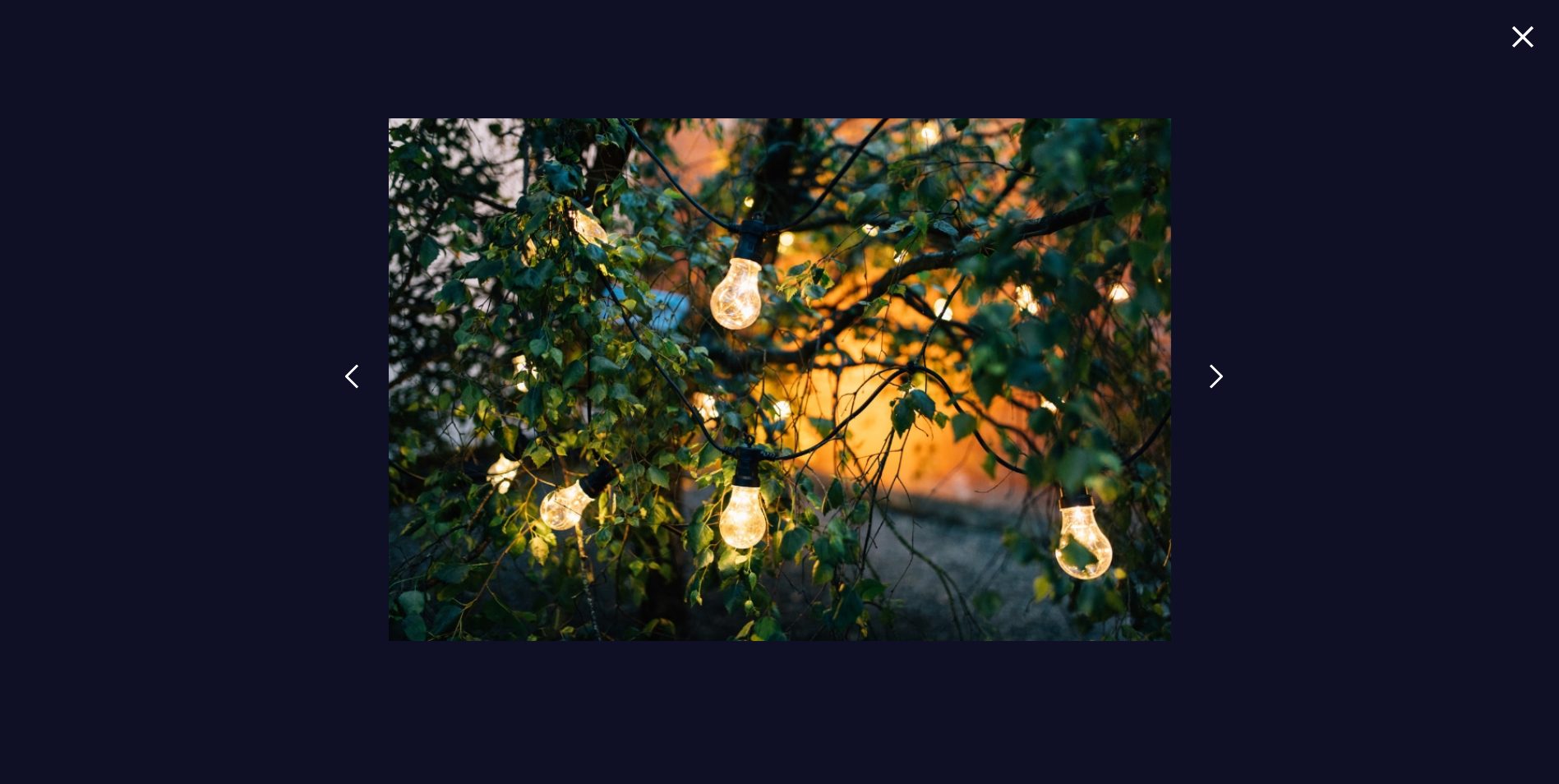
click at [1212, 380] on img at bounding box center [1216, 376] width 15 height 25
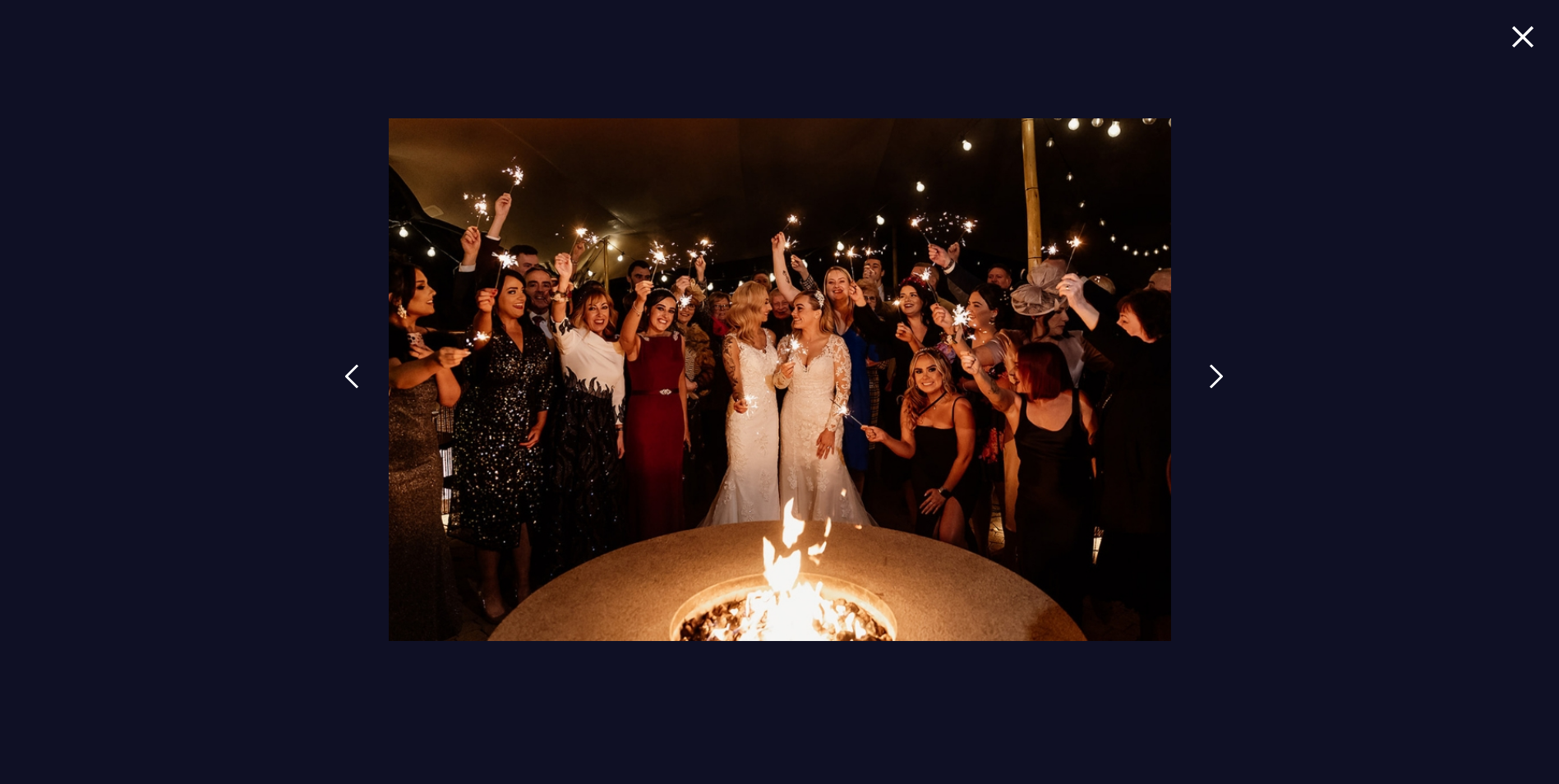
click at [1212, 380] on img at bounding box center [1216, 376] width 15 height 25
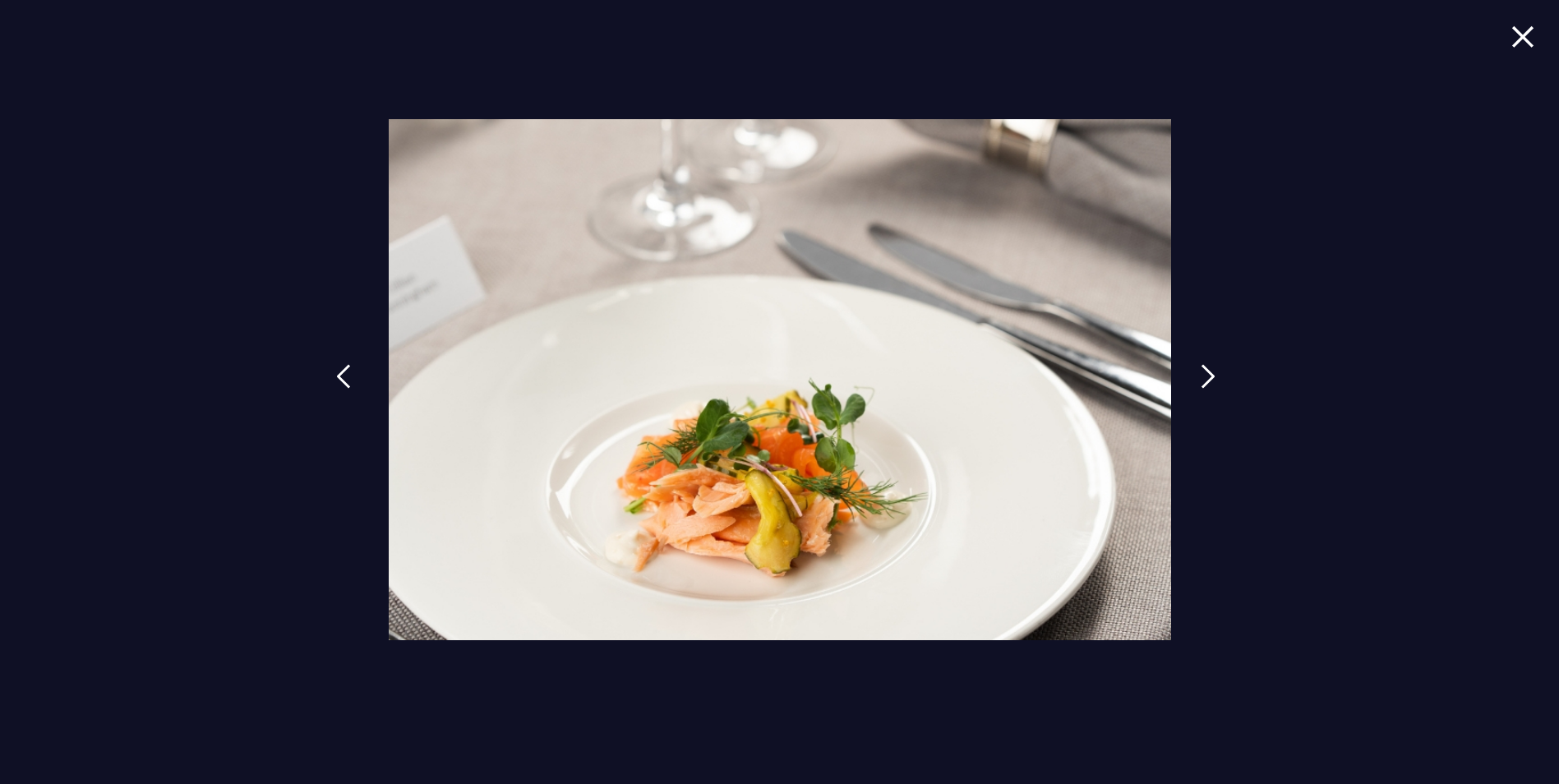
click at [352, 380] on link at bounding box center [343, 388] width 41 height 76
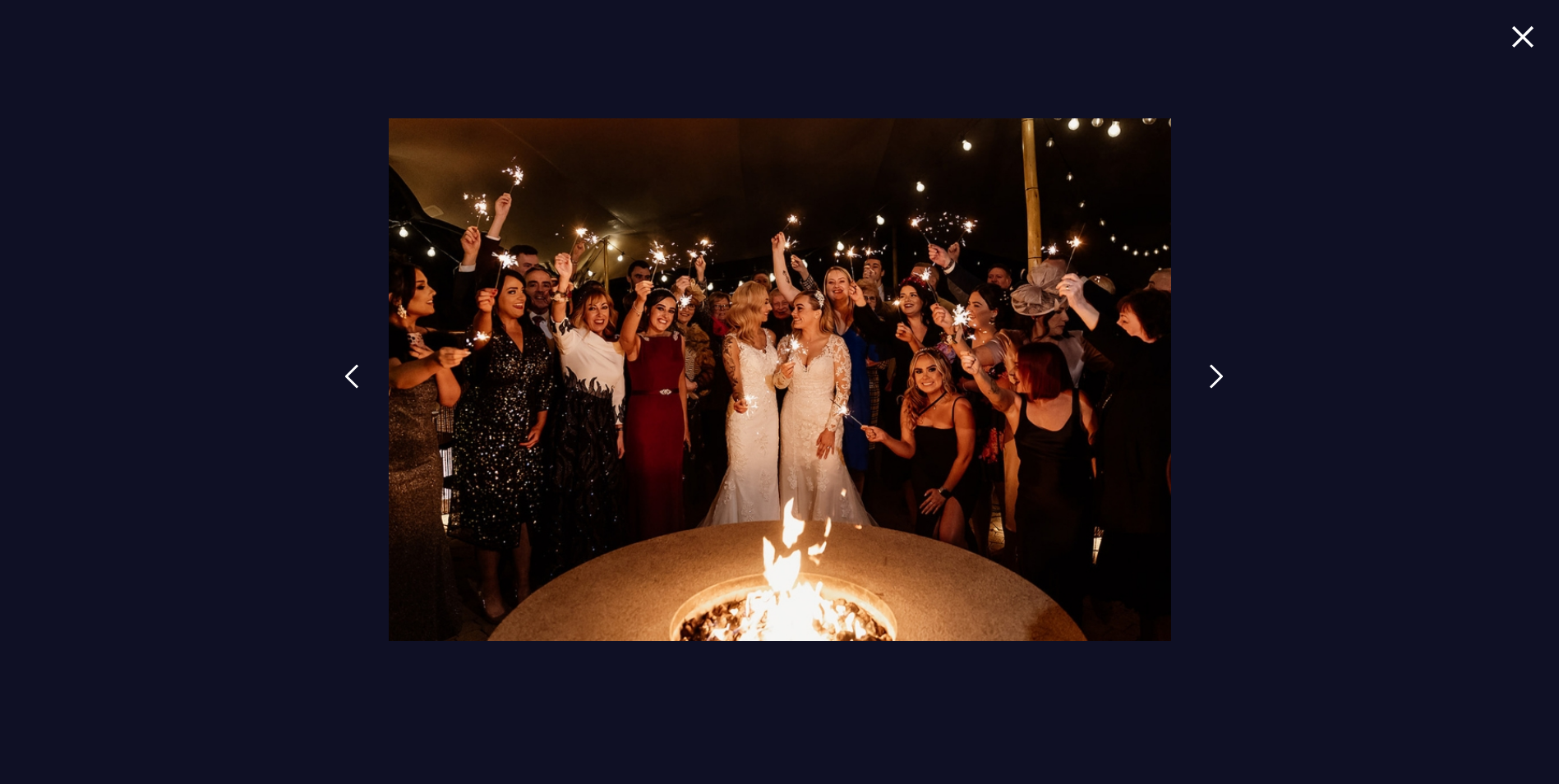
click at [1213, 380] on img at bounding box center [1216, 376] width 15 height 25
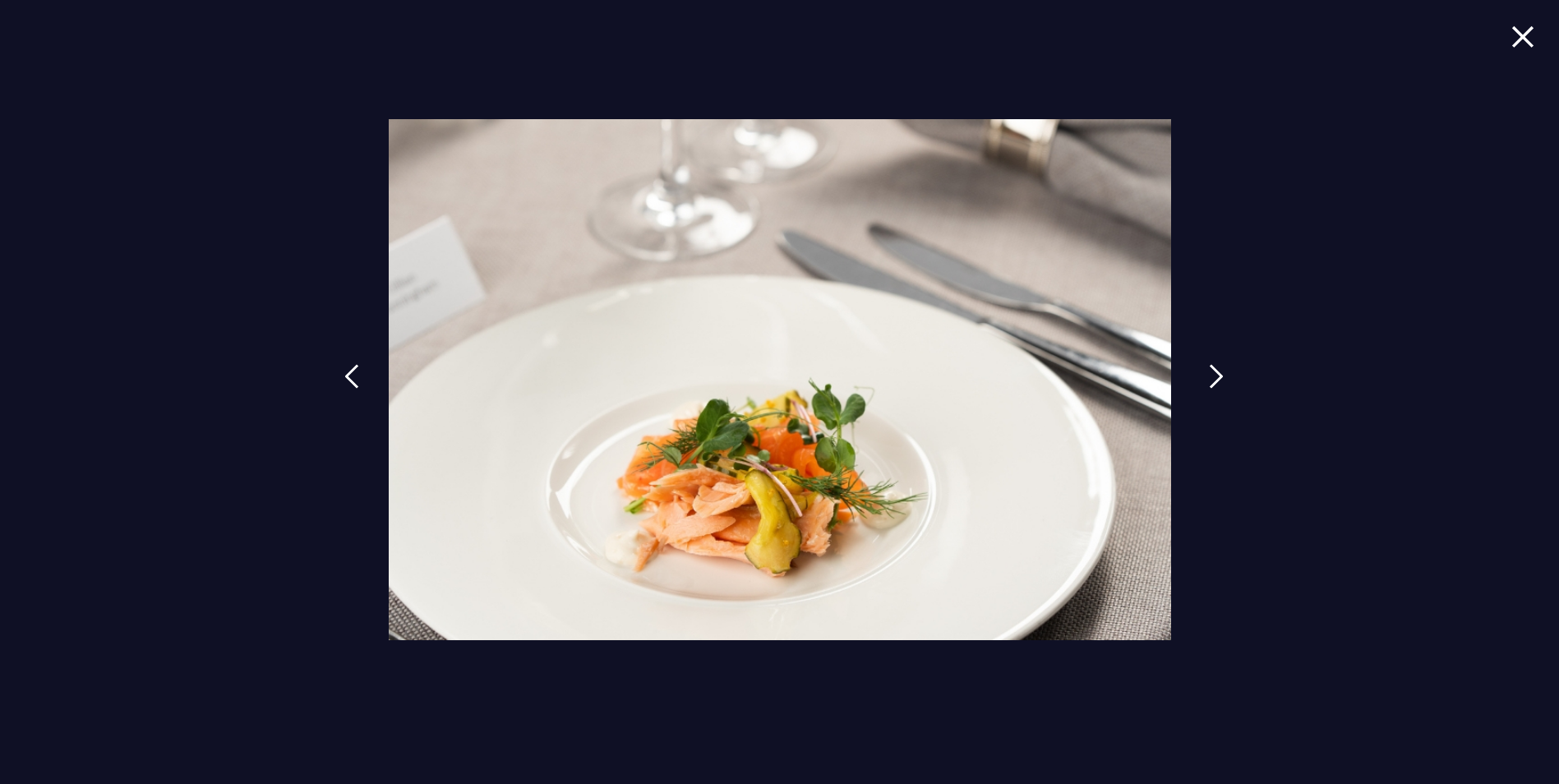
click at [1212, 380] on img at bounding box center [1216, 376] width 15 height 25
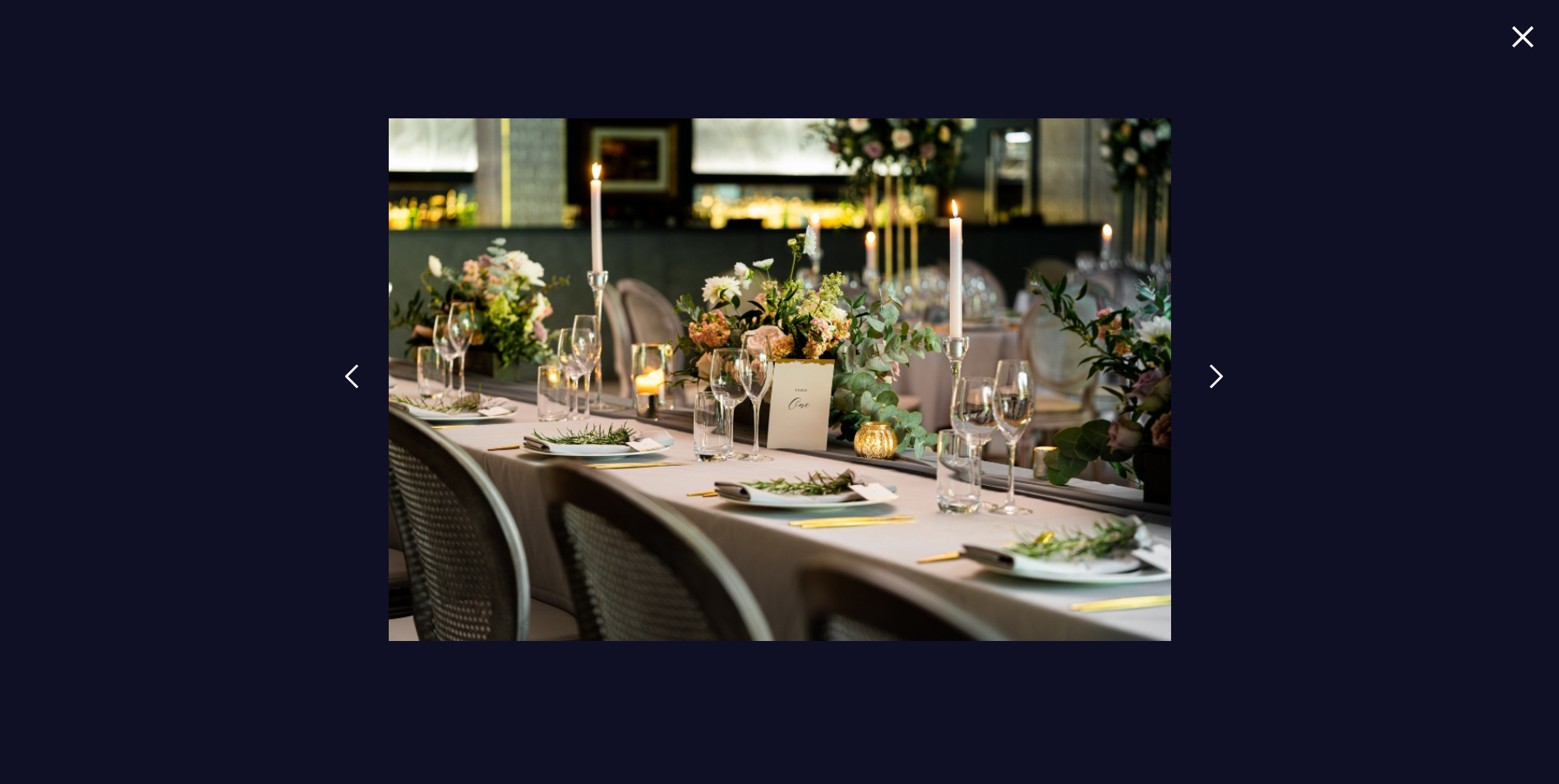
click at [1211, 380] on img at bounding box center [1216, 376] width 15 height 25
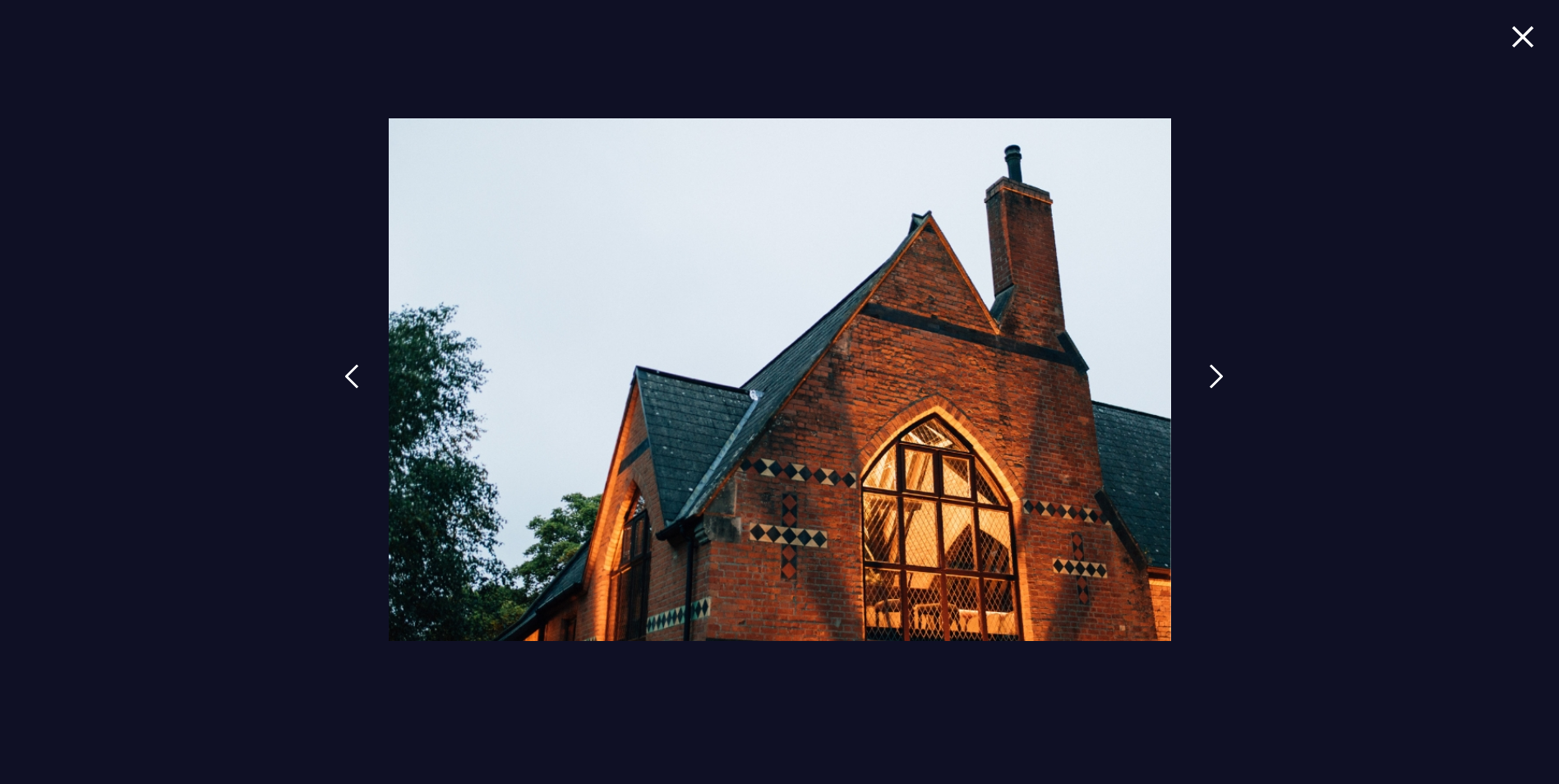
click at [1212, 383] on img at bounding box center [1216, 376] width 15 height 25
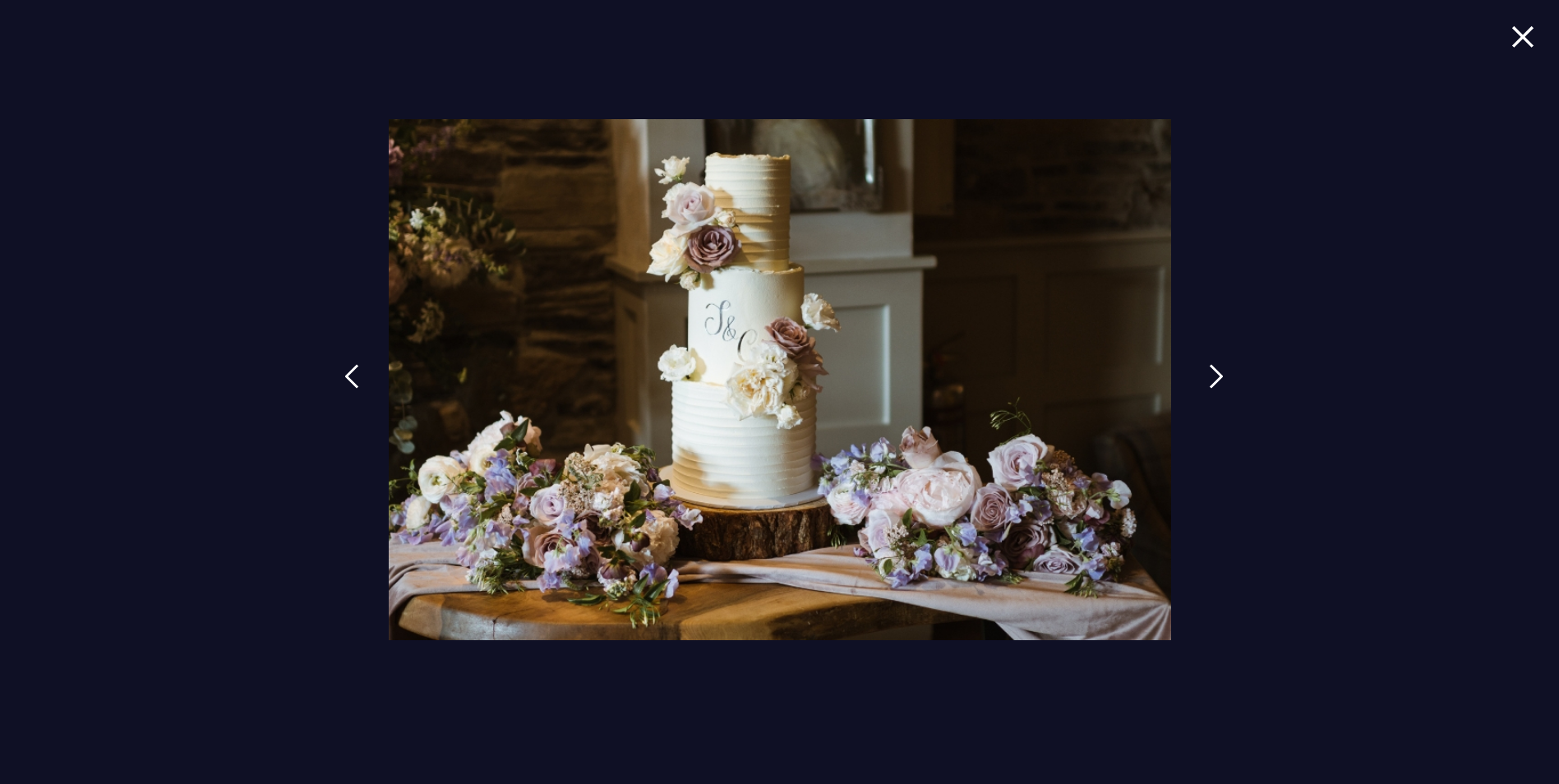
click at [1212, 384] on img at bounding box center [1216, 376] width 15 height 25
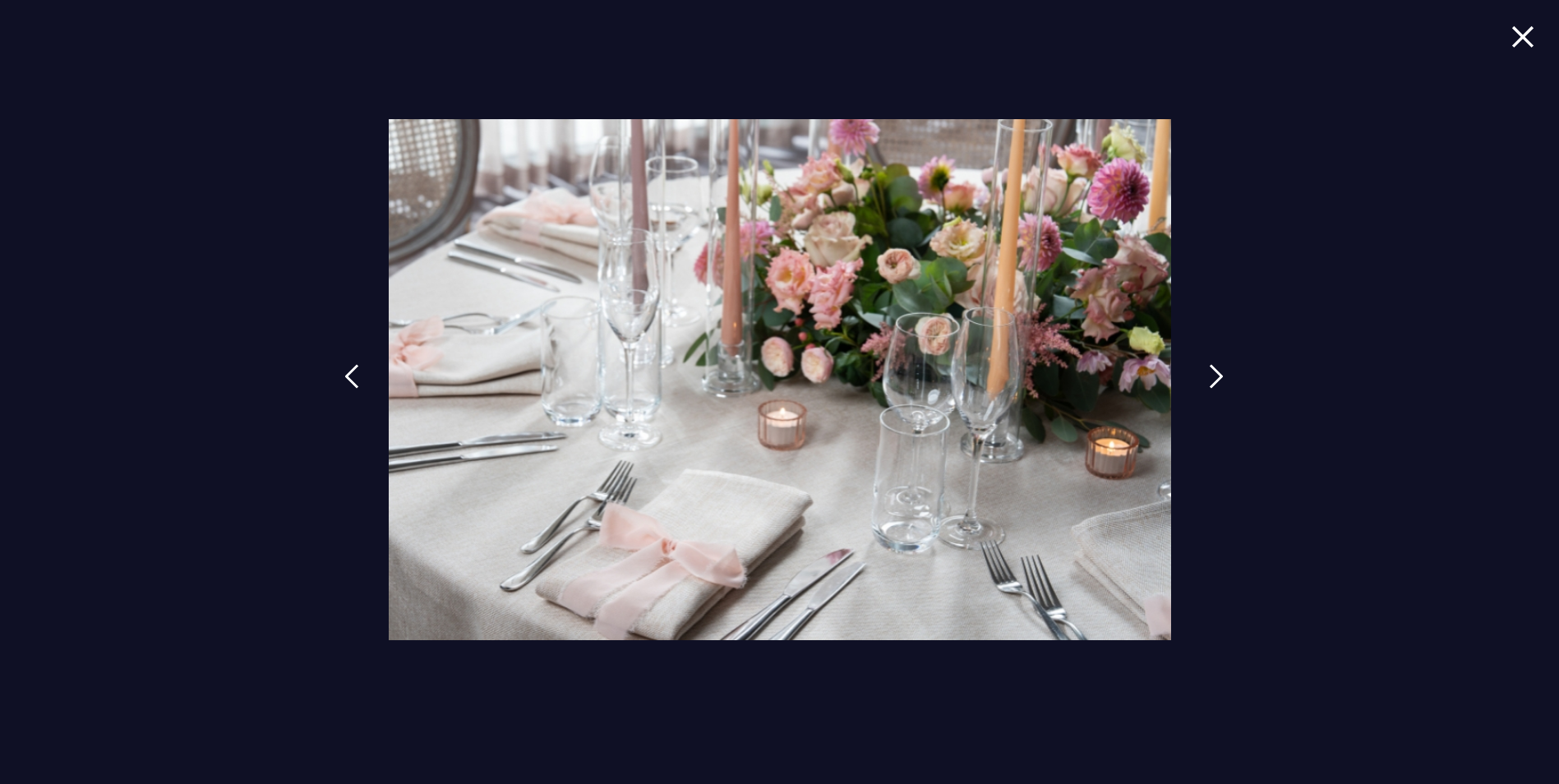
click at [1212, 384] on img at bounding box center [1216, 376] width 15 height 25
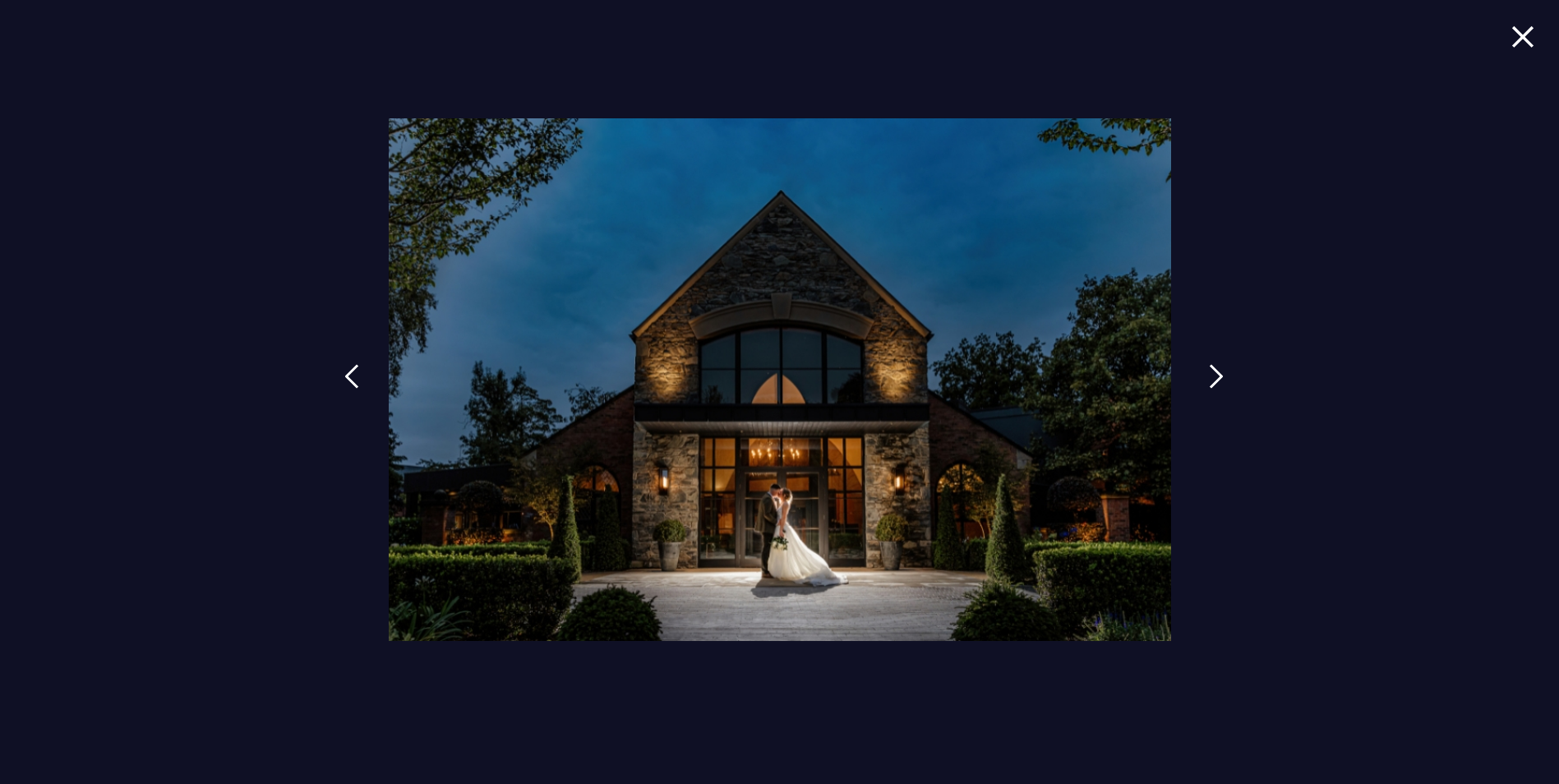
click at [1212, 384] on img at bounding box center [1216, 376] width 15 height 25
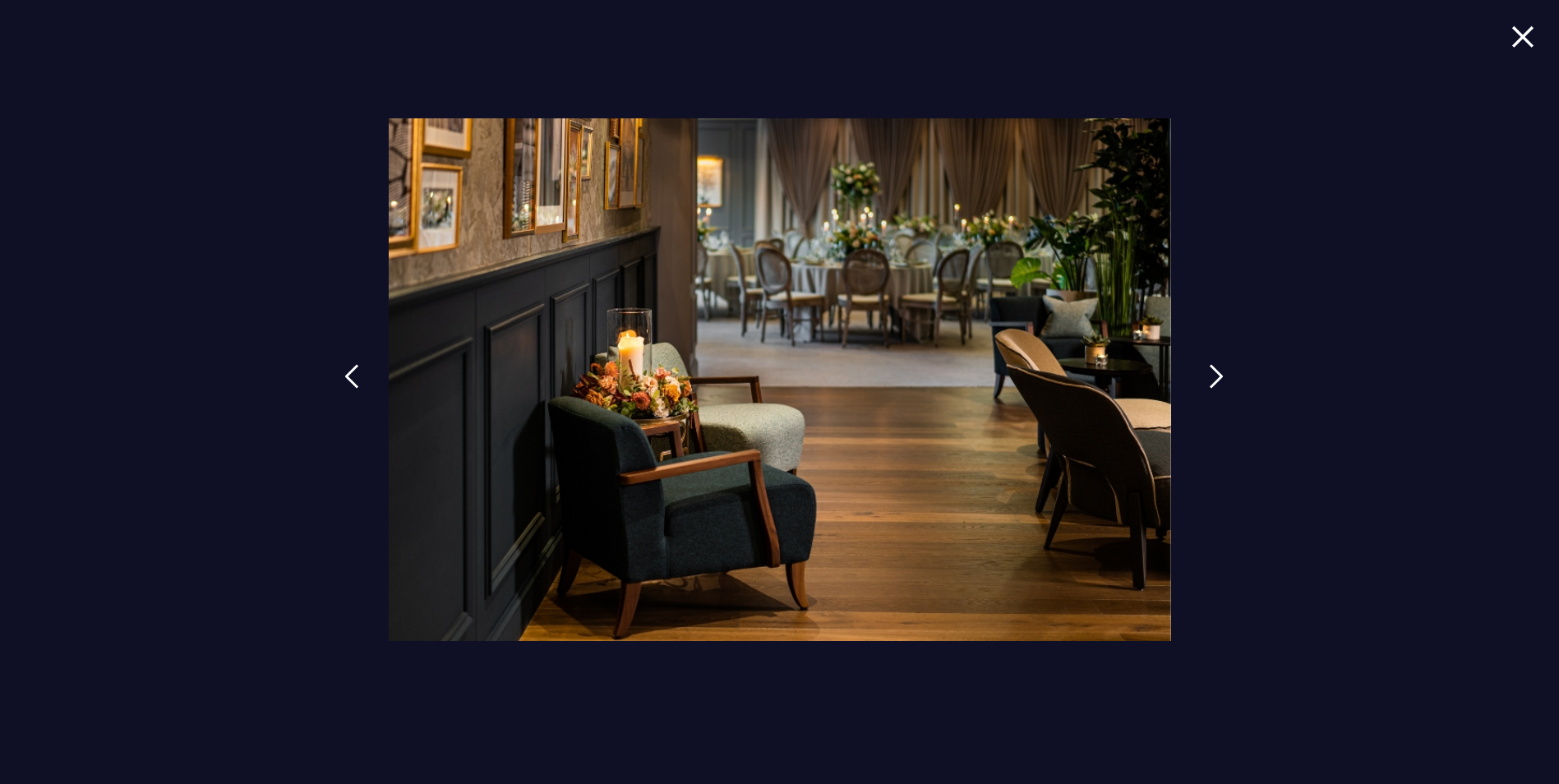
click at [1212, 384] on img at bounding box center [1216, 376] width 15 height 25
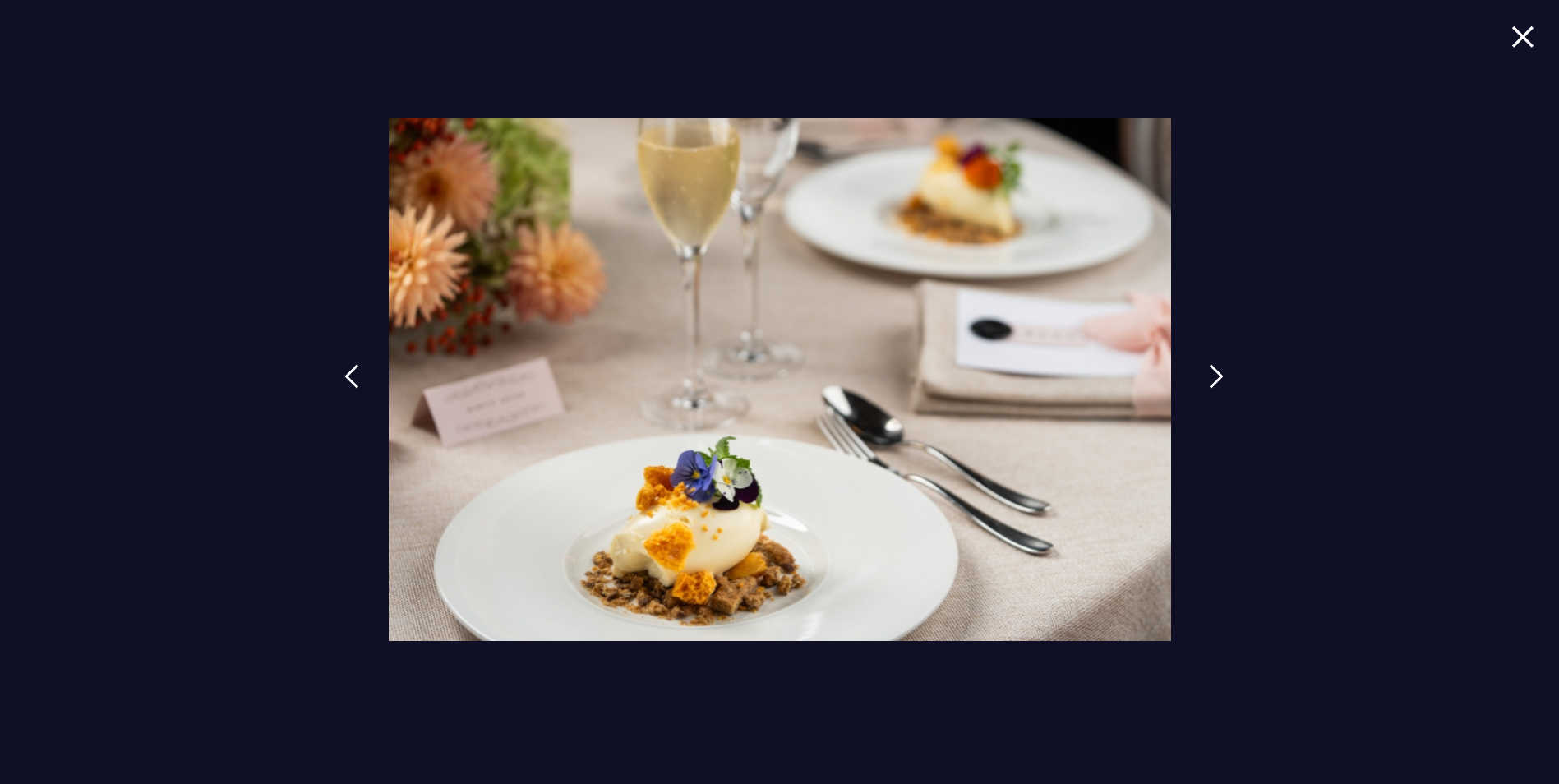
click at [1212, 384] on img at bounding box center [1216, 376] width 15 height 25
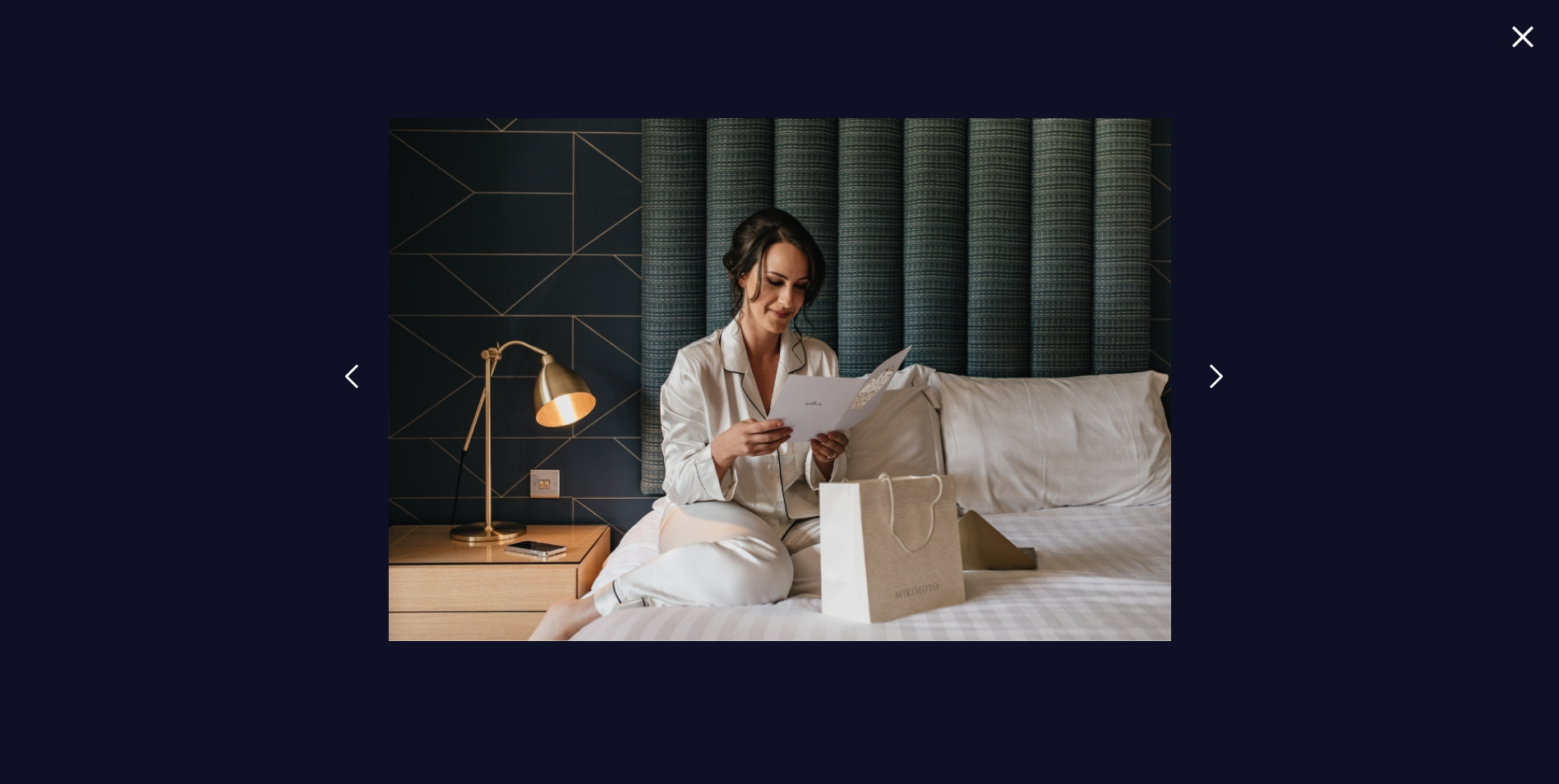
click at [1212, 384] on img at bounding box center [1216, 376] width 15 height 25
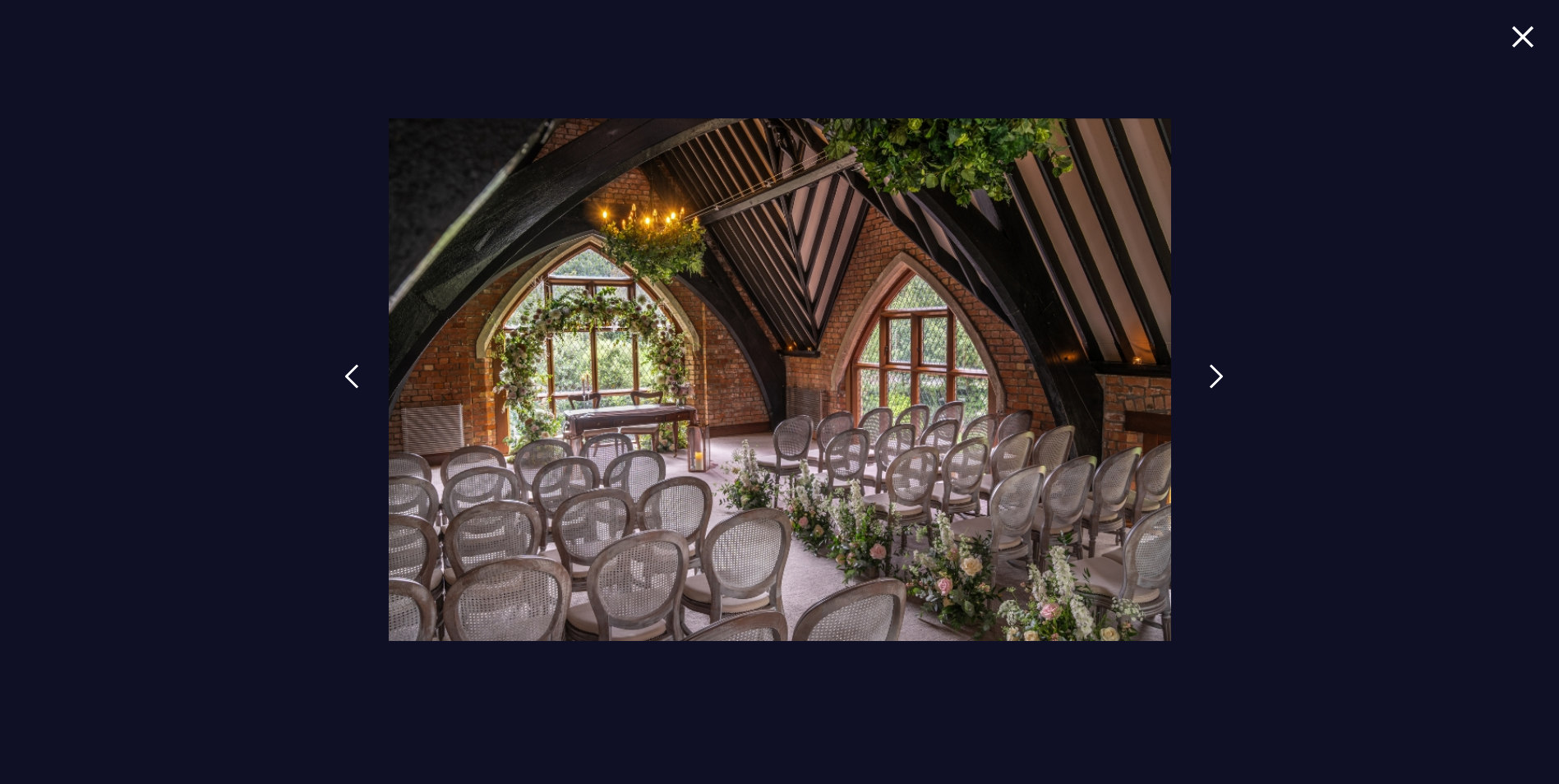
click at [1212, 384] on img at bounding box center [1216, 376] width 15 height 25
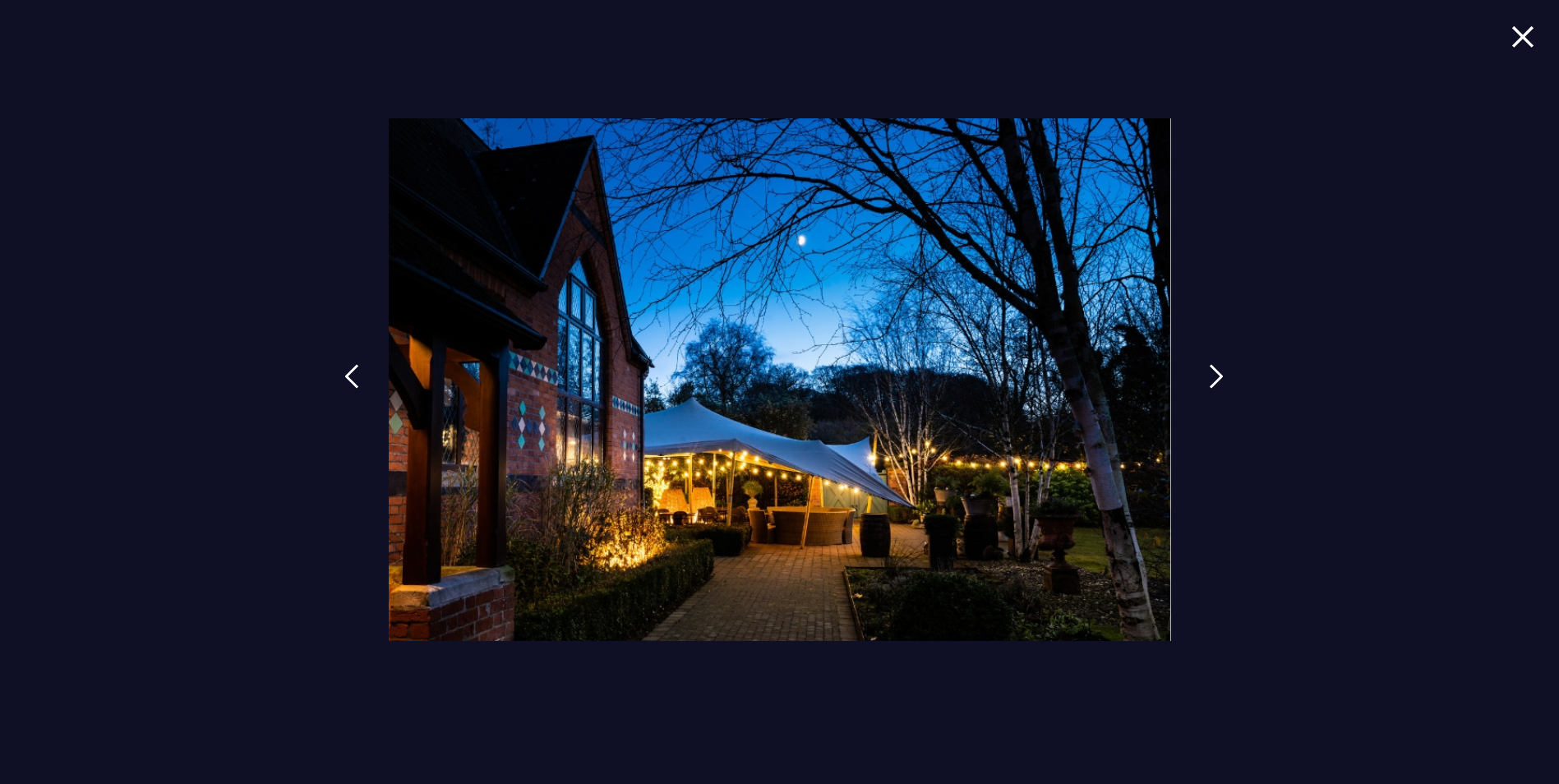
click at [1212, 384] on img at bounding box center [1216, 376] width 15 height 25
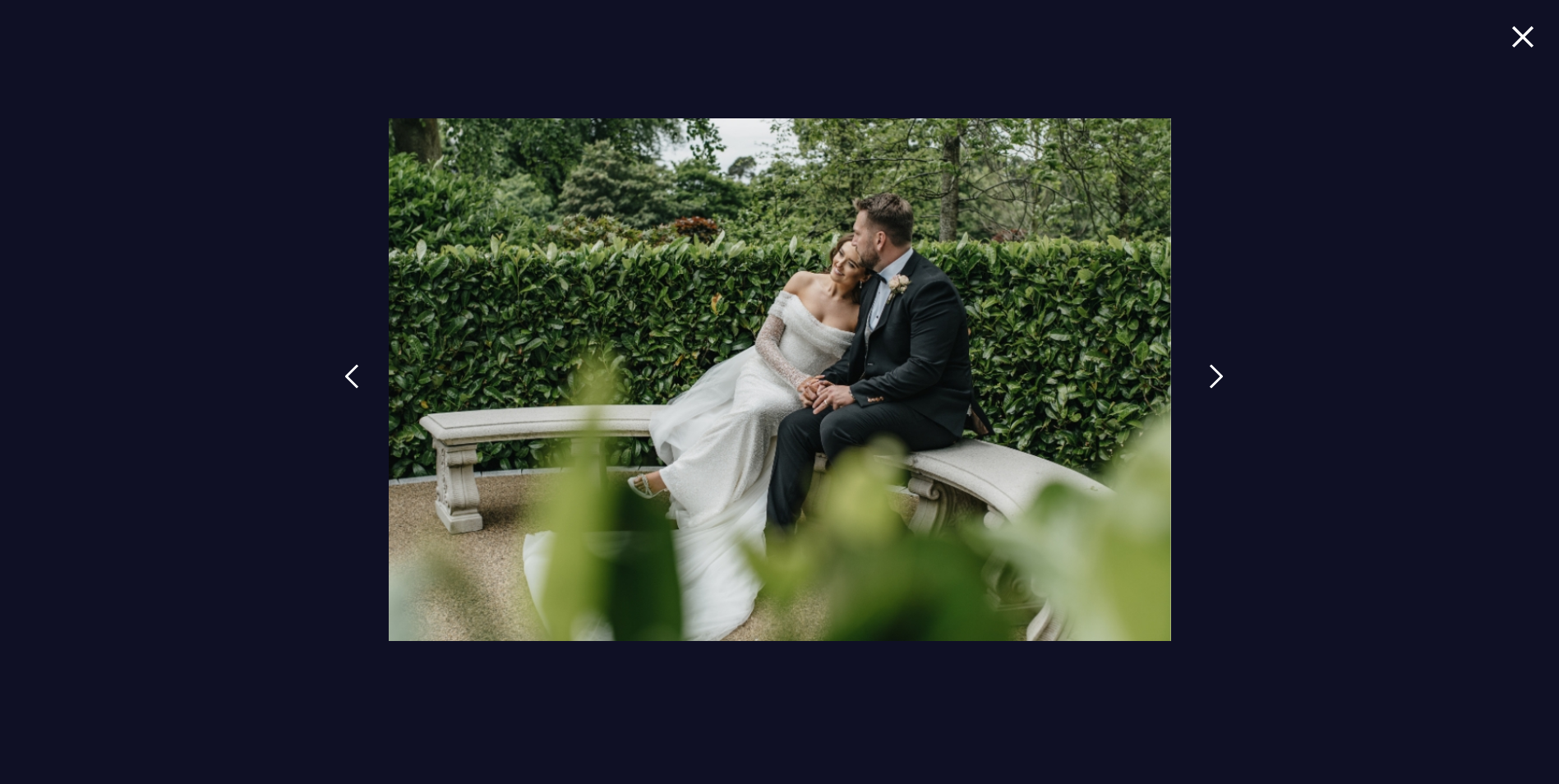
click at [1212, 384] on img at bounding box center [1216, 376] width 15 height 25
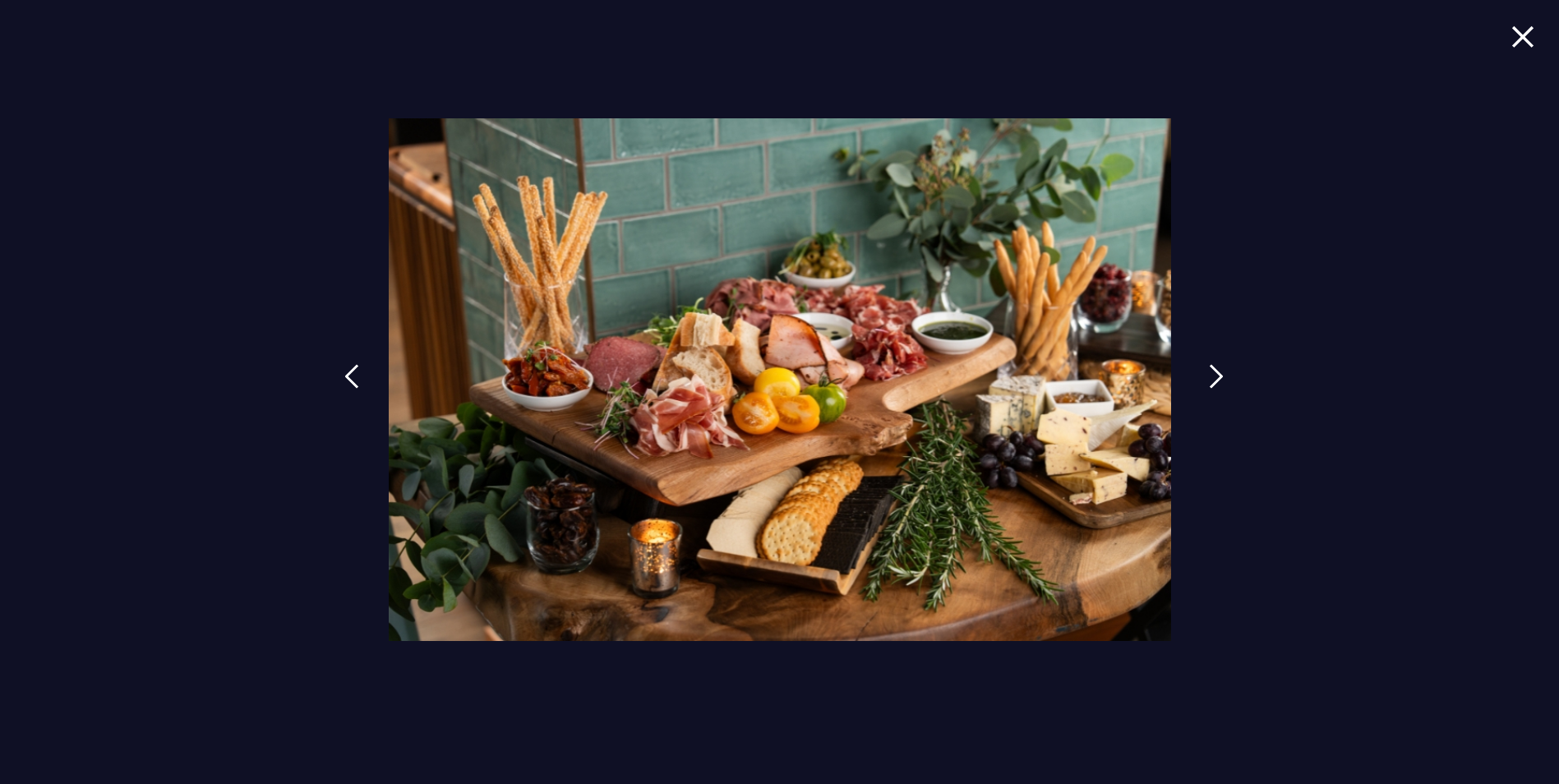
click at [1212, 384] on img at bounding box center [1216, 376] width 15 height 25
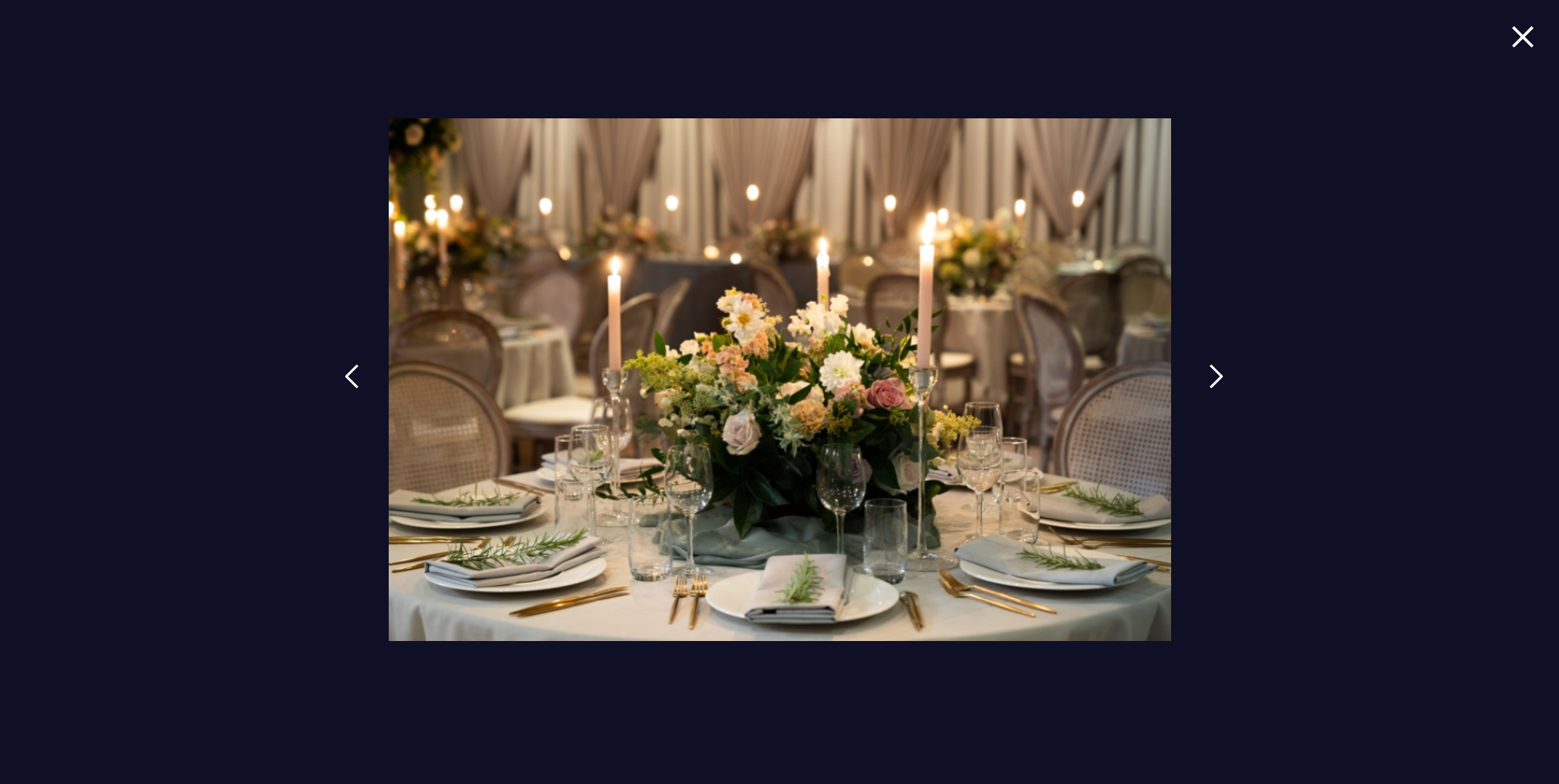
click at [1212, 384] on img at bounding box center [1216, 376] width 15 height 25
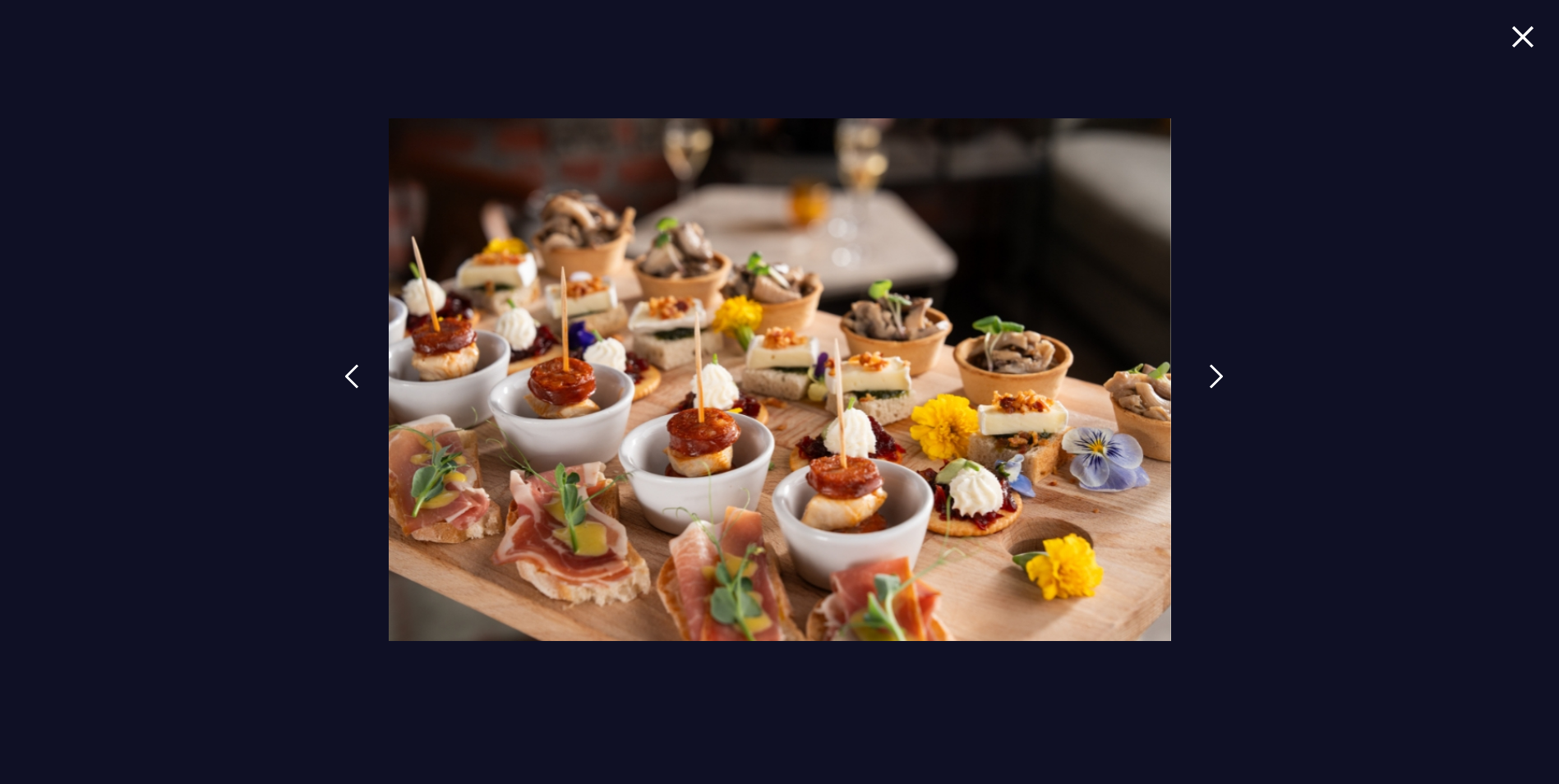
click at [1212, 384] on img at bounding box center [1216, 376] width 15 height 25
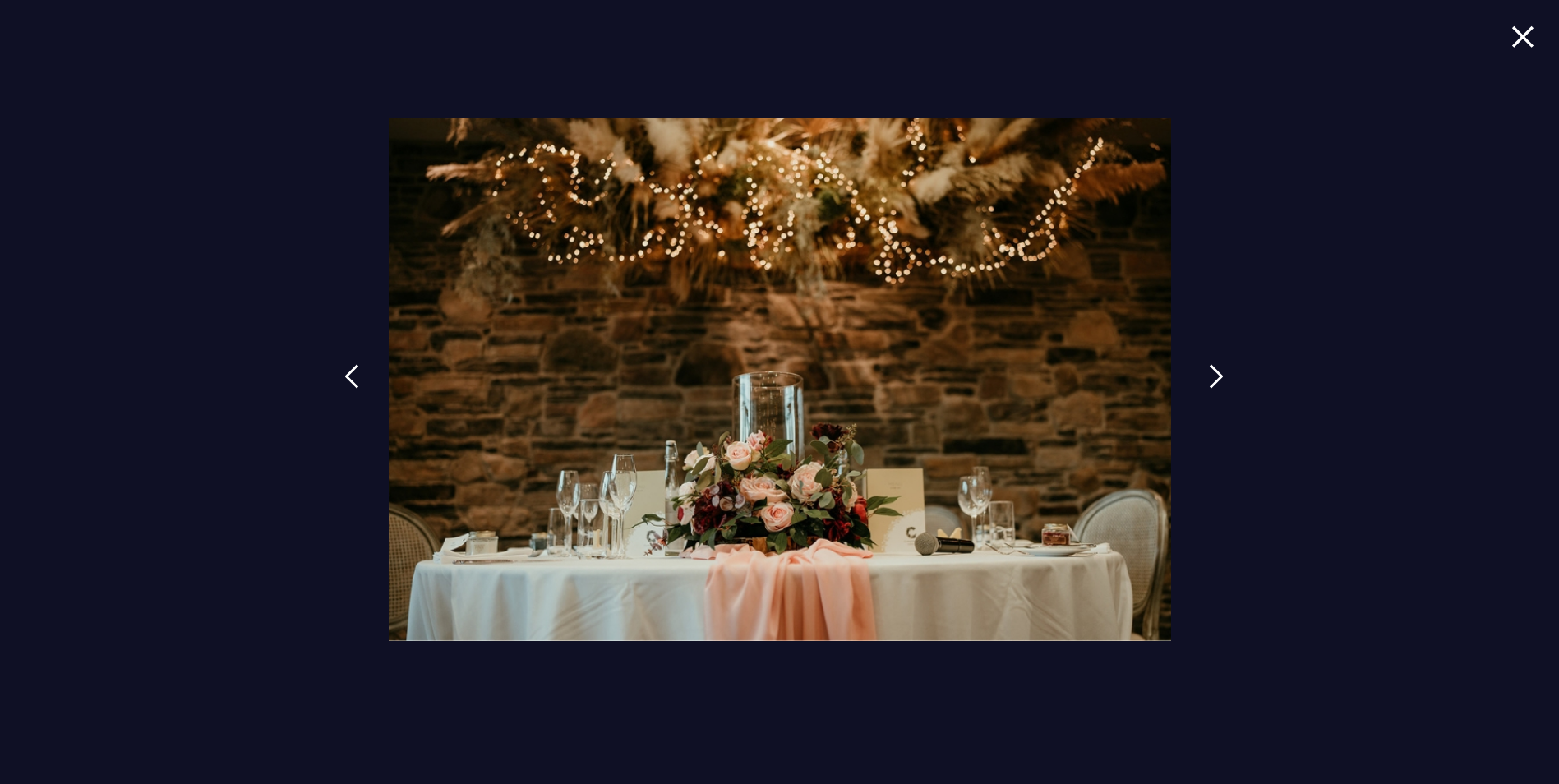
click at [1212, 384] on img at bounding box center [1216, 376] width 15 height 25
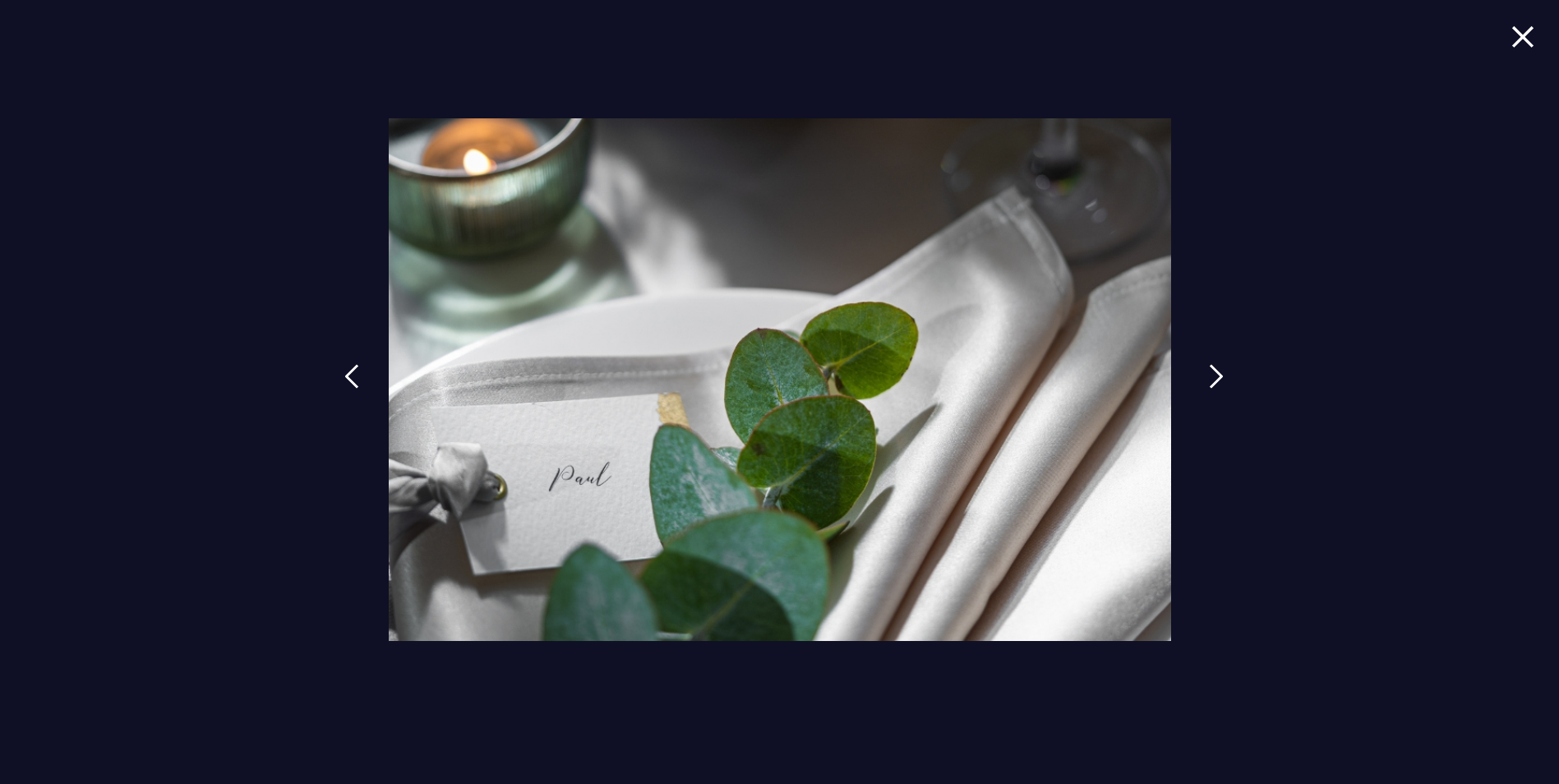
click at [1212, 384] on img at bounding box center [1216, 376] width 15 height 25
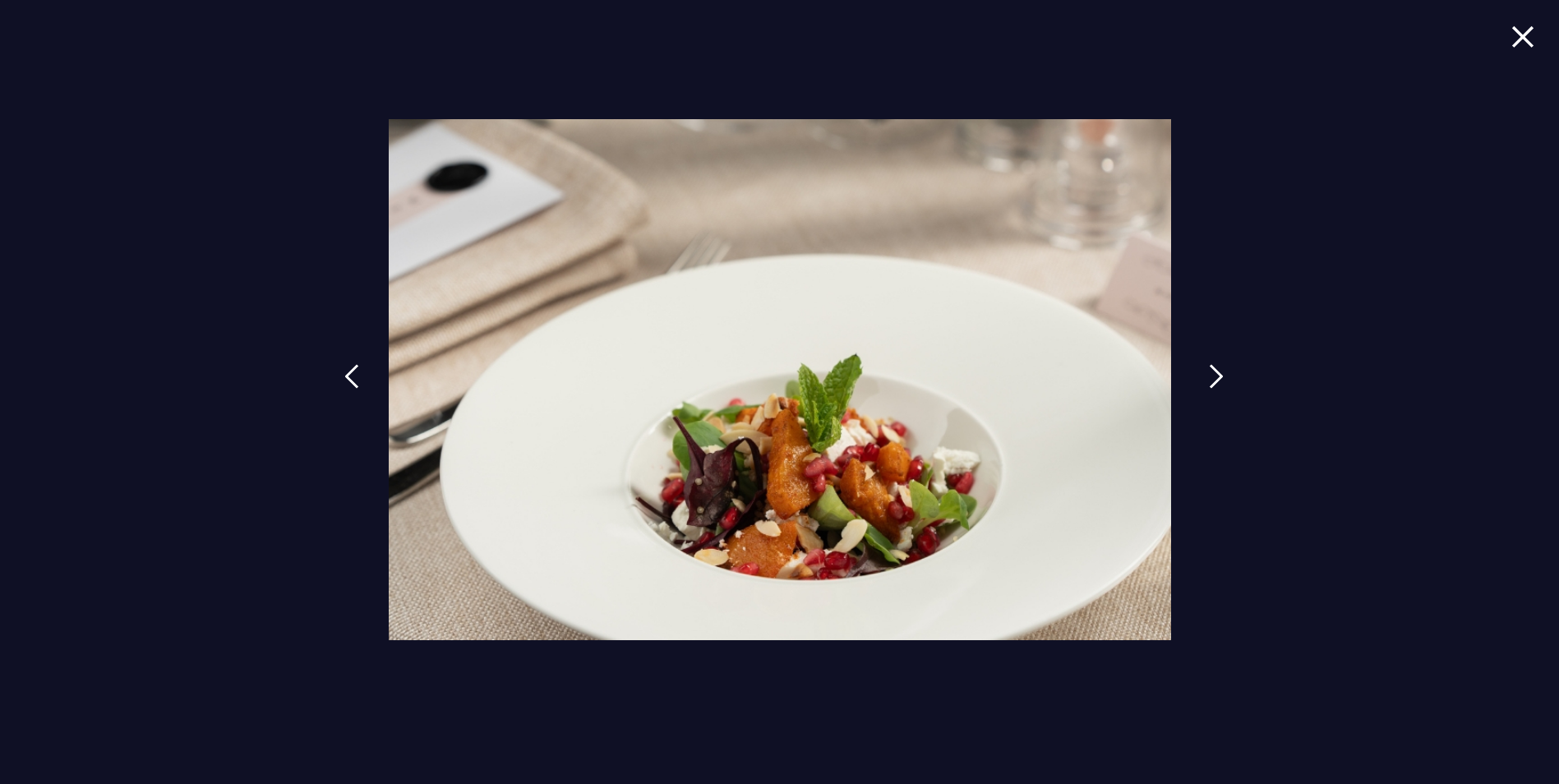
click at [1212, 384] on img at bounding box center [1216, 376] width 15 height 25
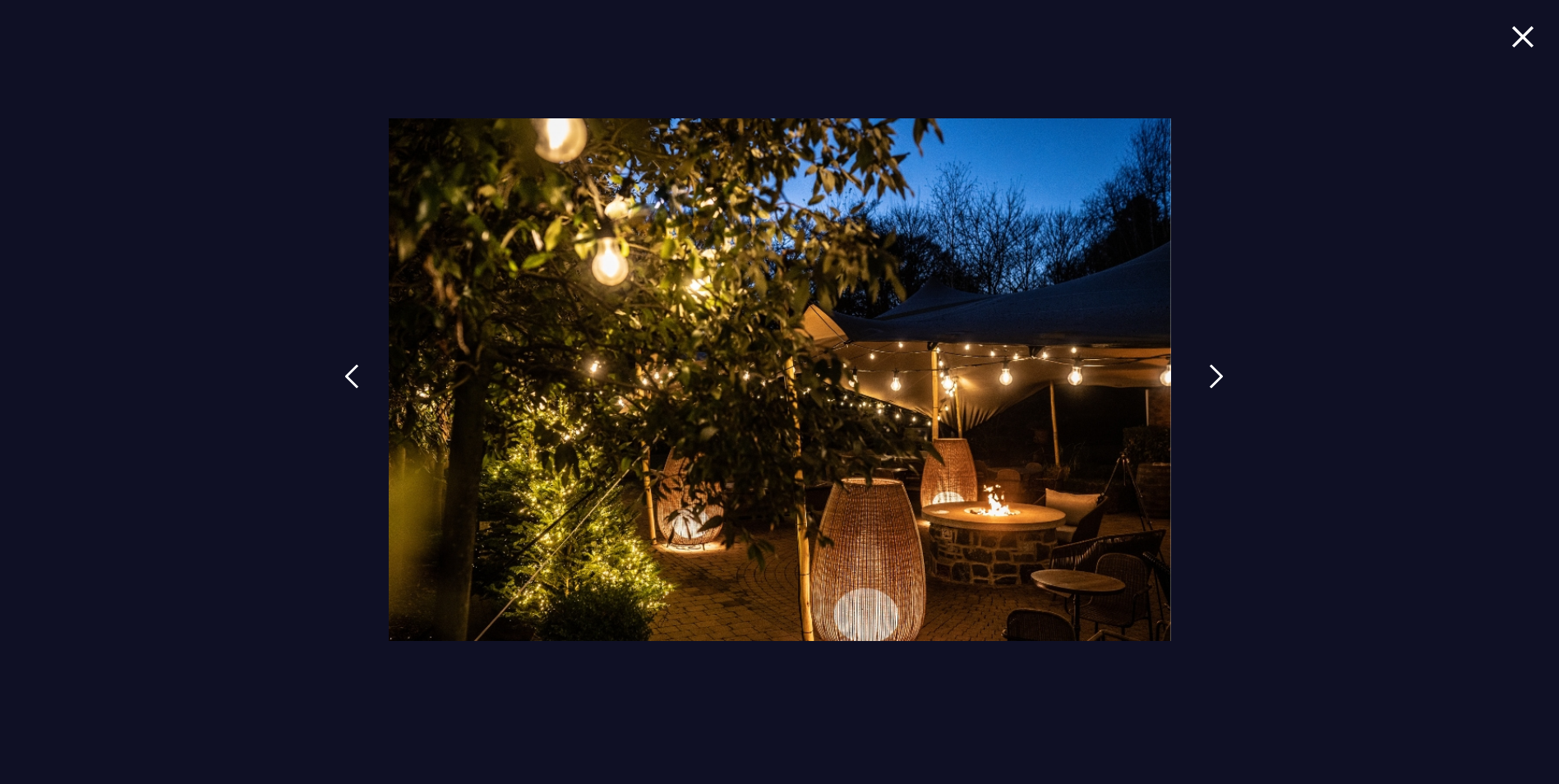
click at [1212, 384] on img at bounding box center [1216, 376] width 15 height 25
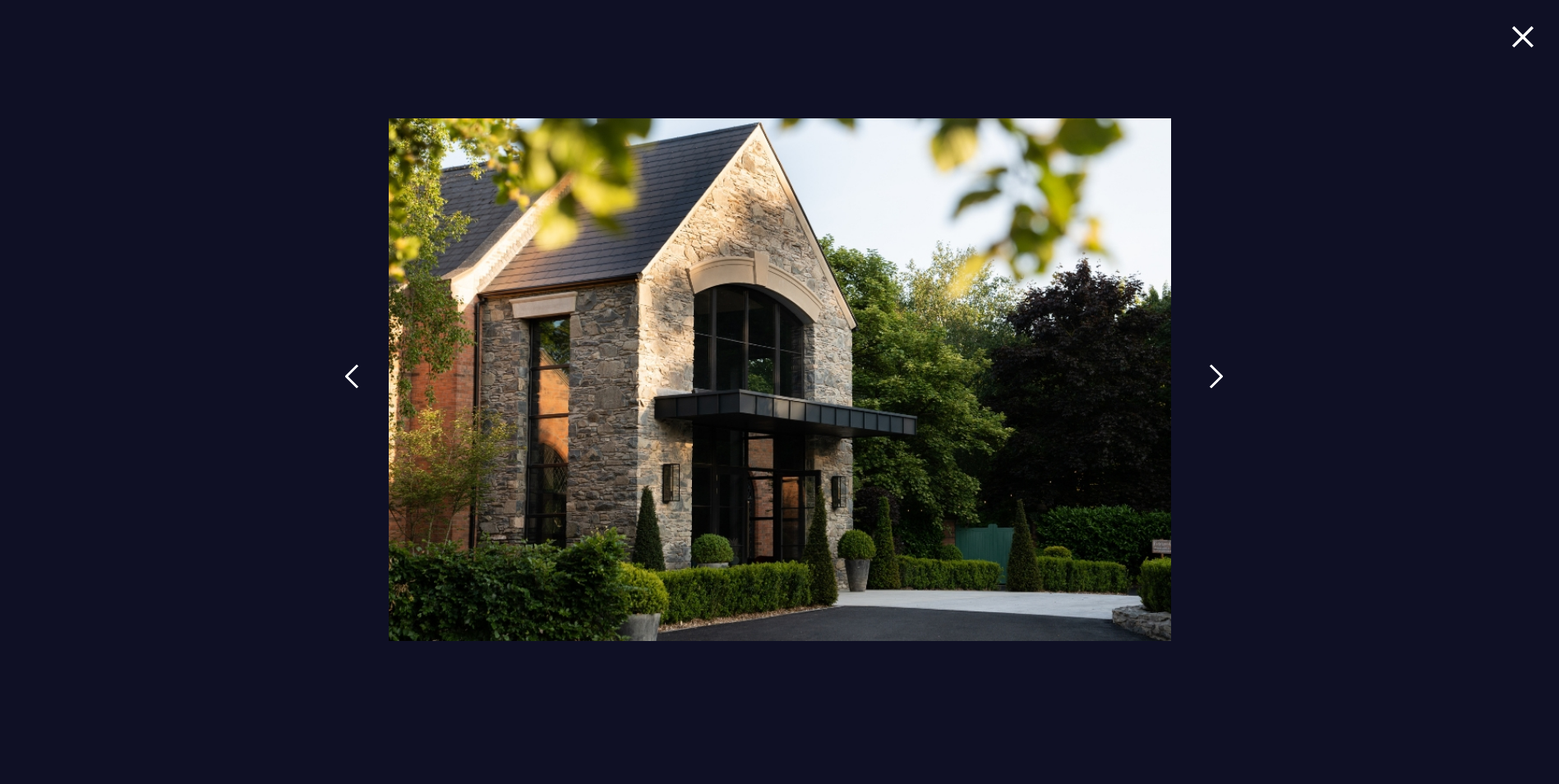
click at [1212, 384] on img at bounding box center [1216, 376] width 15 height 25
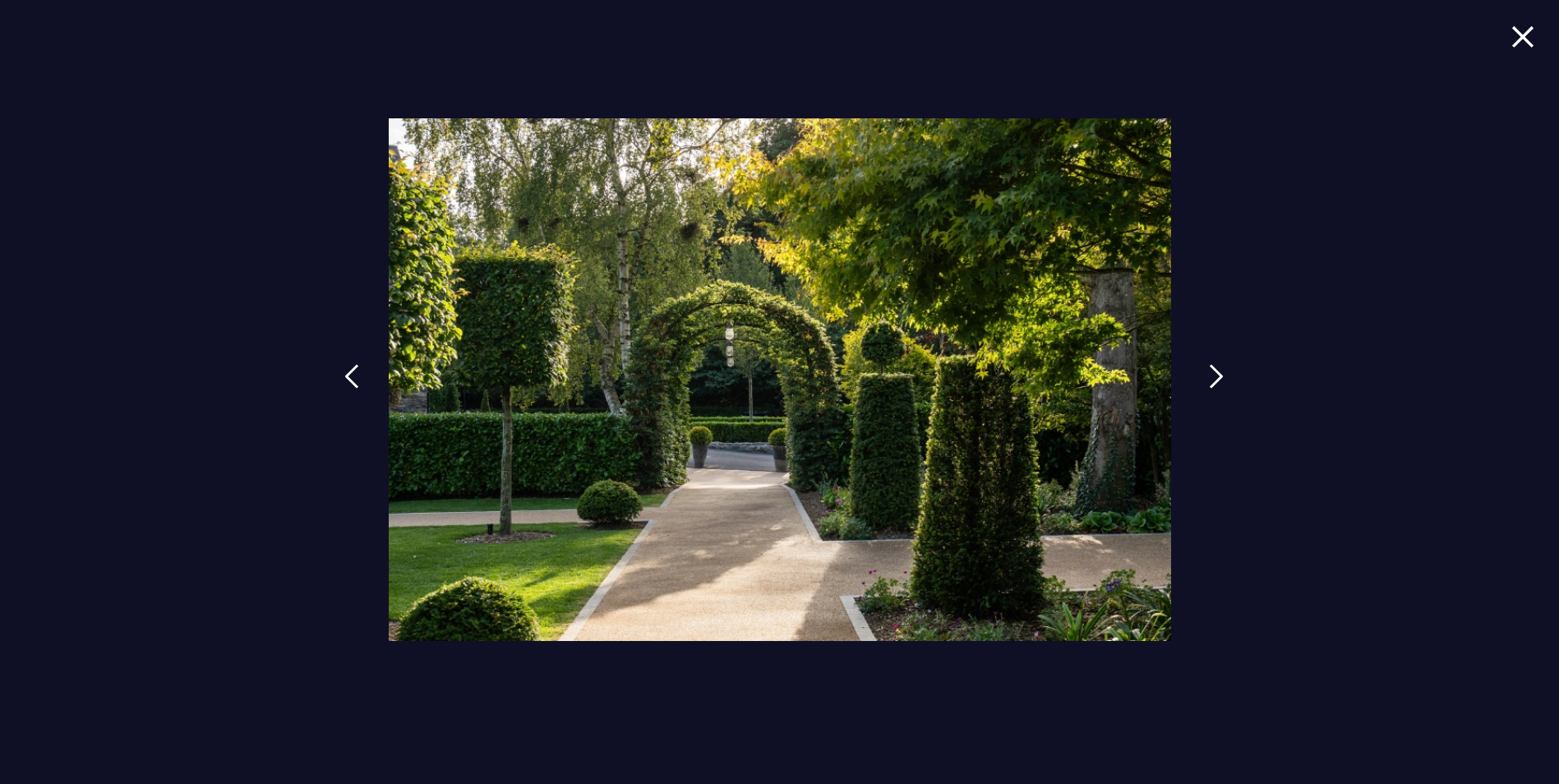
click at [1212, 384] on img at bounding box center [1216, 376] width 15 height 25
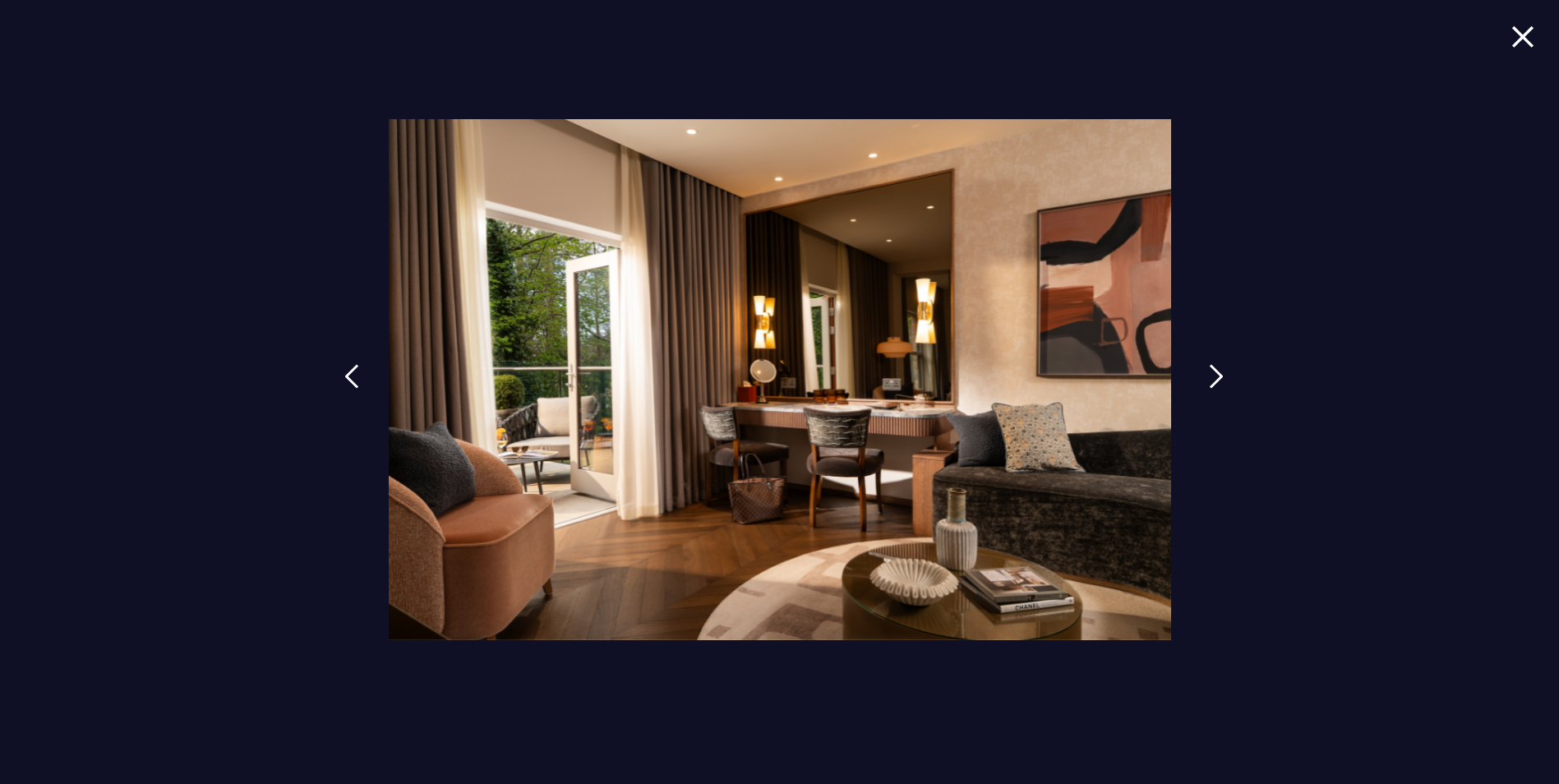
click at [1212, 384] on img at bounding box center [1216, 376] width 15 height 25
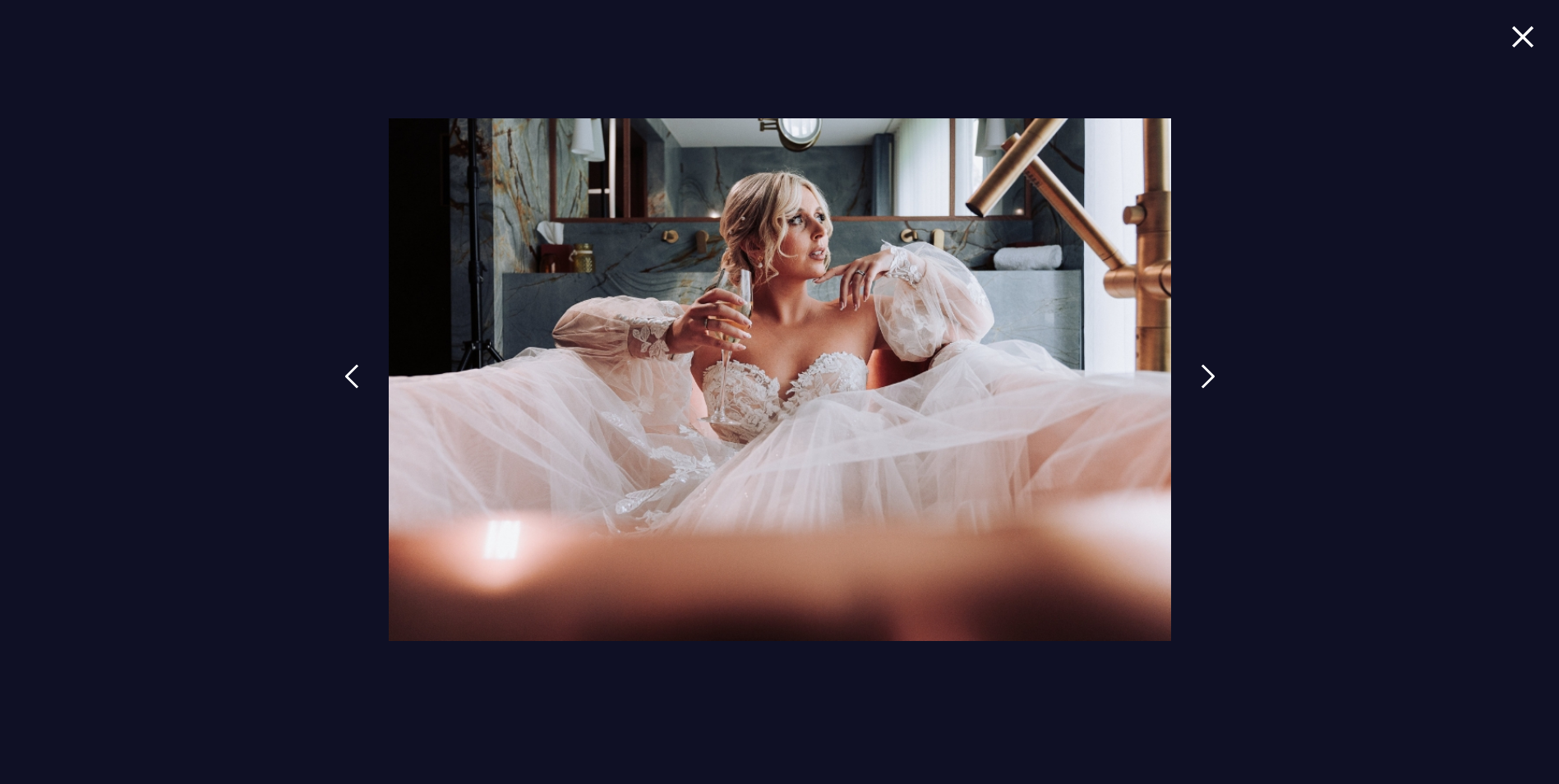
click at [1522, 43] on img at bounding box center [1523, 36] width 23 height 22
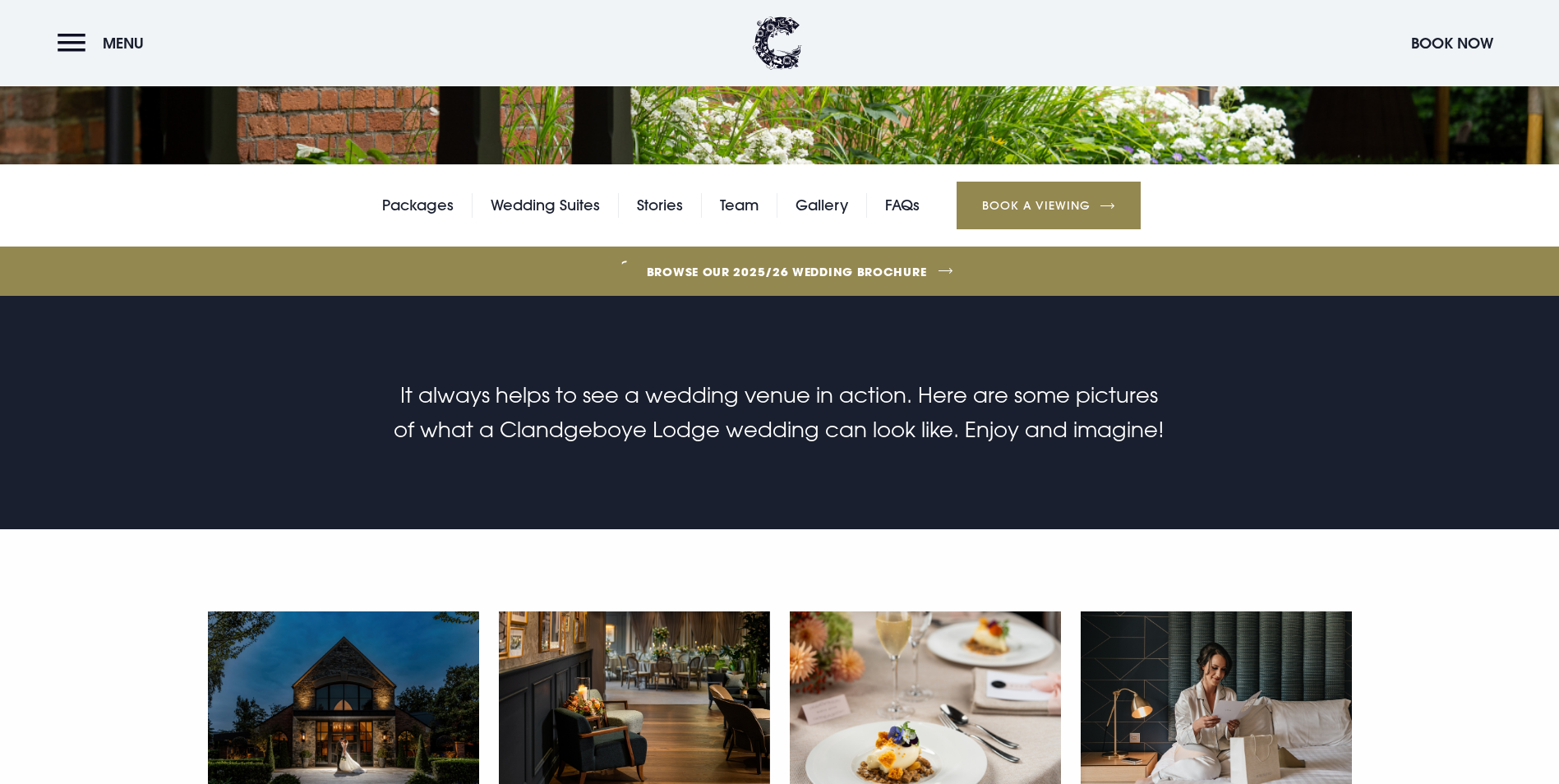
scroll to position [0, 0]
